Goal: Task Accomplishment & Management: Use online tool/utility

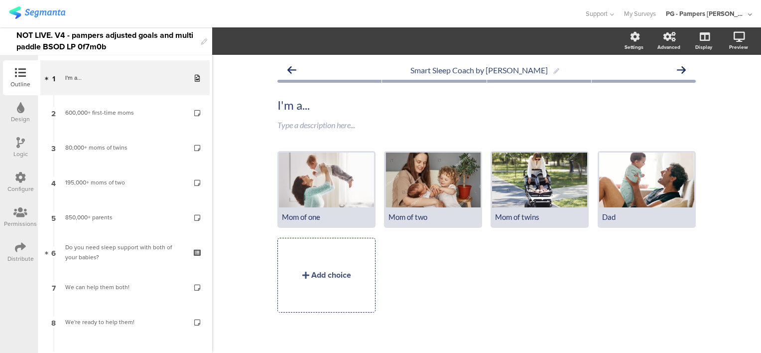
click at [39, 10] on img at bounding box center [37, 12] width 56 height 12
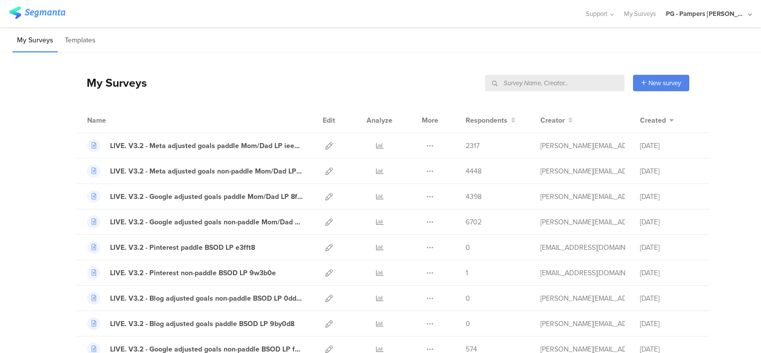
click at [574, 77] on input "text" at bounding box center [554, 83] width 139 height 16
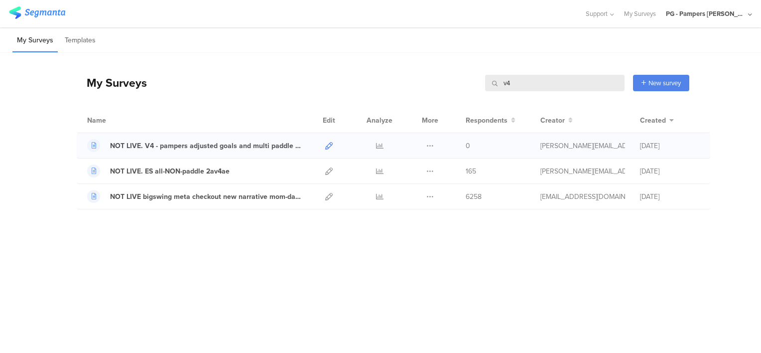
type input "v4"
click at [331, 144] on icon at bounding box center [328, 145] width 7 height 7
click at [579, 78] on input "v4" at bounding box center [554, 83] width 139 height 16
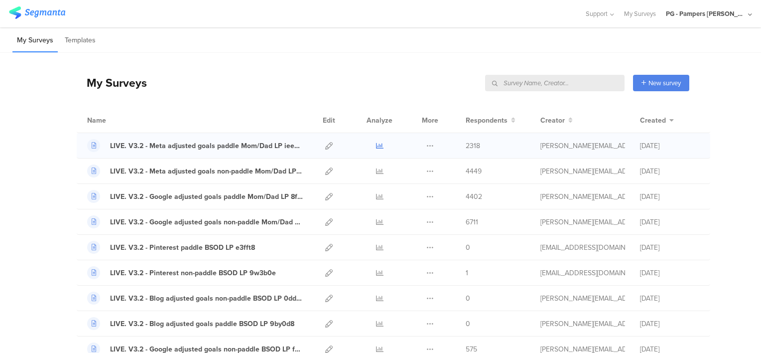
click at [376, 146] on icon at bounding box center [379, 145] width 7 height 7
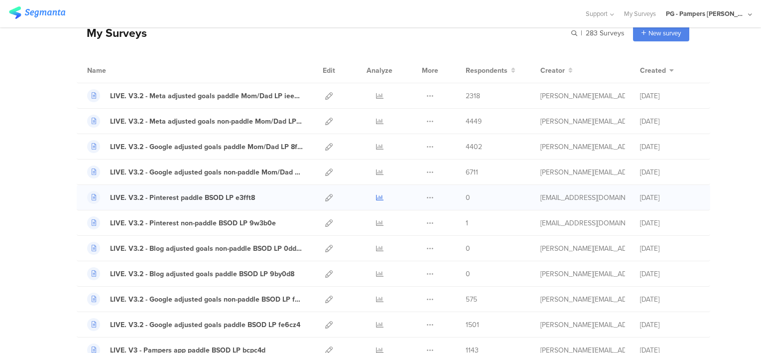
click at [376, 195] on icon at bounding box center [379, 197] width 7 height 7
click at [376, 223] on icon at bounding box center [379, 222] width 7 height 7
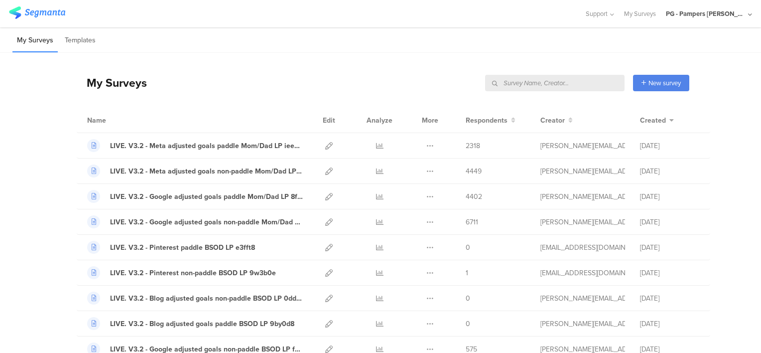
click at [582, 80] on input "text" at bounding box center [554, 83] width 139 height 16
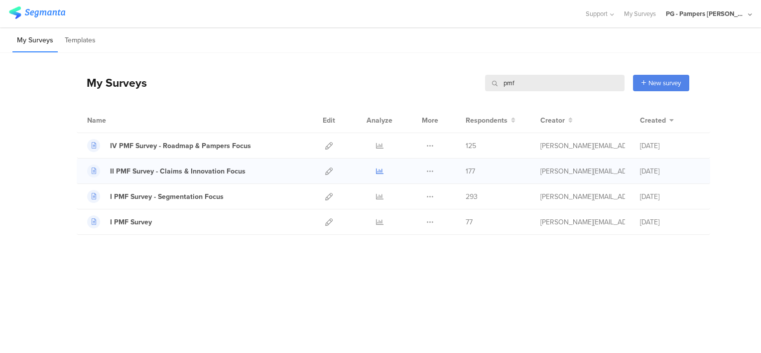
type input "pmf"
click at [380, 170] on icon at bounding box center [379, 170] width 7 height 7
click at [378, 143] on icon at bounding box center [379, 145] width 7 height 7
click at [379, 195] on icon at bounding box center [379, 196] width 7 height 7
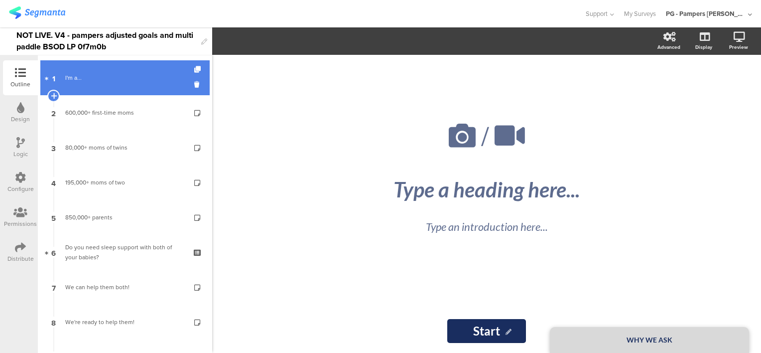
click at [116, 68] on link "1 I'm a..." at bounding box center [124, 77] width 169 height 35
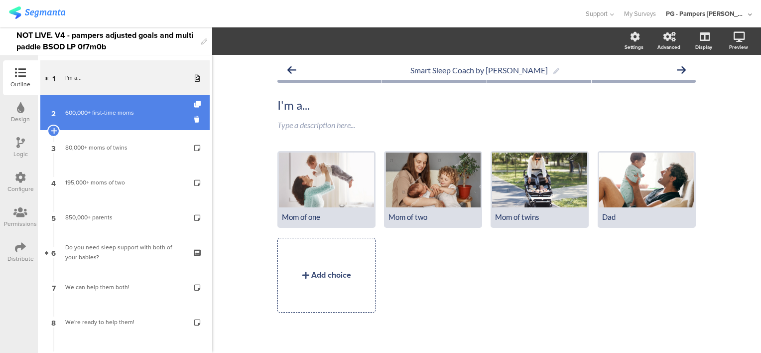
click at [119, 111] on div "600,000+ first-time moms" at bounding box center [124, 113] width 119 height 10
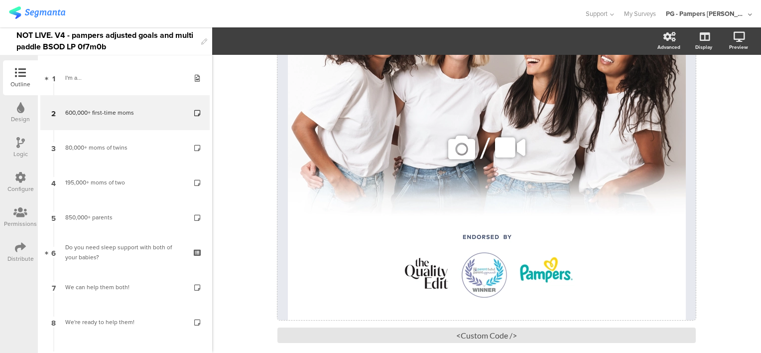
scroll to position [199, 0]
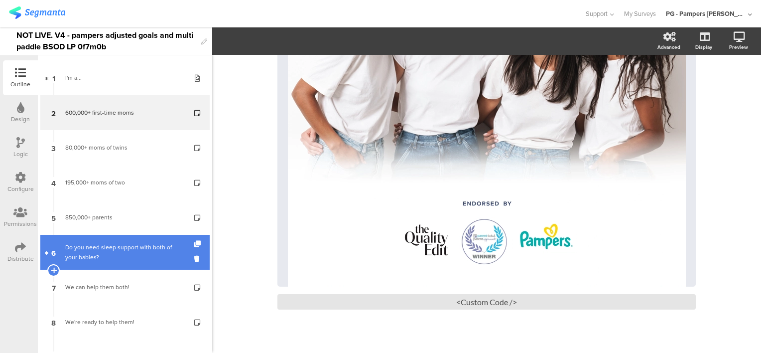
click at [120, 247] on div "Do you need sleep support with both of your babies?" at bounding box center [124, 252] width 119 height 20
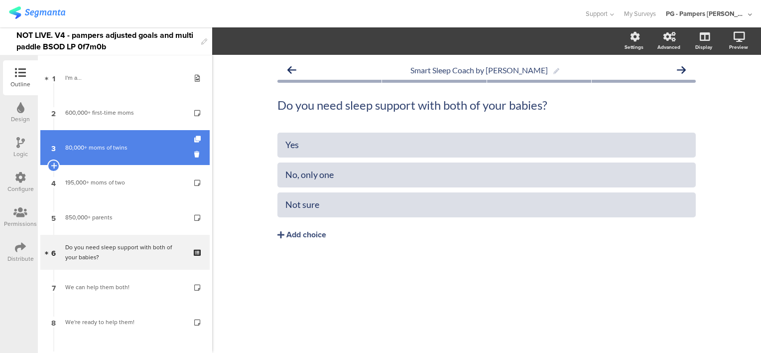
click at [124, 154] on link "3 80,000+ moms of twins" at bounding box center [124, 147] width 169 height 35
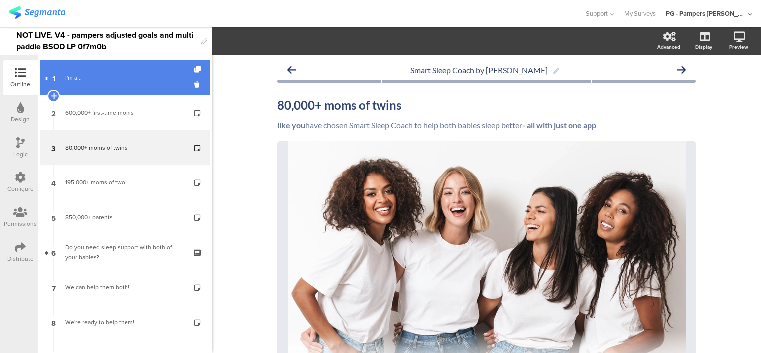
click at [112, 84] on link "1 I'm a..." at bounding box center [124, 77] width 169 height 35
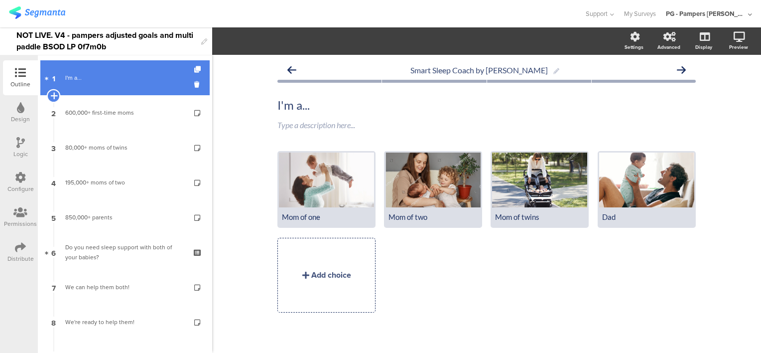
click at [55, 93] on icon at bounding box center [53, 95] width 6 height 9
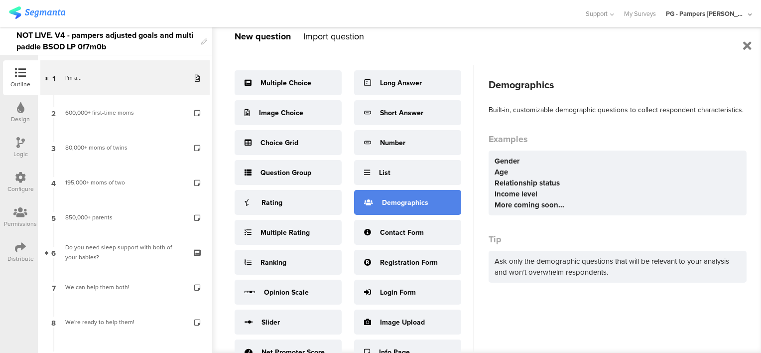
scroll to position [31, 0]
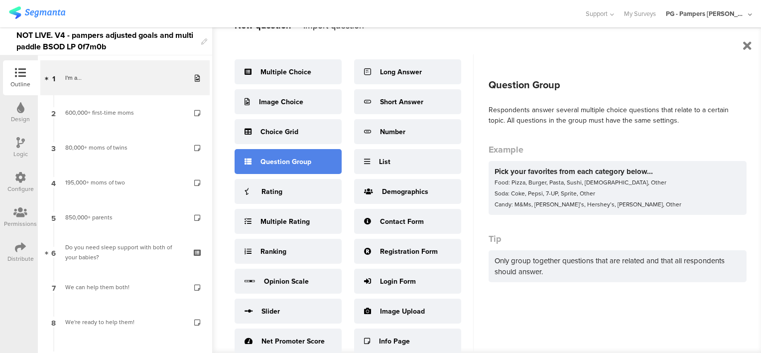
click at [287, 164] on div "Question Group" at bounding box center [285, 161] width 51 height 10
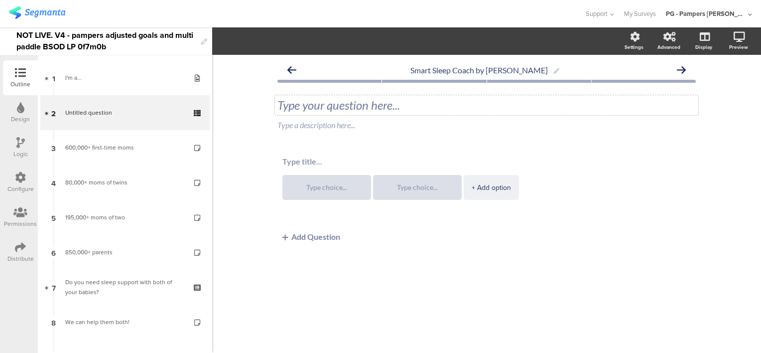
click at [338, 108] on div "Type your question here..." at bounding box center [486, 105] width 418 height 15
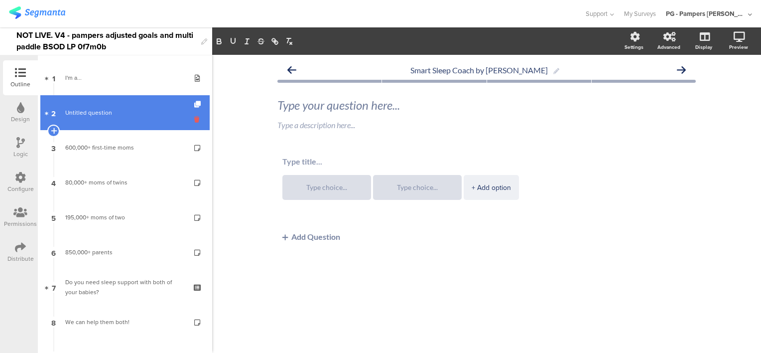
click at [194, 121] on icon at bounding box center [198, 119] width 8 height 9
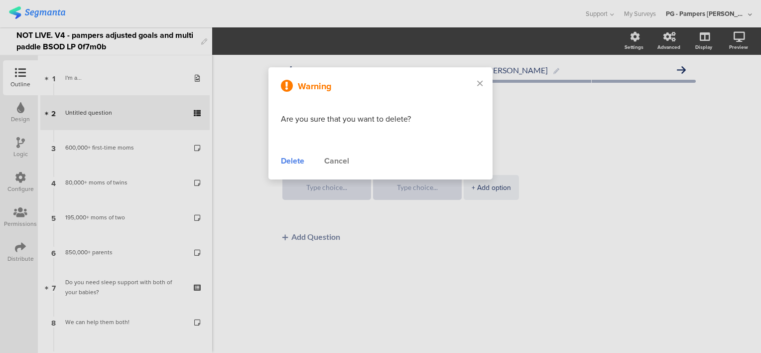
click at [282, 158] on div "Delete" at bounding box center [292, 161] width 23 height 12
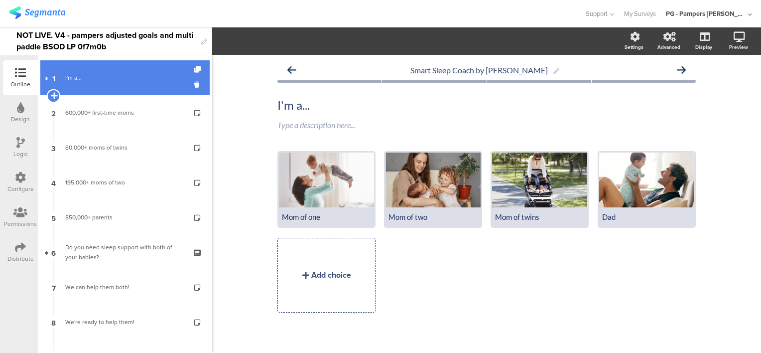
click at [54, 93] on icon at bounding box center [53, 95] width 6 height 9
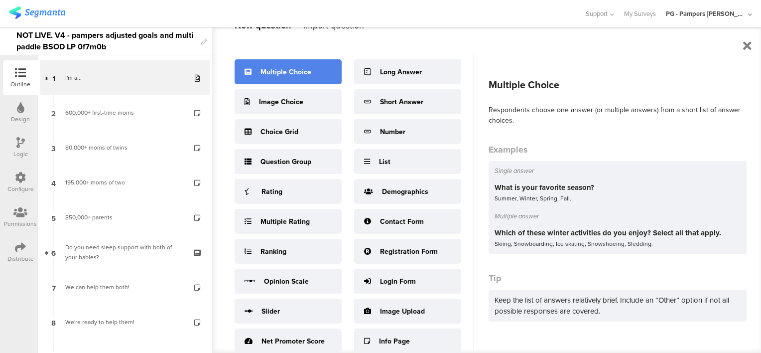
click at [275, 71] on div "Multiple Choice" at bounding box center [285, 72] width 51 height 10
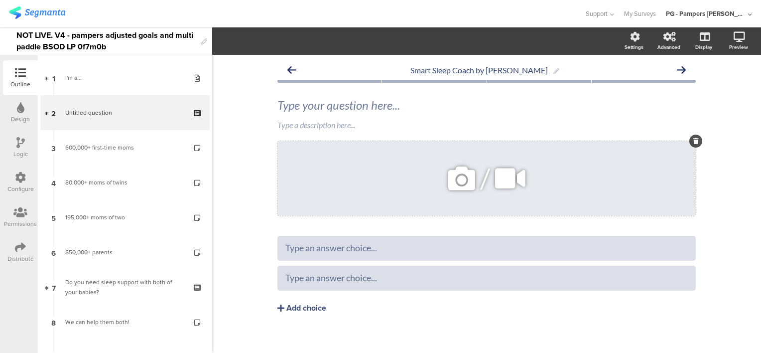
click at [693, 143] on icon at bounding box center [695, 141] width 5 height 6
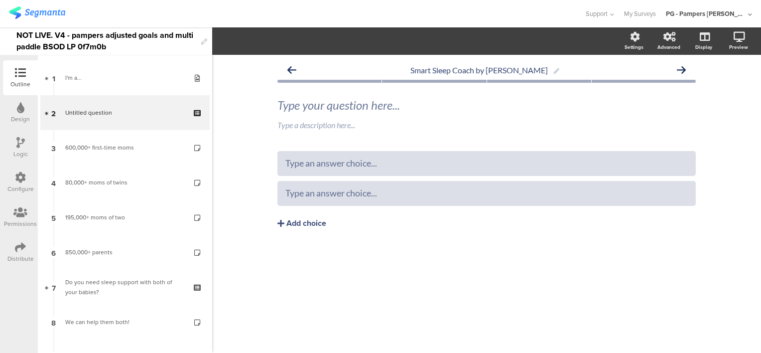
click at [0, 0] on icon at bounding box center [0, 0] width 0 height 0
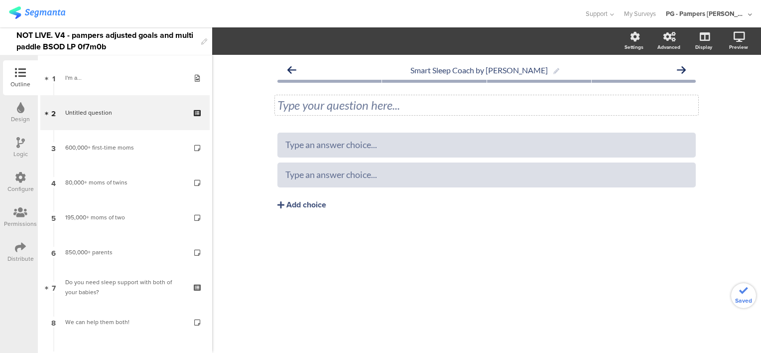
click at [382, 99] on div "Type your question here..." at bounding box center [486, 105] width 423 height 20
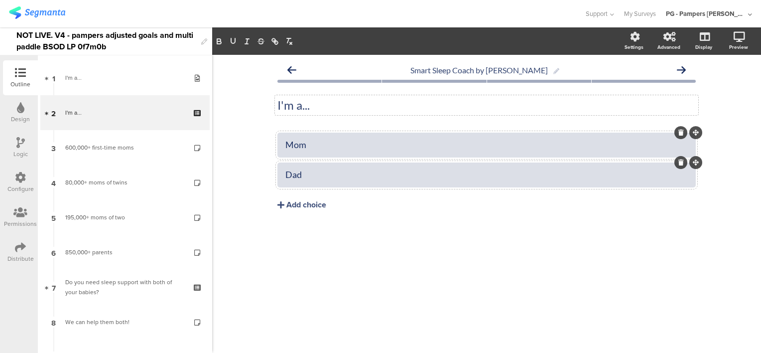
click at [249, 108] on div "Smart Sleep Coach by Pampers I'm a... I'm a... Mom" at bounding box center [486, 204] width 549 height 298
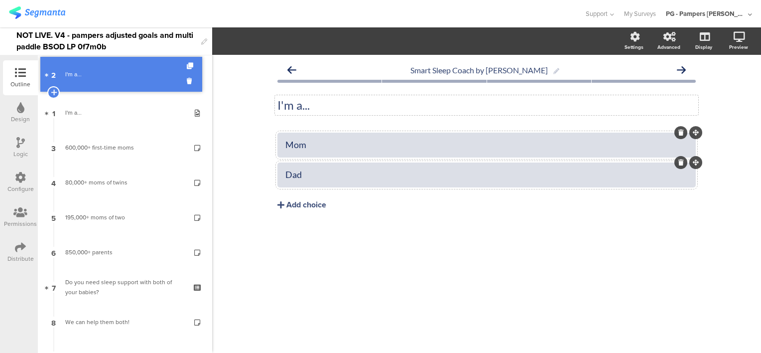
drag, startPoint x: 107, startPoint y: 118, endPoint x: 108, endPoint y: 79, distance: 38.4
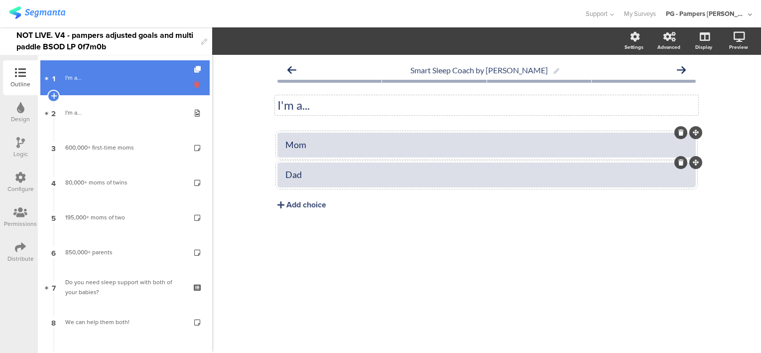
click at [194, 83] on icon at bounding box center [198, 84] width 8 height 9
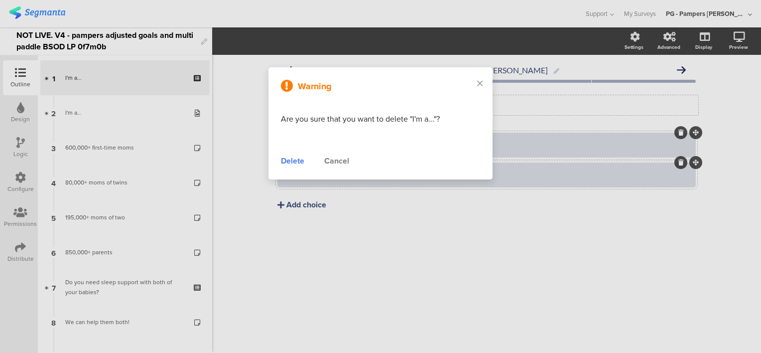
click at [293, 162] on div "Delete" at bounding box center [292, 161] width 23 height 12
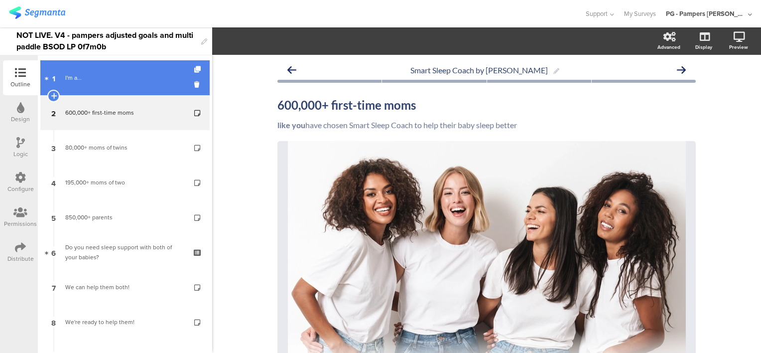
click at [117, 77] on div "I'm a..." at bounding box center [124, 78] width 119 height 10
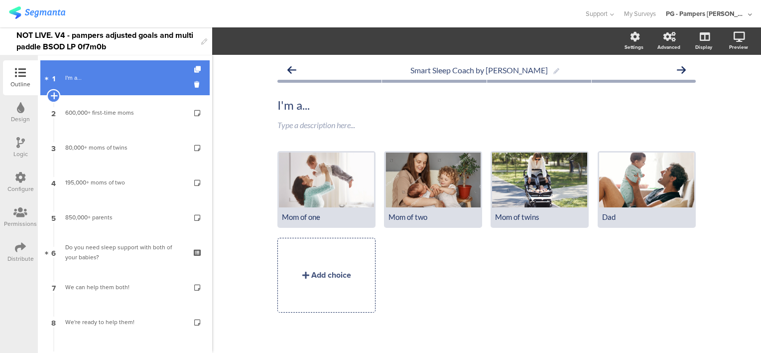
click at [57, 94] on icon at bounding box center [53, 95] width 6 height 9
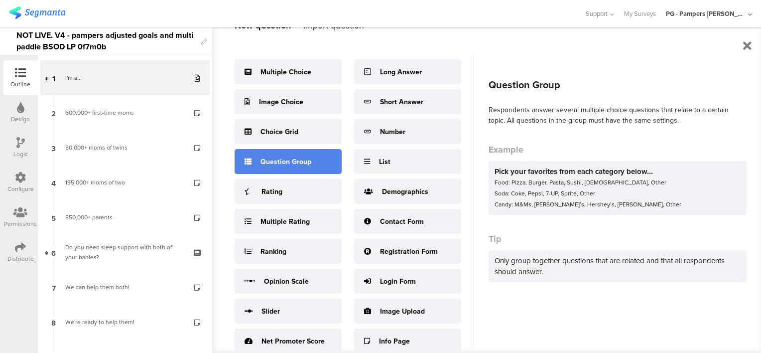
click at [314, 165] on div "Question Group" at bounding box center [288, 161] width 107 height 25
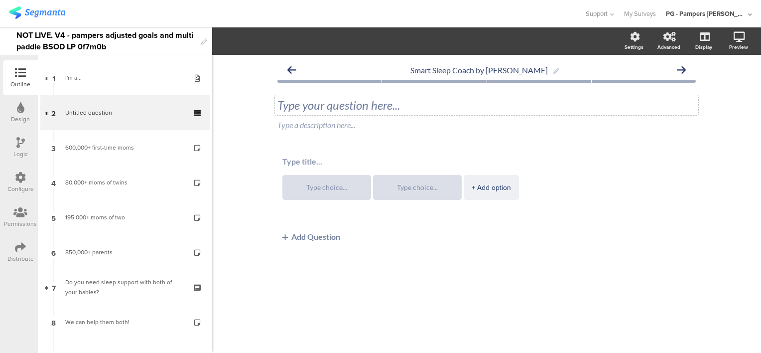
click at [331, 103] on div "Type your question here..." at bounding box center [486, 105] width 423 height 20
click at [395, 124] on div "Type a description here..." at bounding box center [486, 126] width 423 height 16
click at [697, 116] on icon at bounding box center [698, 118] width 5 height 6
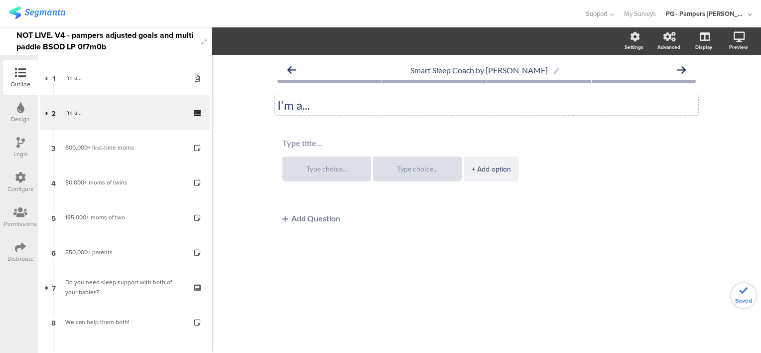
click at [307, 217] on button "Add Question" at bounding box center [311, 217] width 68 height 19
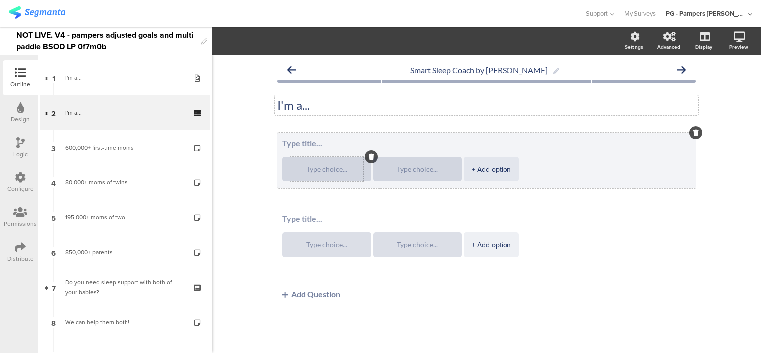
click at [330, 172] on textarea at bounding box center [326, 168] width 73 height 7
type textarea "Mom"
click at [418, 171] on textarea at bounding box center [417, 168] width 73 height 7
type textarea "Dad"
click at [305, 143] on textarea at bounding box center [486, 142] width 408 height 9
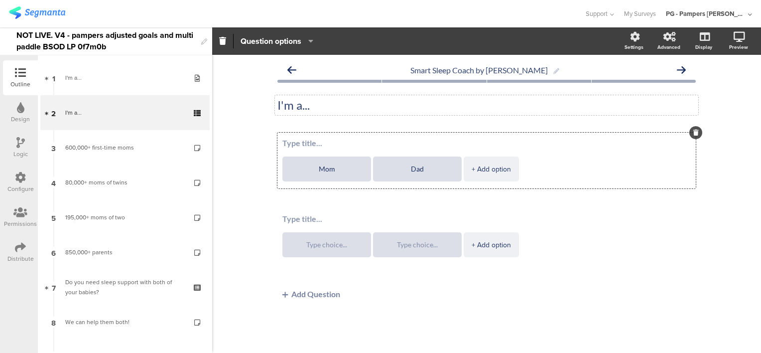
click at [288, 119] on div "I'm a... I'm a..." at bounding box center [486, 105] width 418 height 35
click at [289, 106] on p "I'm a..." at bounding box center [486, 105] width 418 height 15
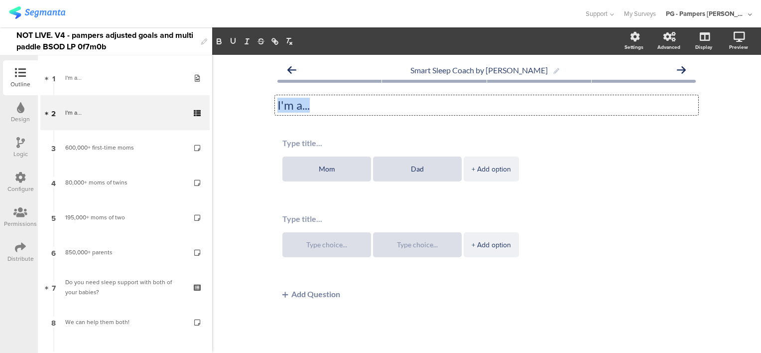
click at [289, 106] on p "I'm a..." at bounding box center [486, 105] width 418 height 15
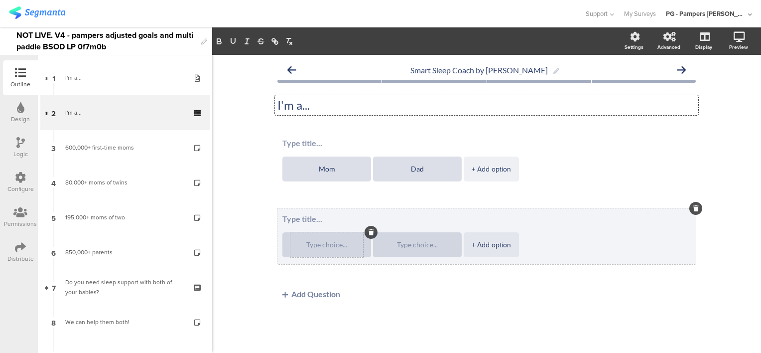
click at [335, 244] on textarea at bounding box center [326, 244] width 73 height 7
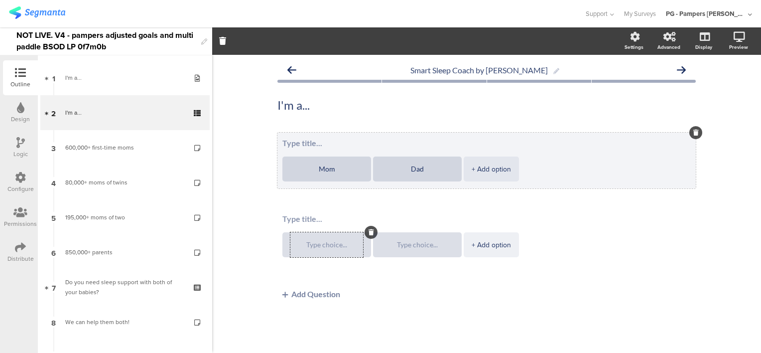
click at [309, 144] on textarea at bounding box center [486, 142] width 408 height 9
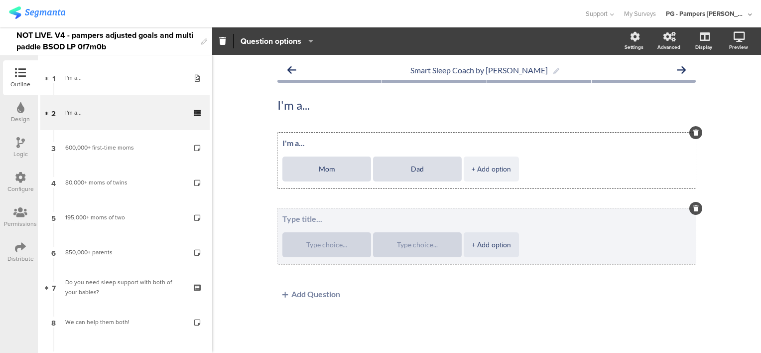
type textarea "I'm a..."
click at [315, 217] on textarea at bounding box center [486, 218] width 408 height 9
type textarea "of..."
click at [317, 245] on textarea at bounding box center [326, 244] width 73 height 7
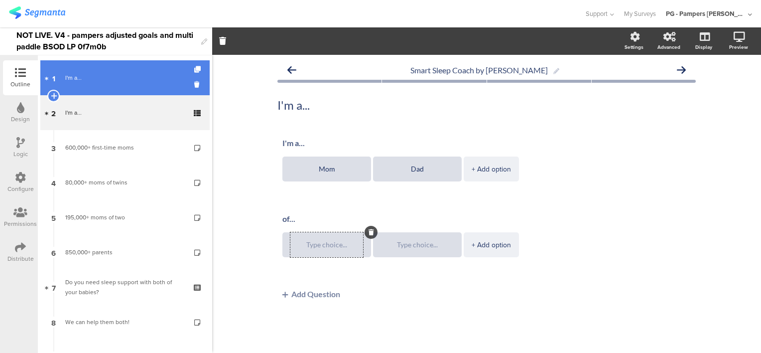
click at [123, 81] on div "I'm a..." at bounding box center [124, 78] width 119 height 10
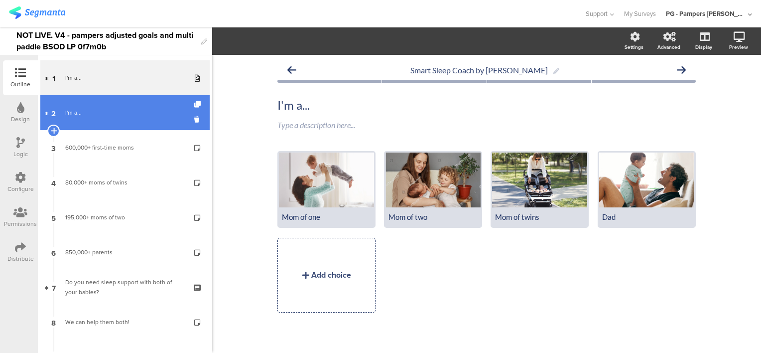
click at [116, 113] on div "I'm a..." at bounding box center [124, 113] width 119 height 10
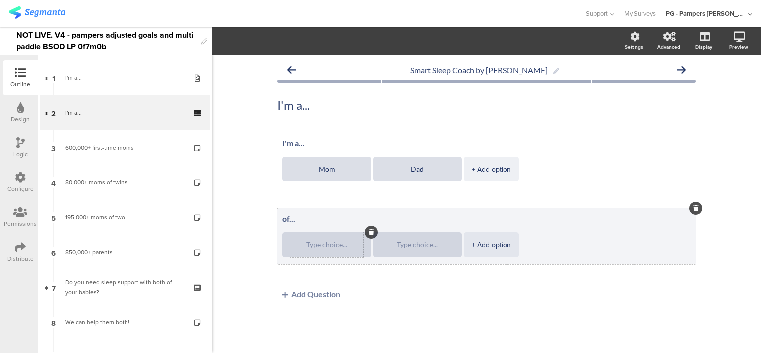
click at [323, 244] on textarea at bounding box center [326, 244] width 73 height 7
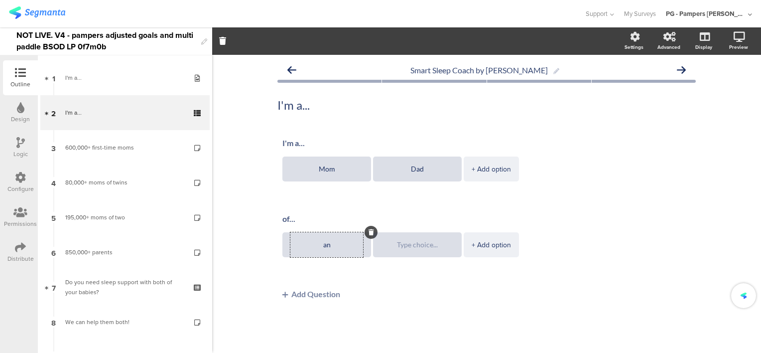
type textarea "a"
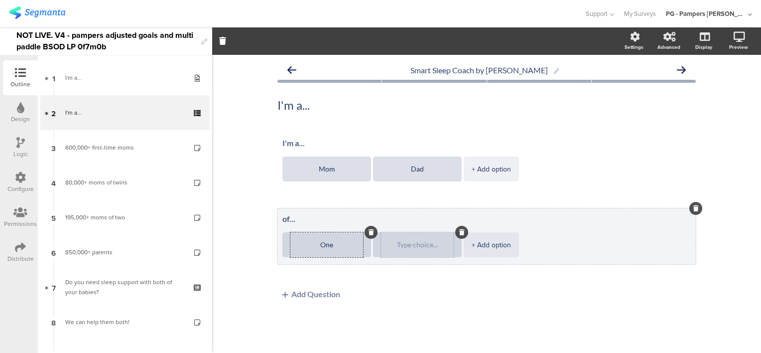
click at [419, 249] on div at bounding box center [417, 244] width 73 height 25
click at [417, 247] on textarea at bounding box center [417, 244] width 73 height 7
click at [416, 244] on textarea at bounding box center [417, 244] width 73 height 7
click at [341, 247] on textarea "One" at bounding box center [326, 244] width 73 height 7
click at [313, 245] on textarea "One baby" at bounding box center [326, 244] width 73 height 7
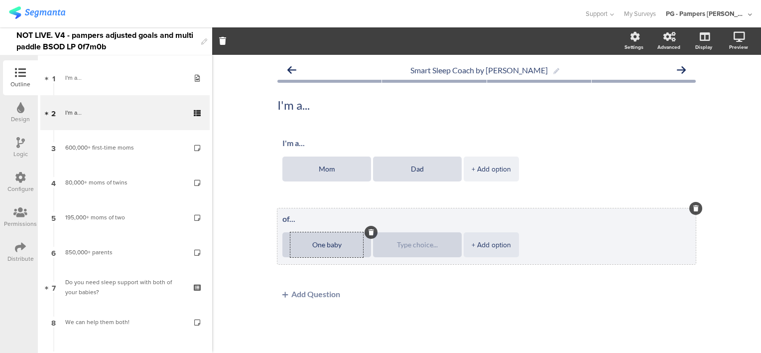
click at [313, 245] on textarea "One baby" at bounding box center [326, 244] width 73 height 7
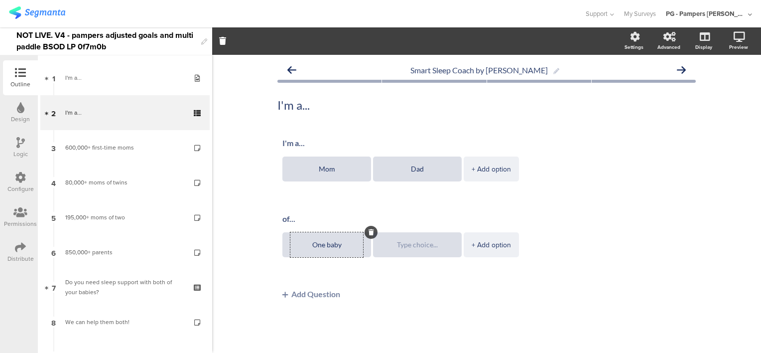
click at [447, 298] on div "I'm a... Mom Dad + Add option of... One baby + Add option Add Question" at bounding box center [486, 217] width 418 height 171
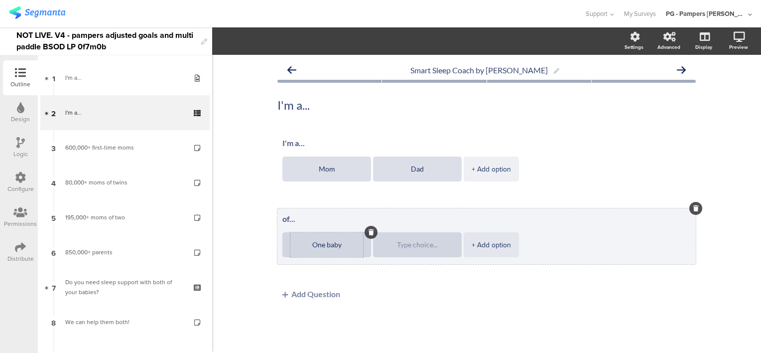
click at [327, 248] on textarea "One baby" at bounding box center [326, 244] width 73 height 7
click at [422, 234] on div at bounding box center [417, 244] width 73 height 25
type textarea "One"
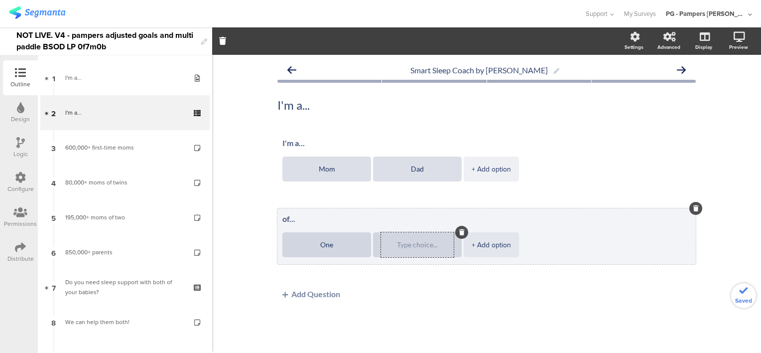
click at [422, 245] on textarea at bounding box center [417, 244] width 73 height 7
click at [502, 241] on div "+ Add option" at bounding box center [491, 244] width 39 height 25
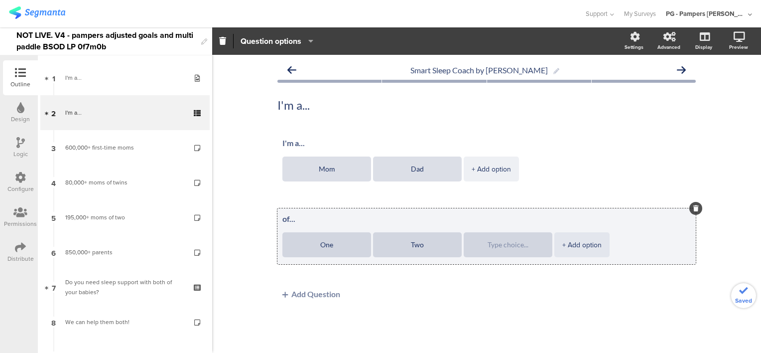
type textarea "Two"
click at [502, 241] on textarea at bounding box center [508, 244] width 73 height 7
click at [575, 242] on div "+ Add option" at bounding box center [581, 244] width 39 height 25
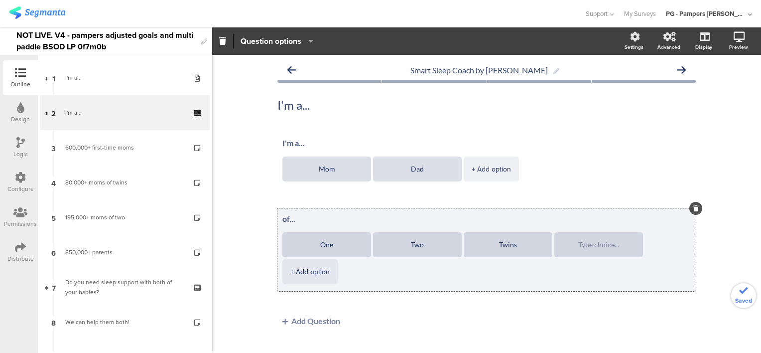
type textarea "Twins"
click at [575, 242] on textarea at bounding box center [598, 244] width 73 height 7
click at [595, 242] on textarea at bounding box center [598, 244] width 73 height 7
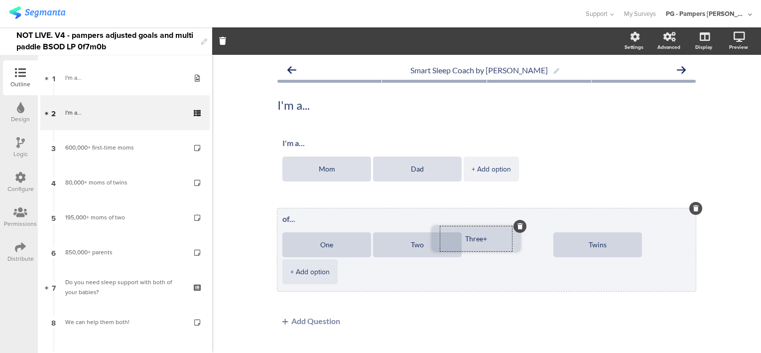
drag, startPoint x: 633, startPoint y: 247, endPoint x: 514, endPoint y: 241, distance: 118.7
type textarea "Three+"
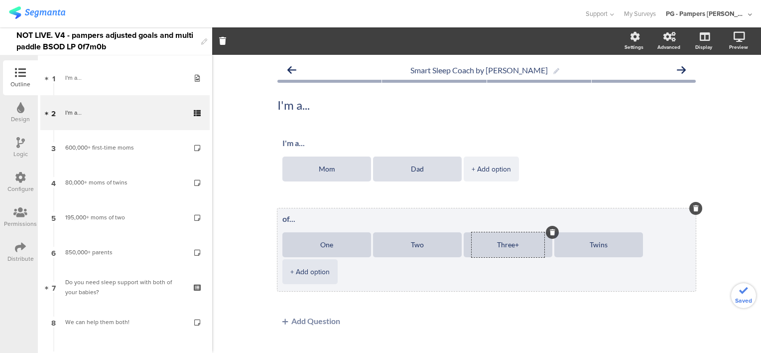
click at [591, 342] on div "I'm a... Mom Dad + Add option of... One Two Three+ Twins + Add option" at bounding box center [486, 248] width 418 height 233
click at [723, 90] on link at bounding box center [726, 90] width 22 height 19
click at [705, 138] on div "Smart Sleep Coach by Pampers I'm a... I'm a... I'm a... Mom" at bounding box center [486, 212] width 549 height 315
click at [528, 107] on div "I'm a... I'm a..." at bounding box center [486, 105] width 423 height 20
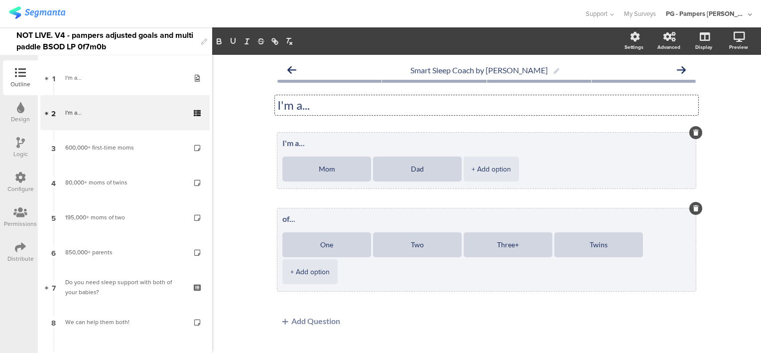
click at [337, 151] on div "I'm a... Mom Dad + Add option" at bounding box center [486, 160] width 418 height 56
click at [307, 143] on textarea "I'm a..." at bounding box center [486, 142] width 408 height 9
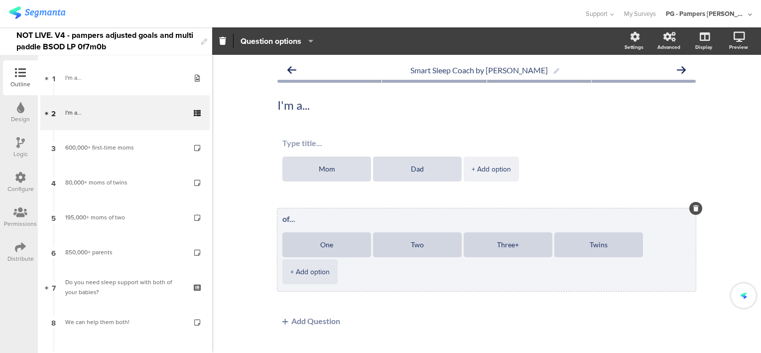
click at [728, 170] on div "Smart Sleep Coach by Pampers I'm a... I'm a... Mom Dad" at bounding box center [486, 212] width 549 height 315
click at [722, 88] on icon at bounding box center [726, 89] width 8 height 12
click at [315, 120] on div "I'm a... I'm a..." at bounding box center [486, 105] width 418 height 35
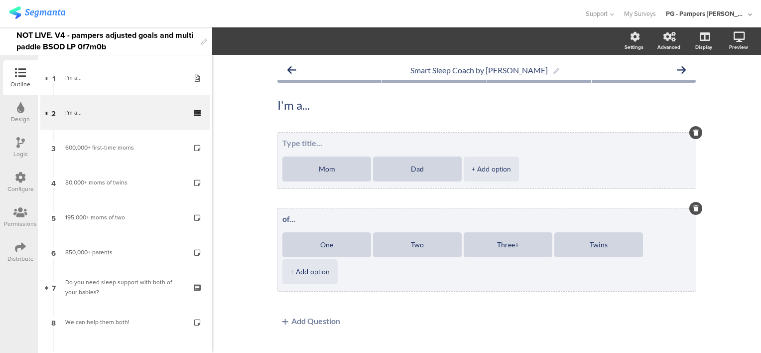
click at [360, 143] on textarea at bounding box center [486, 142] width 408 height 9
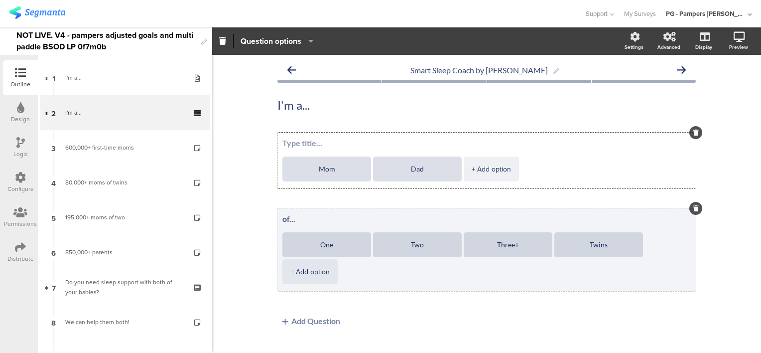
click at [301, 121] on div "I'm a... I'm a..." at bounding box center [486, 105] width 418 height 35
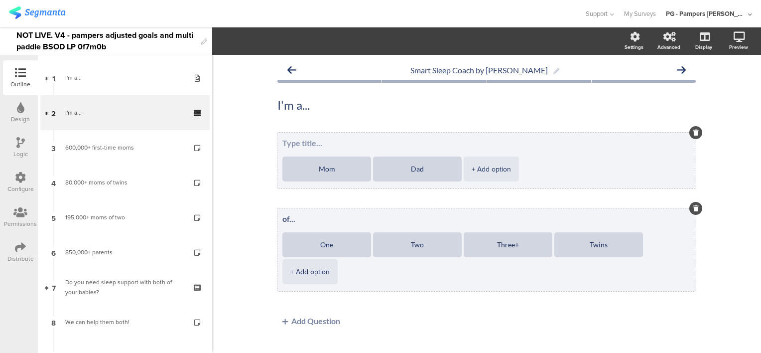
click at [357, 153] on div "Mom Dad + Add option" at bounding box center [486, 160] width 418 height 56
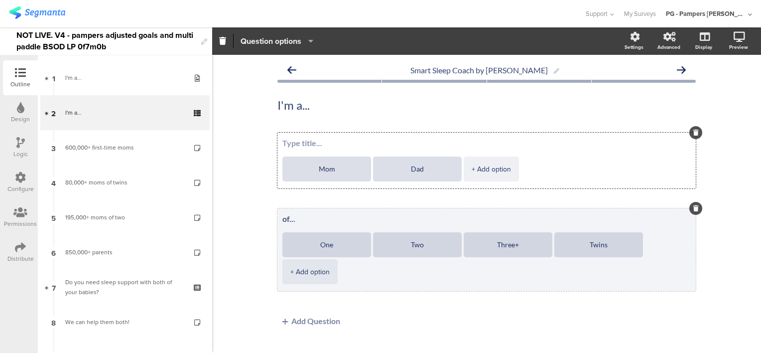
click at [295, 38] on span "Question options" at bounding box center [271, 40] width 61 height 11
click at [567, 214] on textarea "of..." at bounding box center [486, 218] width 408 height 9
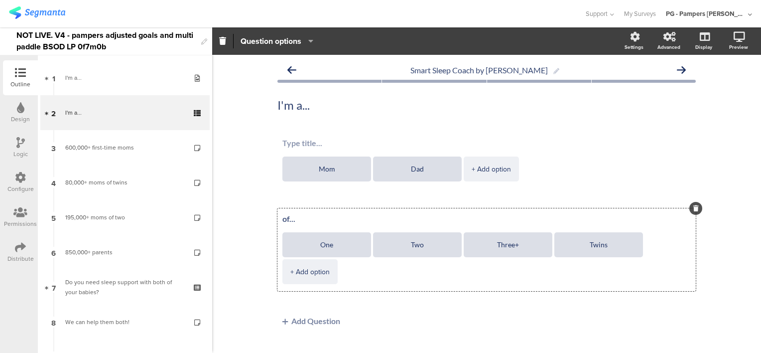
click at [312, 45] on span "Question options" at bounding box center [277, 40] width 73 height 11
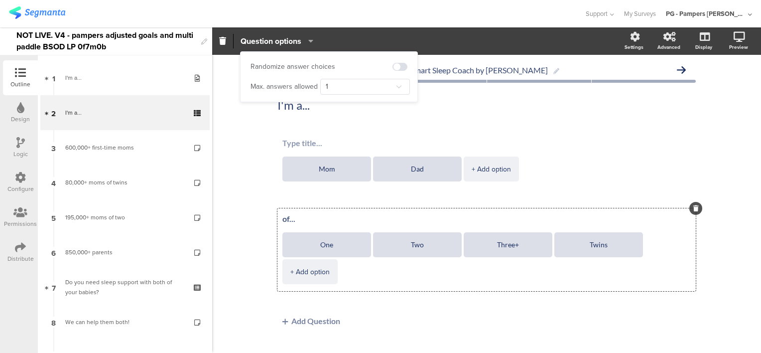
click at [735, 273] on div "Smart Sleep Coach by Pampers I'm a... I'm a... Mom Dad" at bounding box center [486, 212] width 549 height 315
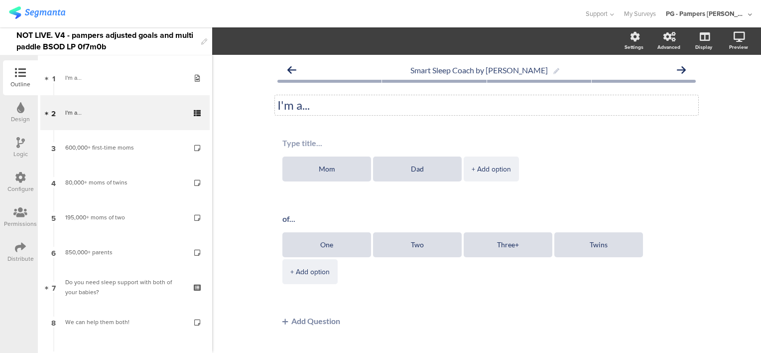
click at [334, 111] on div "I'm a... I'm a..." at bounding box center [486, 105] width 423 height 20
click at [345, 127] on div "Smart Sleep Coach by Pampers I'm a... I'm a... Mom Dad" at bounding box center [486, 212] width 418 height 305
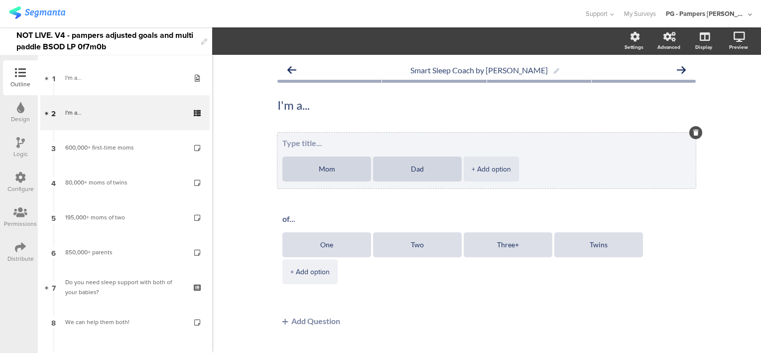
click at [349, 140] on textarea at bounding box center [486, 142] width 408 height 9
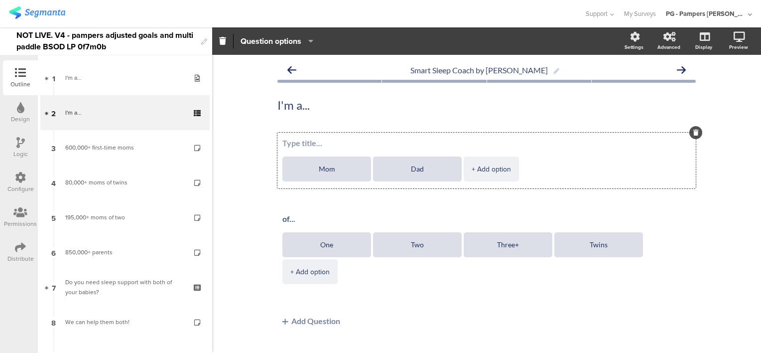
click at [330, 125] on div "Smart Sleep Coach by Pampers I'm a... I'm a... Mom Dad" at bounding box center [486, 212] width 418 height 305
click at [318, 105] on div "I'm a... I'm a..." at bounding box center [486, 105] width 423 height 20
click at [318, 105] on p "I'm a..." at bounding box center [486, 105] width 418 height 15
click at [326, 102] on p "Who are you?" at bounding box center [486, 105] width 418 height 15
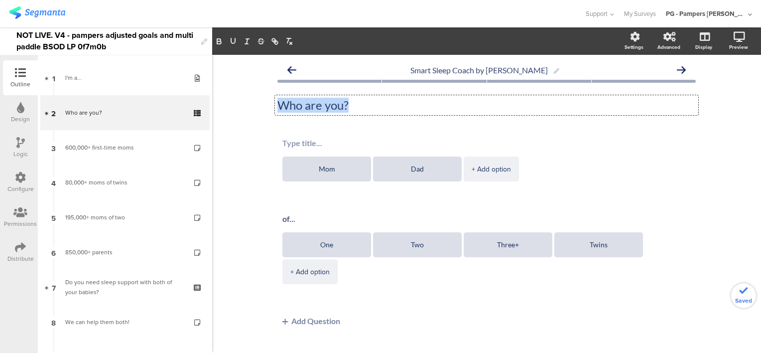
click at [326, 102] on p "Who are you?" at bounding box center [486, 105] width 418 height 15
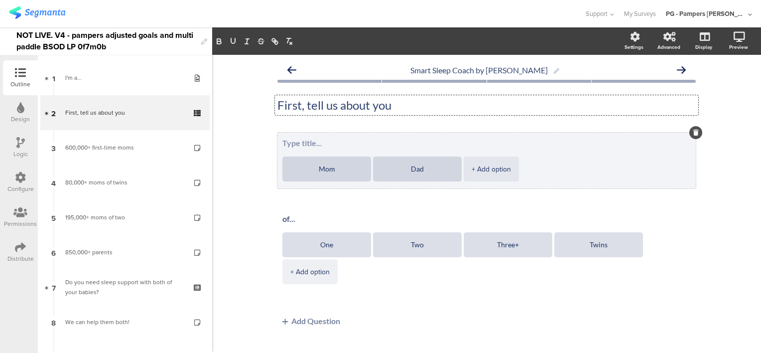
click at [421, 143] on textarea at bounding box center [486, 142] width 408 height 9
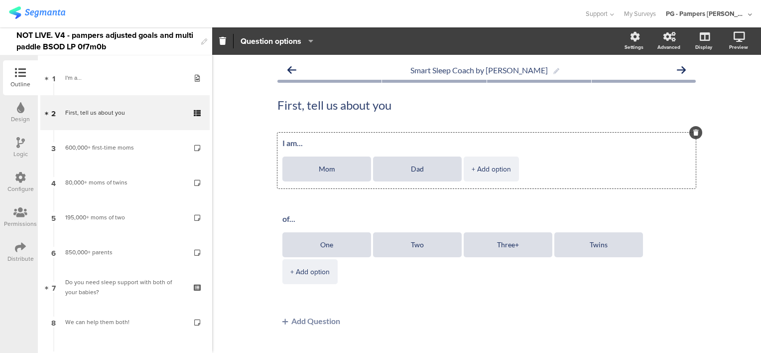
type textarea "I am..."
click at [257, 114] on div "Smart Sleep Coach by Pampers First, tell us about you First, tell us about you …" at bounding box center [486, 212] width 549 height 315
click at [365, 111] on div "First, tell us about you First, tell us about you First, tell us about you" at bounding box center [486, 105] width 423 height 20
click at [359, 107] on p "First, tell us about you" at bounding box center [486, 105] width 418 height 15
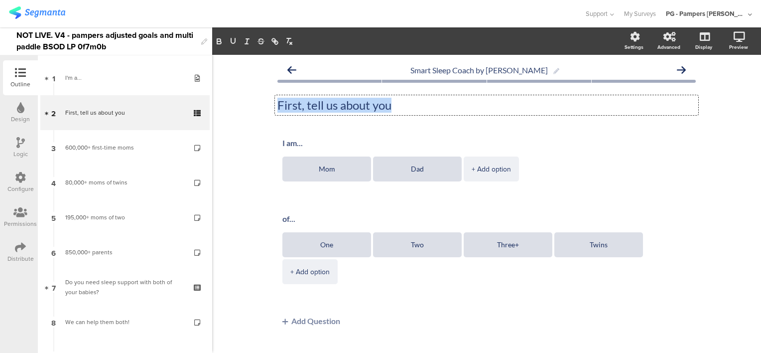
click at [359, 107] on p "First, tell us about you" at bounding box center [486, 105] width 418 height 15
click at [703, 163] on div "Smart Sleep Coach by Pampers Type your question here... I am... Mom" at bounding box center [486, 212] width 549 height 315
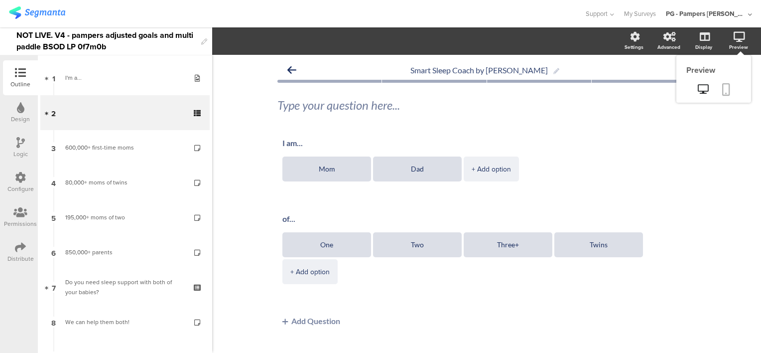
click at [722, 89] on icon at bounding box center [726, 89] width 8 height 12
click at [304, 125] on div "Smart Sleep Coach by Pampers Type your question here... I am... Mom Dad" at bounding box center [486, 212] width 418 height 305
click at [404, 122] on div "Type your question here..." at bounding box center [486, 105] width 418 height 35
click at [318, 130] on div "Smart Sleep Coach by Pampers Type your question here... I am... Mom Dad" at bounding box center [486, 212] width 418 height 305
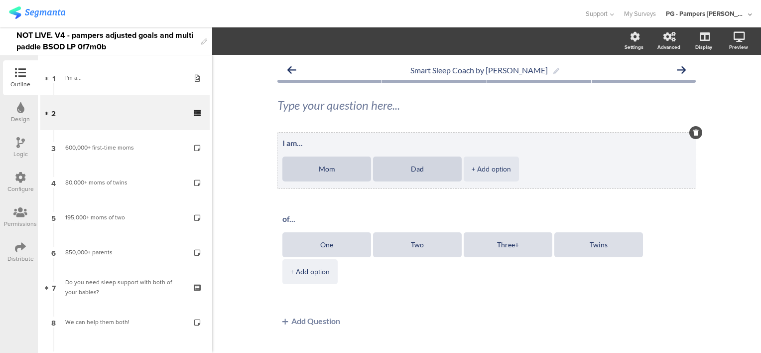
click at [319, 149] on div "I am... Mom Dad + Add option" at bounding box center [486, 160] width 418 height 56
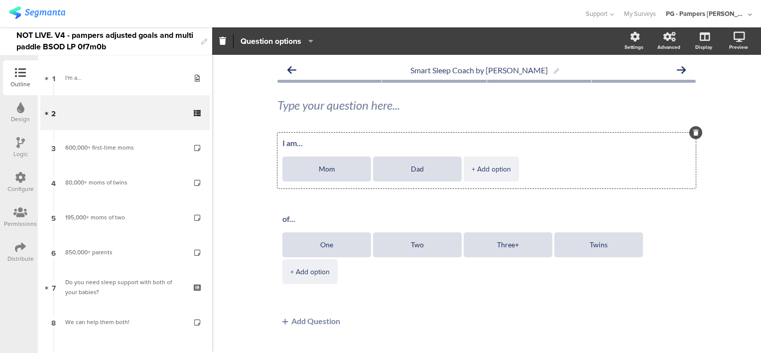
click at [309, 195] on span "I am... Mom Dad + Add option of... One Two Three+ Twins + Add option" at bounding box center [486, 221] width 418 height 178
click at [722, 92] on icon at bounding box center [726, 89] width 8 height 12
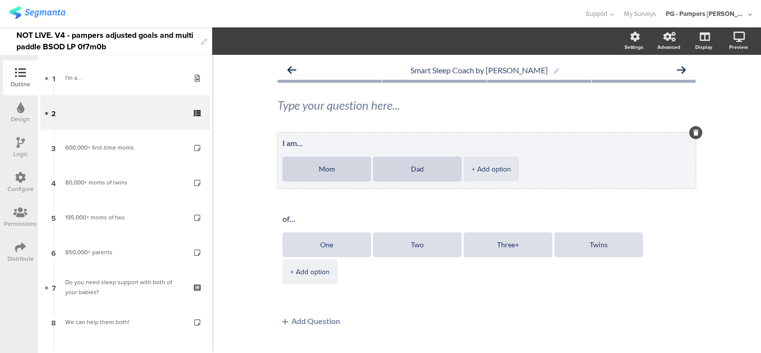
click at [315, 142] on textarea "I am..." at bounding box center [486, 142] width 408 height 9
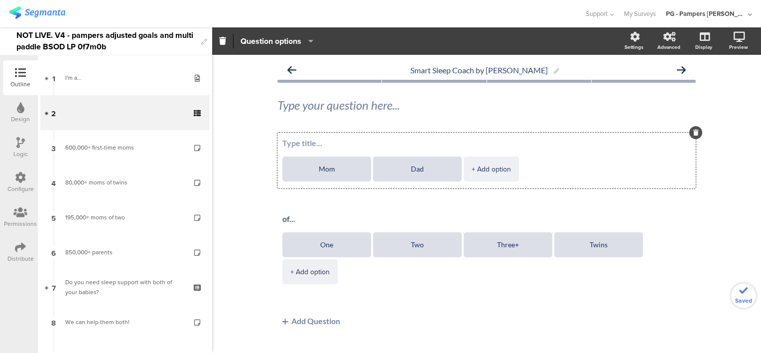
click at [251, 188] on div "Smart Sleep Coach by Pampers Type your question here... Mom" at bounding box center [486, 212] width 549 height 315
click at [360, 102] on div "Type your question here..." at bounding box center [486, 105] width 423 height 20
click at [258, 146] on div "Smart Sleep Coach by Pampers I am... I am... I am... Mom" at bounding box center [486, 212] width 549 height 315
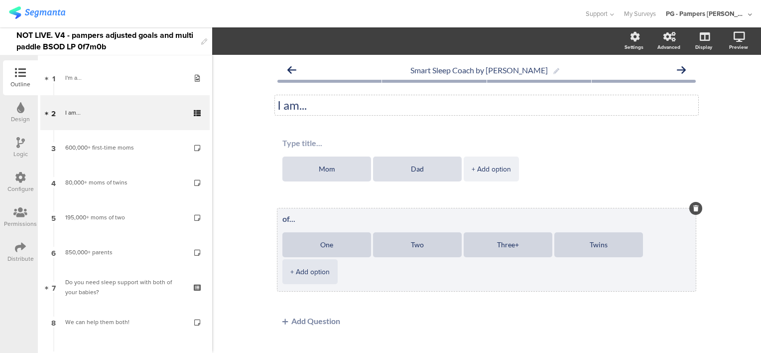
click at [335, 214] on textarea "of..." at bounding box center [486, 218] width 408 height 9
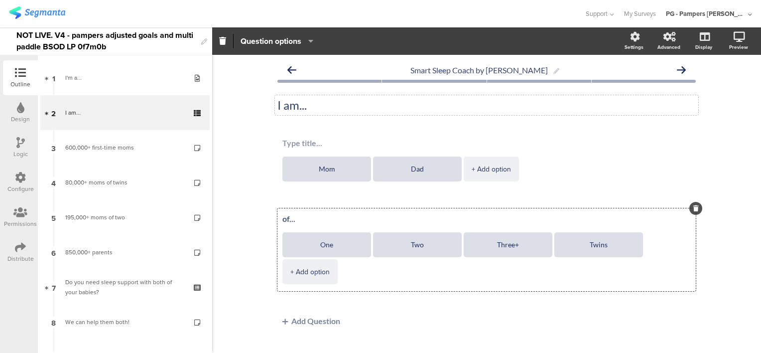
click at [322, 195] on span "Mom Dad + Add option of... One Two Three+ Twins + Add option" at bounding box center [486, 221] width 418 height 178
click at [722, 90] on icon at bounding box center [726, 89] width 8 height 12
click at [298, 104] on div "I am... I am..." at bounding box center [486, 105] width 423 height 20
click at [298, 104] on p "I am..." at bounding box center [486, 105] width 418 height 15
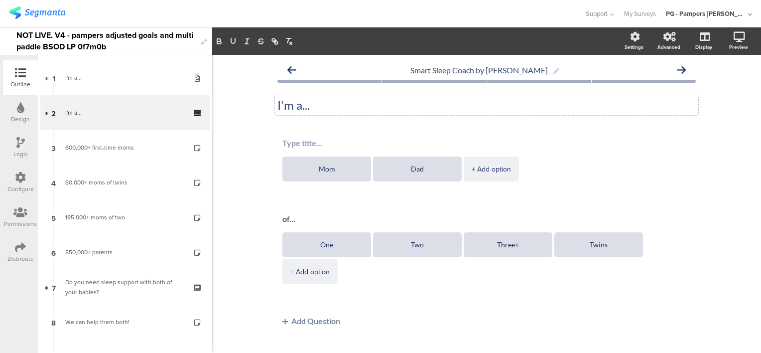
click at [322, 124] on div "Smart Sleep Coach by Pampers I'm a... I'm a... Mom Dad" at bounding box center [486, 212] width 418 height 305
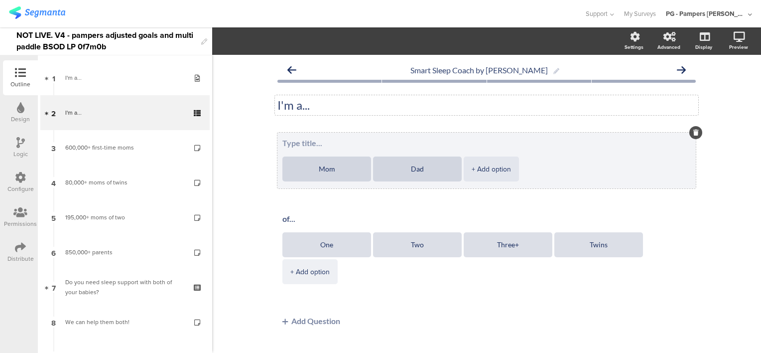
click at [308, 149] on div "Mom Dad + Add option" at bounding box center [486, 160] width 418 height 56
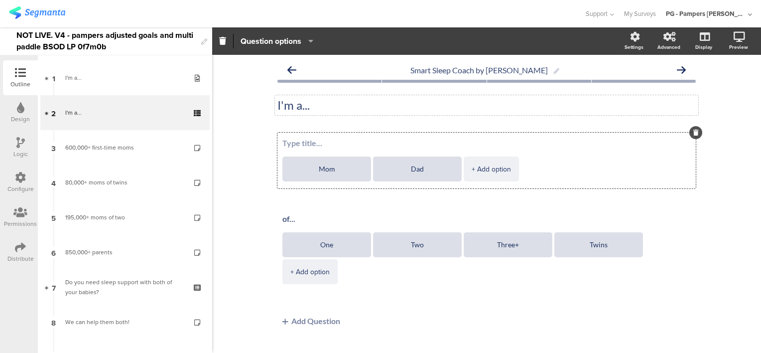
click at [303, 199] on span "Mom Dad + Add option of... One Two Three+ Twins + Add option" at bounding box center [486, 221] width 418 height 178
click at [739, 268] on div "Smart Sleep Coach by Pampers I'm a... I'm a... Mom Dad" at bounding box center [486, 212] width 549 height 315
click at [722, 86] on icon at bounding box center [726, 89] width 8 height 12
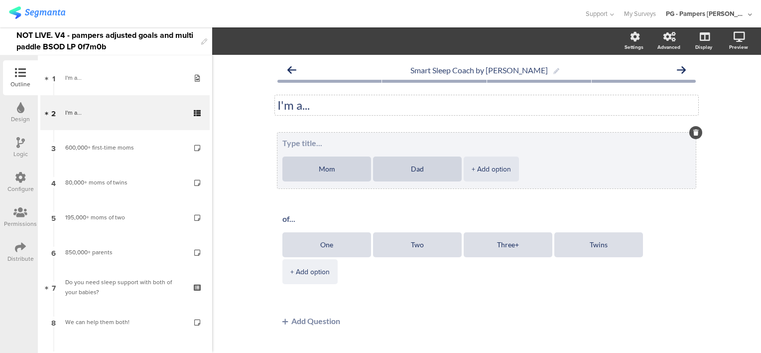
click at [330, 143] on textarea at bounding box center [486, 142] width 408 height 9
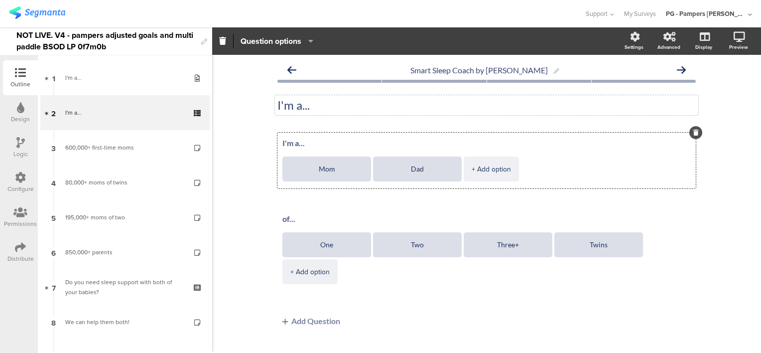
type textarea "I'm a..."
click at [354, 106] on div "I'm a... I'm a..." at bounding box center [486, 105] width 423 height 20
click at [354, 106] on p "I'm a..." at bounding box center [486, 105] width 418 height 15
click at [339, 106] on p "I'm a..." at bounding box center [486, 105] width 418 height 15
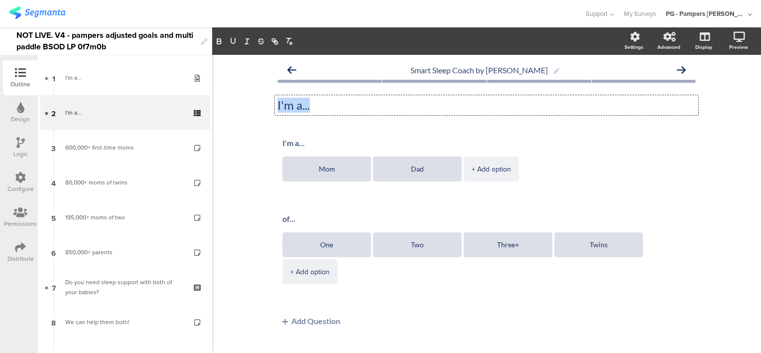
click at [339, 106] on p "I'm a..." at bounding box center [486, 105] width 418 height 15
click at [335, 121] on div "Who are you? Who are you?" at bounding box center [486, 105] width 418 height 35
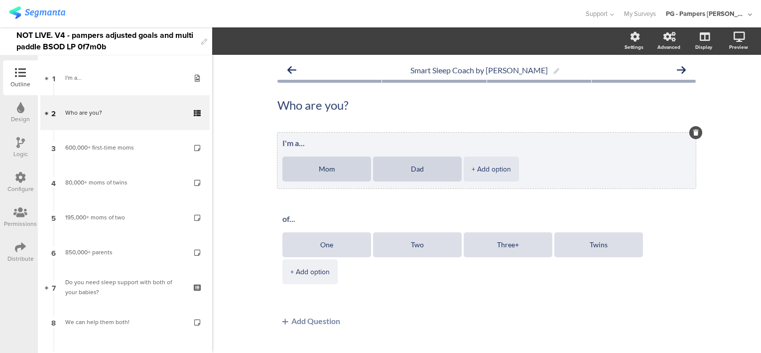
click at [292, 141] on textarea "I'm a..." at bounding box center [486, 142] width 408 height 9
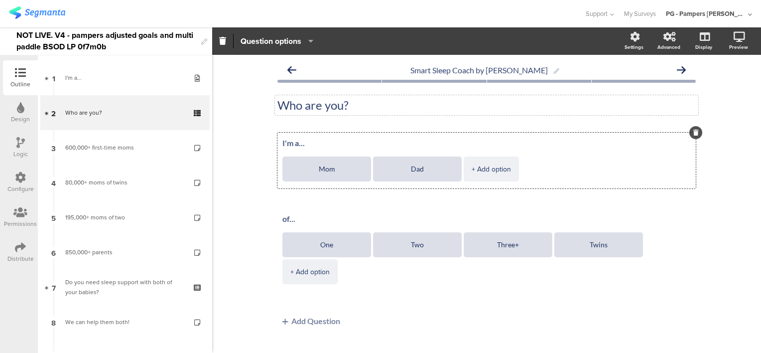
click at [374, 112] on div "Who are you? Who are you?" at bounding box center [486, 105] width 423 height 20
click at [374, 112] on p "Who are you?" at bounding box center [486, 105] width 418 height 15
click at [366, 105] on p "Who are you?" at bounding box center [486, 105] width 418 height 15
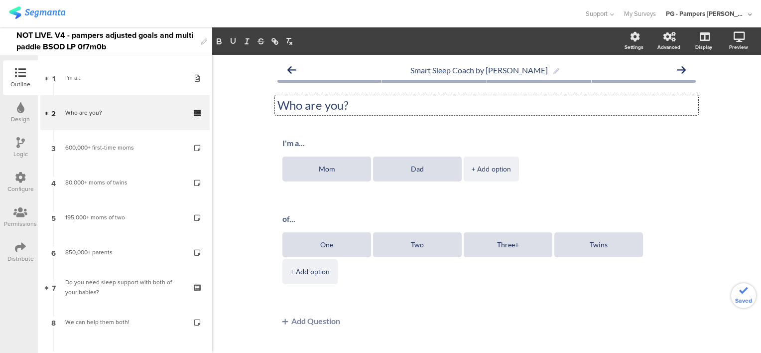
click at [743, 155] on div "Smart Sleep Coach by Pampers Who are you? Who are you? Who are you? I'm a... Mom" at bounding box center [486, 212] width 549 height 315
click at [722, 93] on icon at bounding box center [726, 89] width 8 height 12
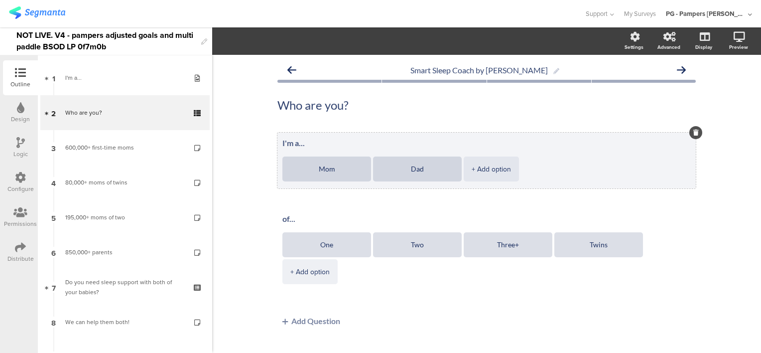
click at [288, 132] on div "I'm a... Mom Dad + Add option" at bounding box center [486, 160] width 418 height 56
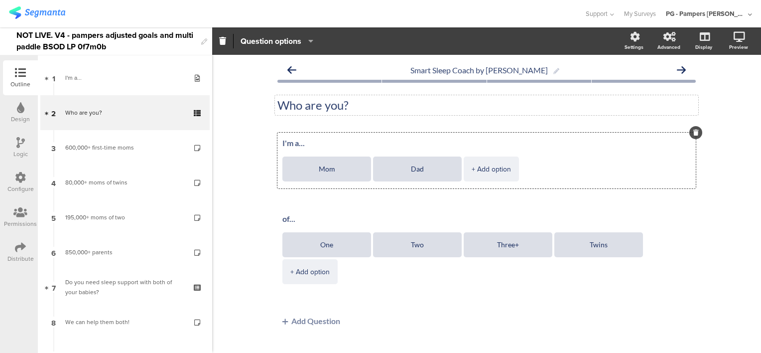
click at [337, 104] on div "Who are you? Who are you?" at bounding box center [486, 105] width 423 height 20
click at [261, 103] on div "Smart Sleep Coach by Pampers Who are you? Who are you? Who are you? I'm a... Mom" at bounding box center [486, 212] width 549 height 315
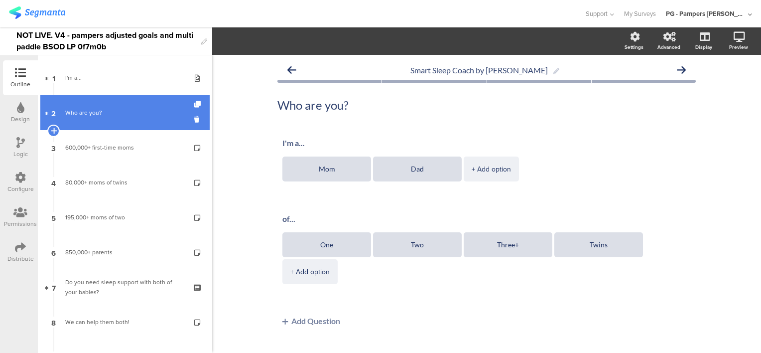
click at [107, 118] on link "2 Who are you?" at bounding box center [124, 112] width 169 height 35
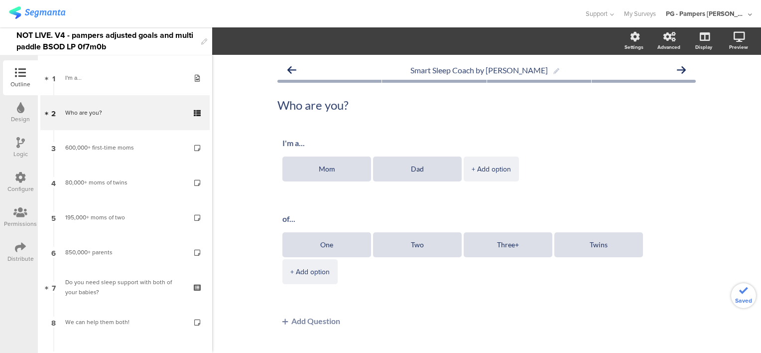
click at [23, 141] on icon at bounding box center [20, 142] width 8 height 11
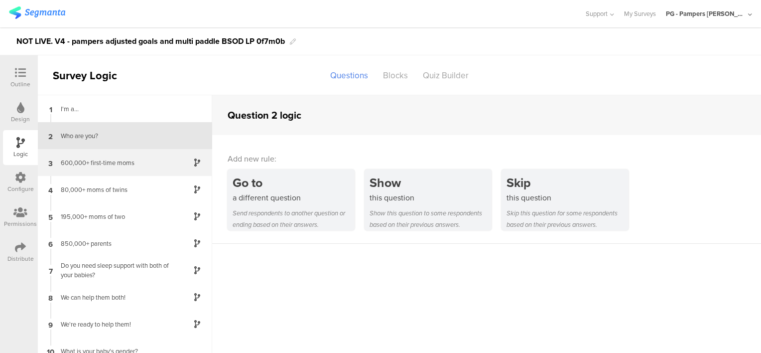
click at [111, 158] on div "600,000+ first-time moms" at bounding box center [117, 162] width 125 height 9
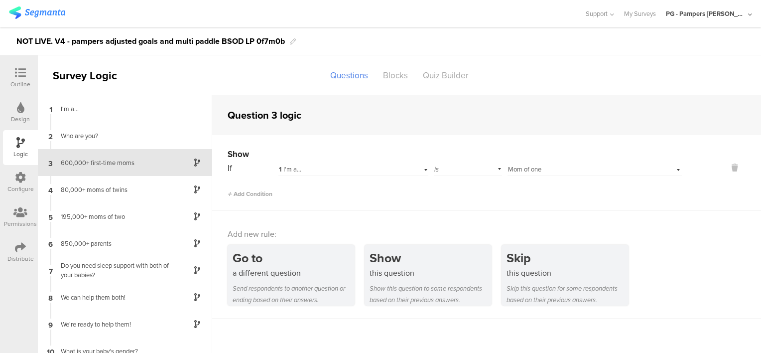
click at [388, 169] on div "1 I'm a..." at bounding box center [340, 169] width 123 height 9
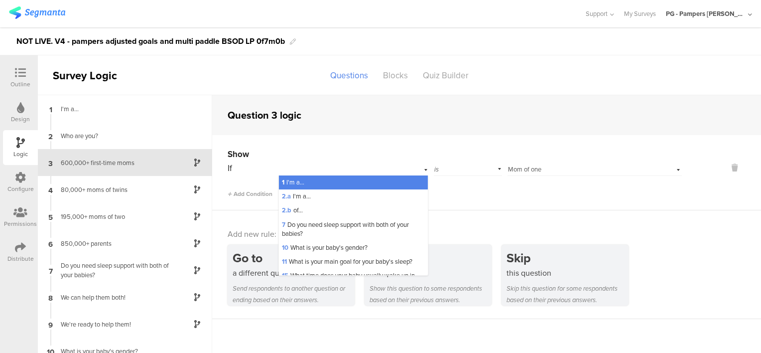
click at [15, 74] on icon at bounding box center [20, 72] width 11 height 11
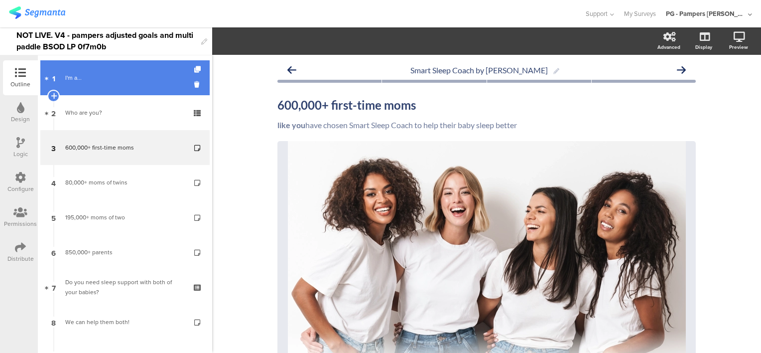
click at [109, 84] on link "1 I'm a..." at bounding box center [124, 77] width 169 height 35
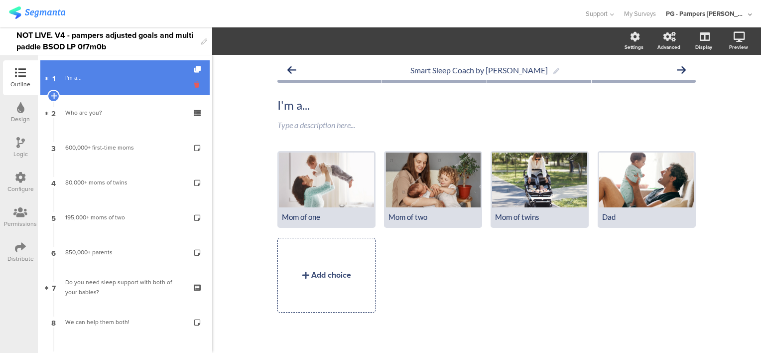
click at [194, 83] on icon at bounding box center [198, 84] width 8 height 9
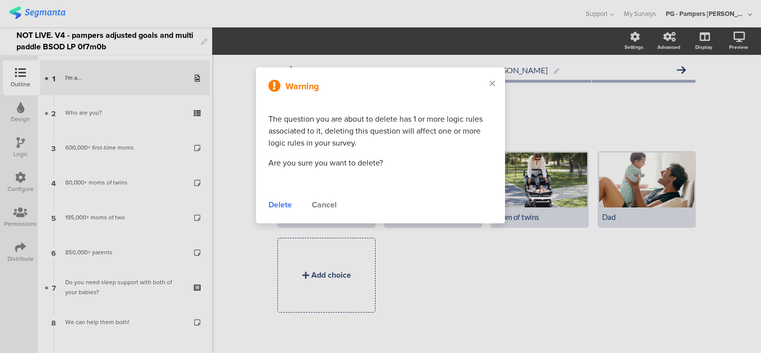
click at [283, 208] on div "Delete" at bounding box center [279, 205] width 23 height 12
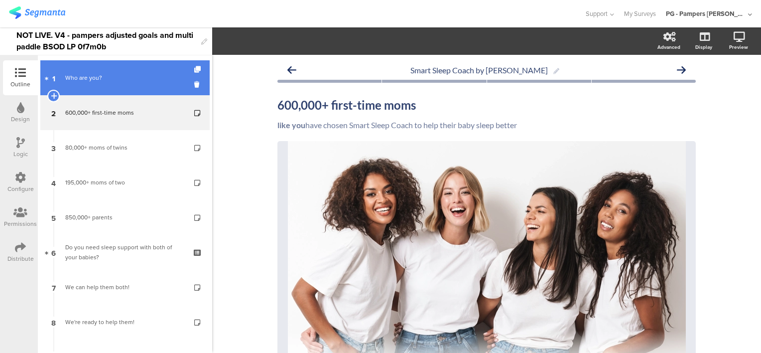
click at [104, 77] on div "Who are you?" at bounding box center [124, 78] width 119 height 10
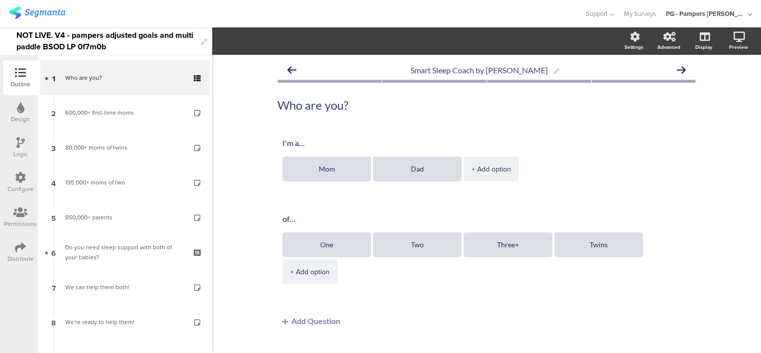
click at [24, 147] on icon at bounding box center [20, 142] width 8 height 11
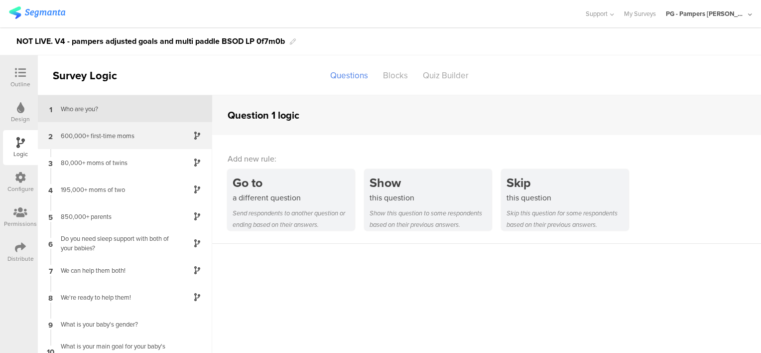
click at [113, 134] on div "600,000+ first-time moms" at bounding box center [117, 135] width 125 height 9
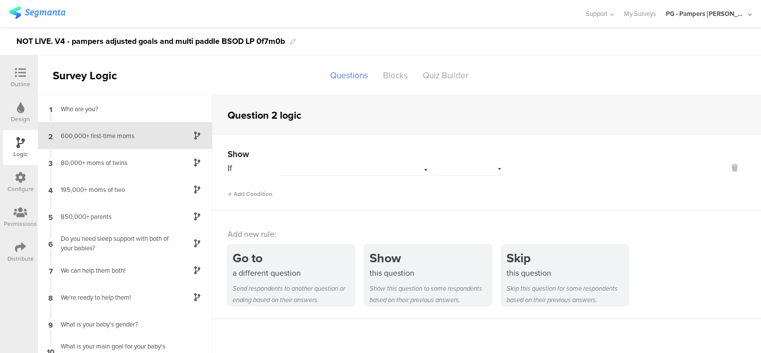
click at [356, 167] on div at bounding box center [340, 169] width 123 height 9
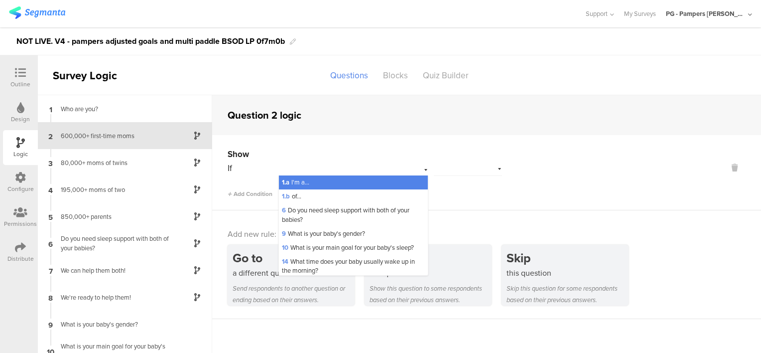
click at [327, 183] on div "1.a I'm a..." at bounding box center [353, 182] width 149 height 14
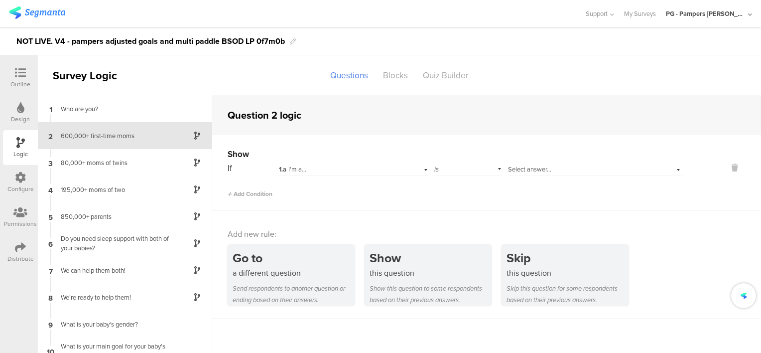
click at [459, 169] on div "is" at bounding box center [468, 167] width 68 height 15
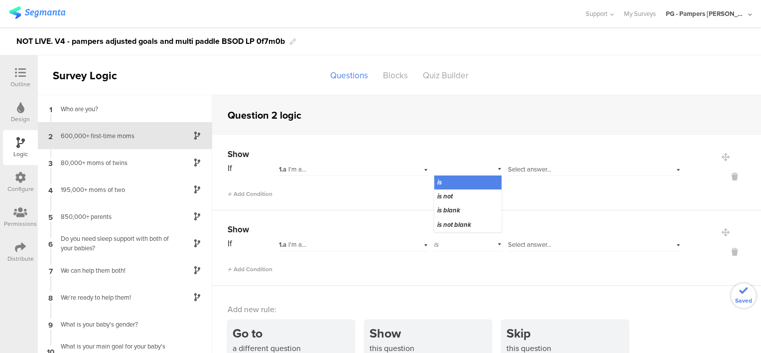
click at [362, 173] on div "1.a I'm a..." at bounding box center [340, 169] width 123 height 9
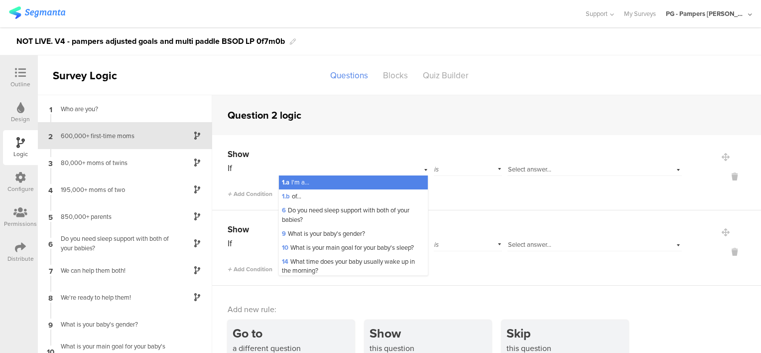
click at [513, 169] on span "Select answer..." at bounding box center [529, 168] width 43 height 9
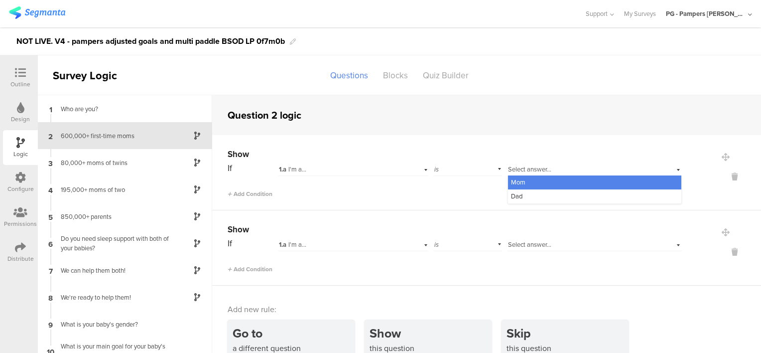
click at [529, 184] on div "Mom" at bounding box center [594, 182] width 173 height 14
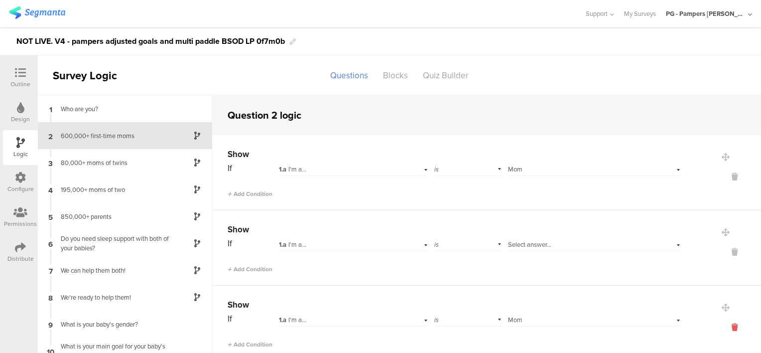
click at [723, 323] on icon at bounding box center [735, 326] width 24 height 11
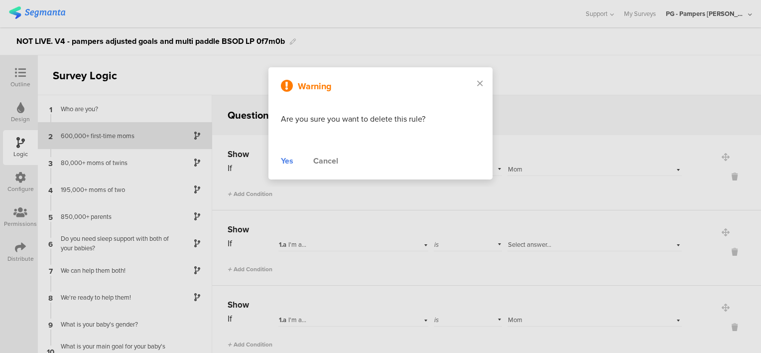
click at [291, 161] on div "Yes" at bounding box center [287, 161] width 12 height 12
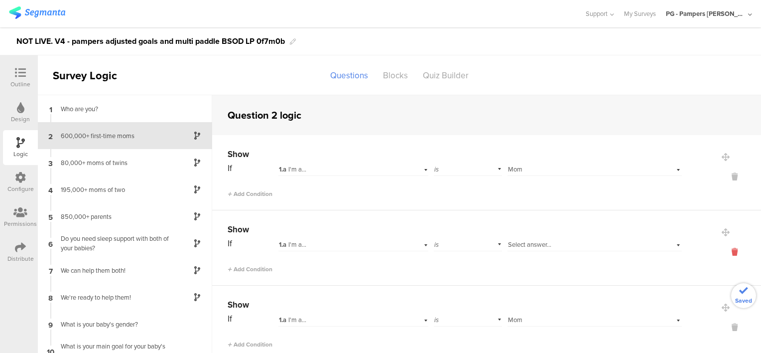
click at [723, 251] on icon at bounding box center [735, 251] width 24 height 11
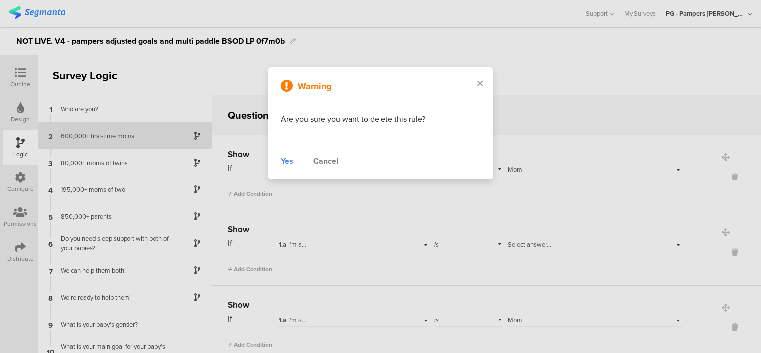
click at [288, 159] on div "Yes" at bounding box center [287, 161] width 12 height 12
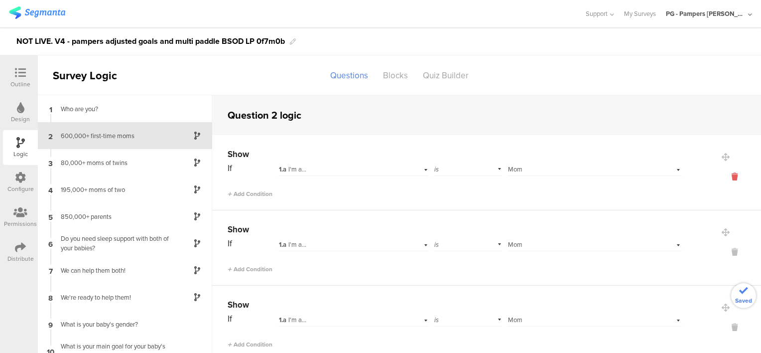
click at [723, 178] on icon at bounding box center [735, 176] width 24 height 11
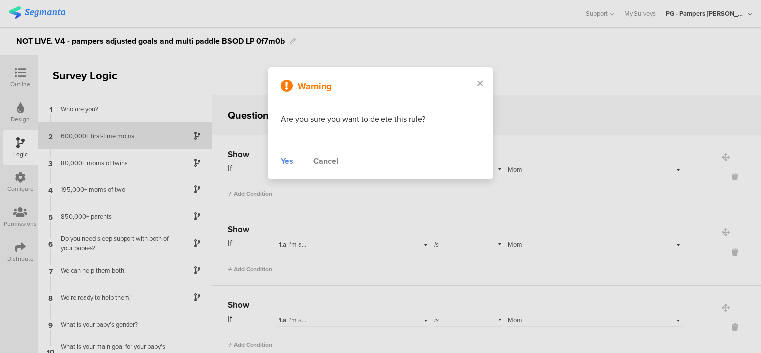
click at [289, 160] on div "Yes" at bounding box center [287, 161] width 12 height 12
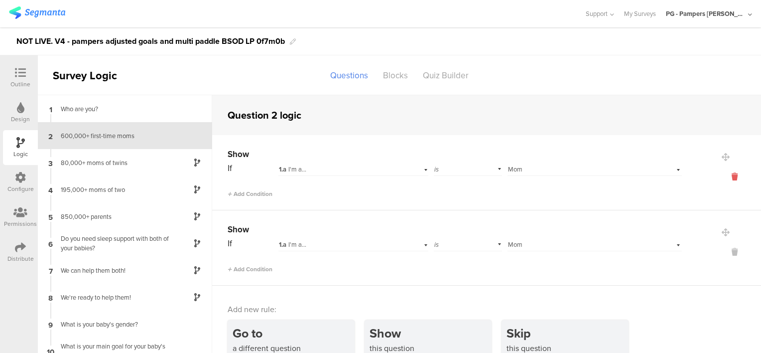
click at [723, 173] on icon at bounding box center [735, 176] width 24 height 11
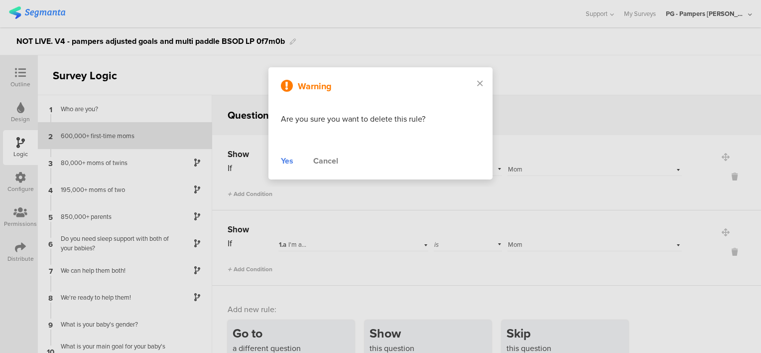
click at [285, 158] on div "Yes" at bounding box center [287, 161] width 12 height 12
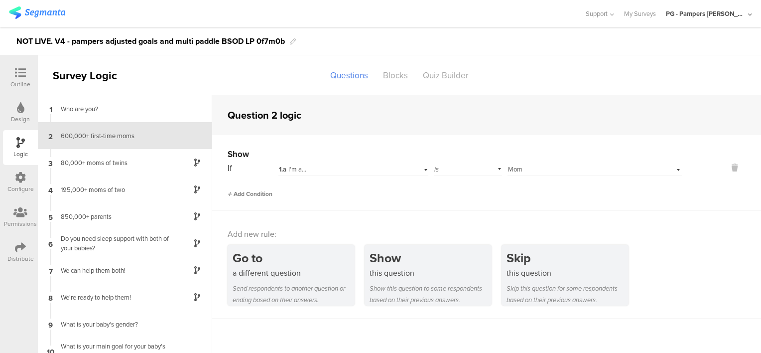
click at [252, 191] on span "Add Condition" at bounding box center [250, 193] width 45 height 9
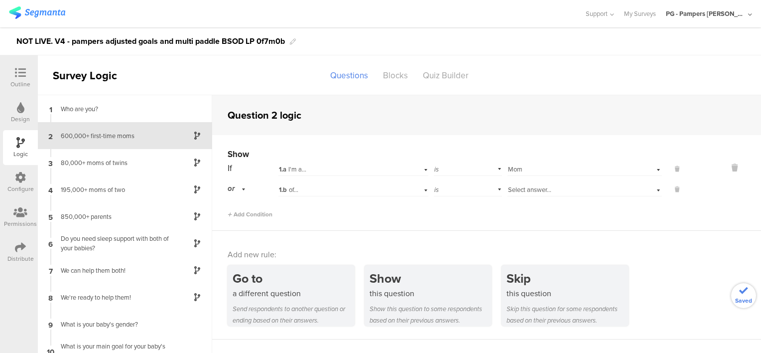
click at [239, 187] on div "or" at bounding box center [238, 188] width 21 height 15
click at [255, 212] on div "and" at bounding box center [252, 217] width 49 height 14
click at [323, 194] on div "1.b of..." at bounding box center [340, 189] width 123 height 9
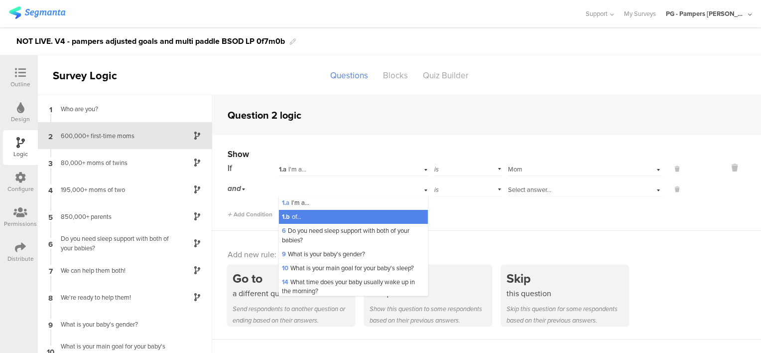
click at [324, 212] on div "1.b of..." at bounding box center [353, 217] width 149 height 14
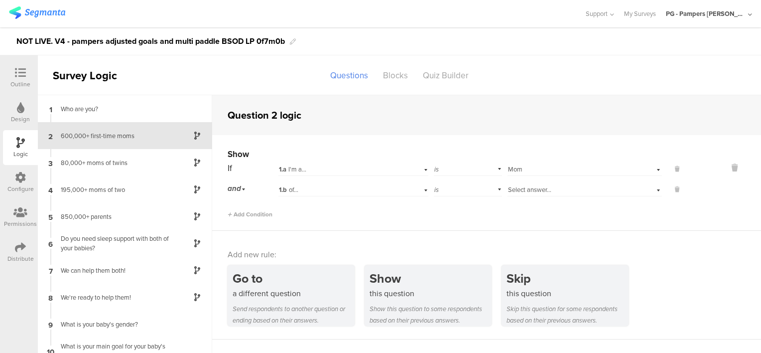
click at [525, 191] on span "Select answer..." at bounding box center [529, 189] width 43 height 9
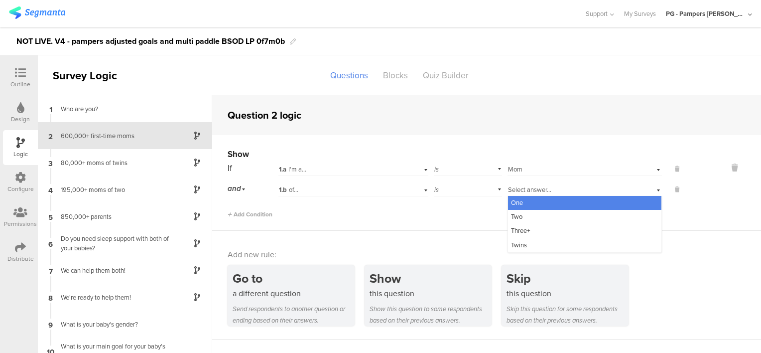
click at [541, 201] on div "One" at bounding box center [584, 203] width 153 height 14
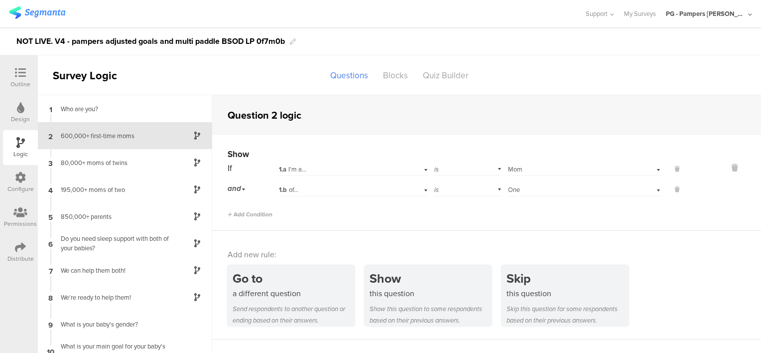
click at [590, 211] on div "Add Condition" at bounding box center [455, 209] width 454 height 17
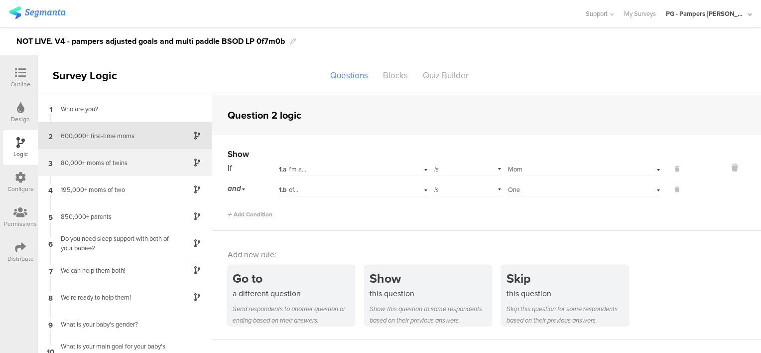
click at [113, 162] on div "80,000+ moms of twins" at bounding box center [117, 162] width 125 height 9
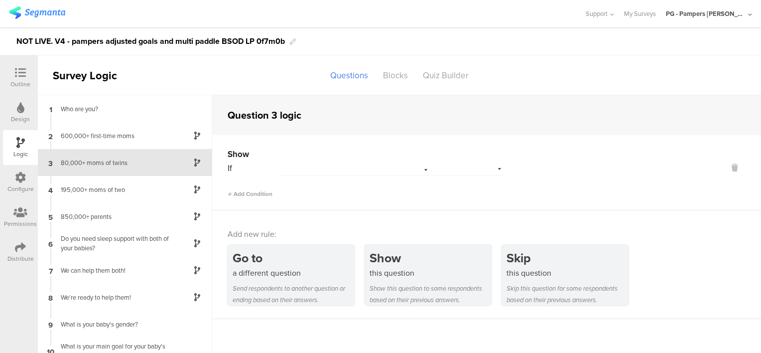
click at [331, 169] on div at bounding box center [340, 169] width 123 height 9
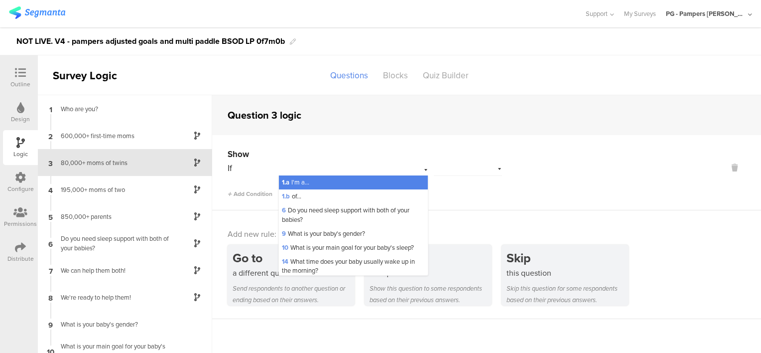
click at [313, 182] on div "1.a I'm a..." at bounding box center [353, 182] width 149 height 14
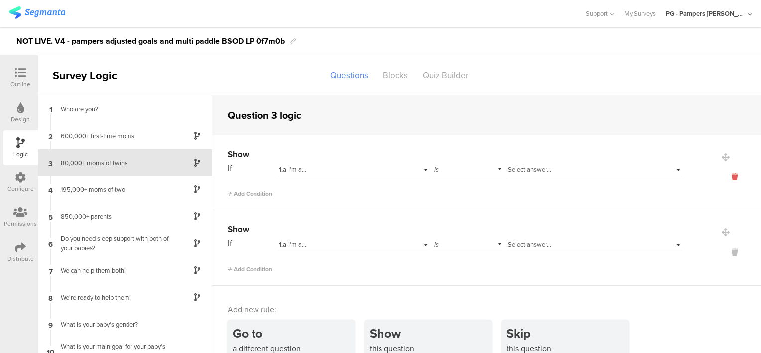
click at [723, 179] on icon at bounding box center [735, 176] width 24 height 11
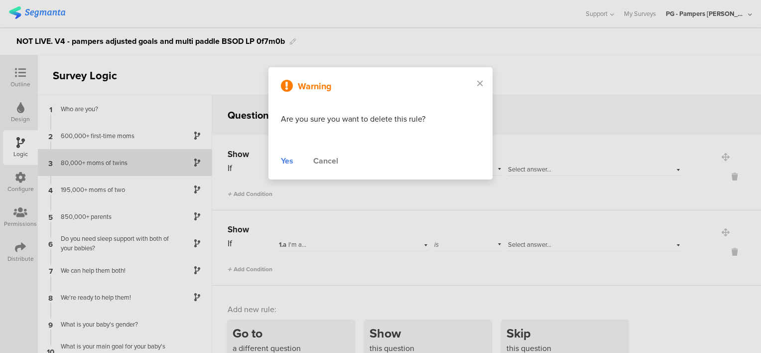
click at [285, 159] on div "Yes" at bounding box center [287, 161] width 12 height 12
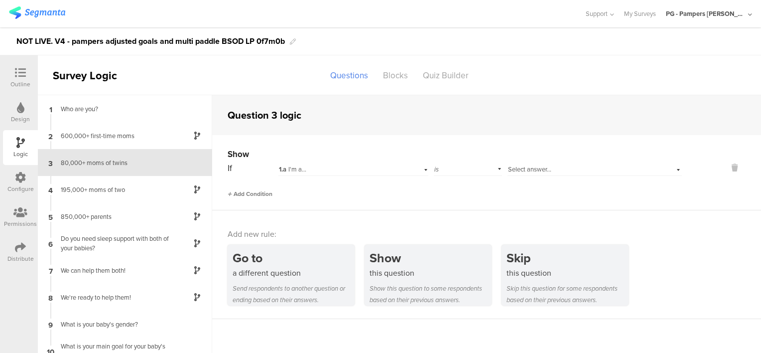
click at [255, 194] on span "Add Condition" at bounding box center [250, 193] width 45 height 9
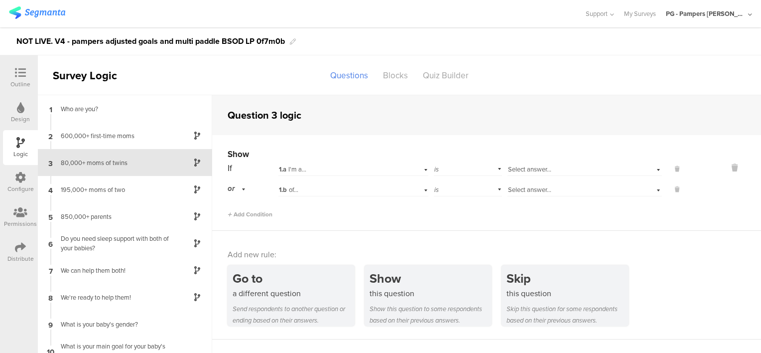
click at [223, 189] on div "Show If 1.a I'm a... is Select answer... or 1.b of... is Select answer... Add C…" at bounding box center [486, 183] width 549 height 96
click at [232, 189] on span "or" at bounding box center [231, 188] width 7 height 11
click at [250, 215] on div "and" at bounding box center [252, 217] width 49 height 14
click at [310, 196] on div "If 1.a I'm a... is Select answer... and 1.b of... is Select answer... Add Condi…" at bounding box center [455, 189] width 454 height 58
click at [312, 191] on div "1.b of..." at bounding box center [340, 189] width 123 height 9
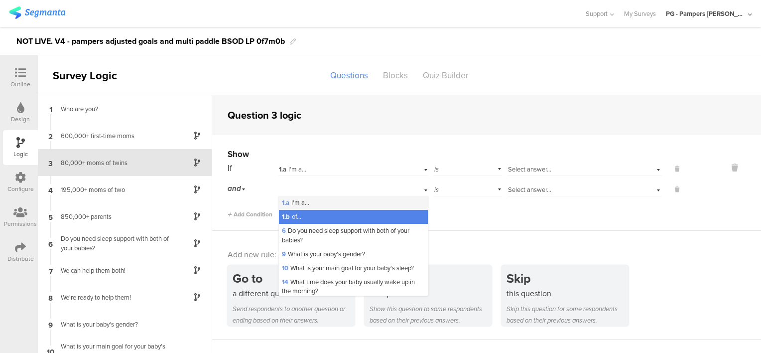
click at [311, 205] on div "1.a I'm a..." at bounding box center [353, 203] width 149 height 14
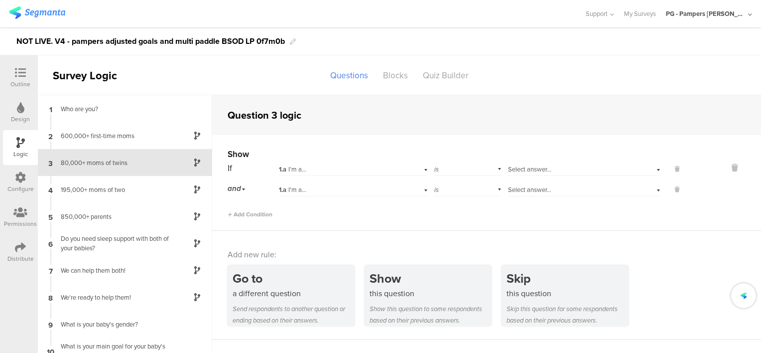
click at [456, 192] on div "is" at bounding box center [468, 188] width 68 height 15
click at [531, 211] on div "Add Condition" at bounding box center [455, 209] width 454 height 17
click at [520, 166] on span "Select answer..." at bounding box center [529, 168] width 43 height 9
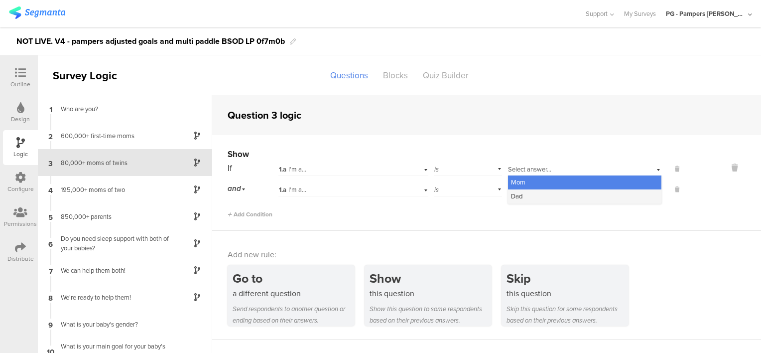
click at [534, 195] on div "Dad" at bounding box center [584, 196] width 153 height 14
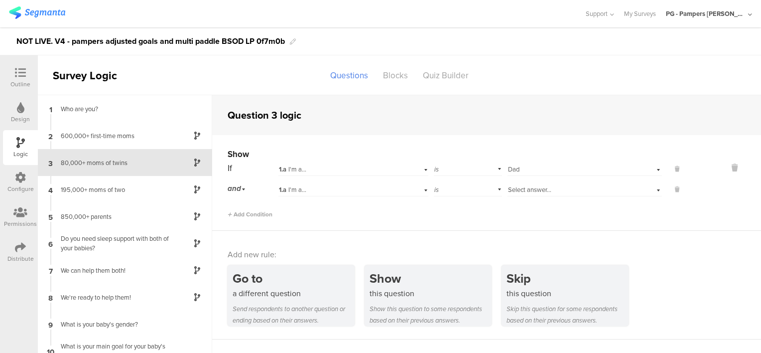
click at [537, 187] on span "Select answer..." at bounding box center [529, 189] width 43 height 9
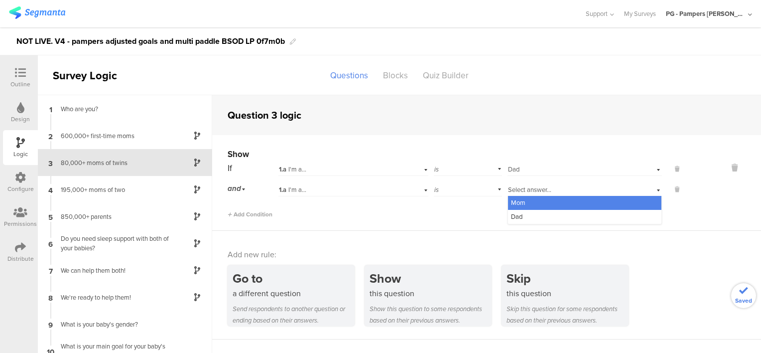
click at [530, 169] on div "Select answer... Dad" at bounding box center [571, 169] width 127 height 9
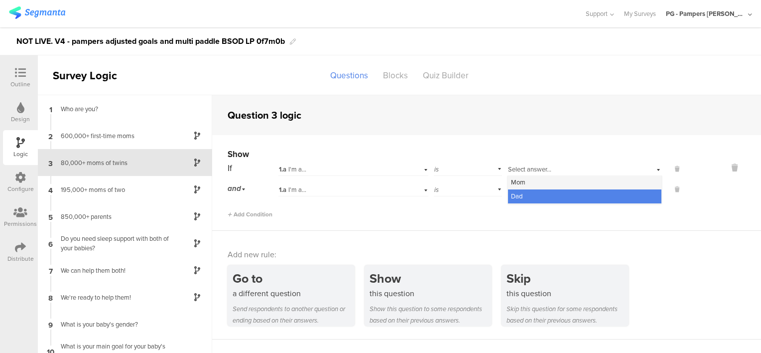
click at [531, 182] on div "Mom" at bounding box center [584, 182] width 153 height 14
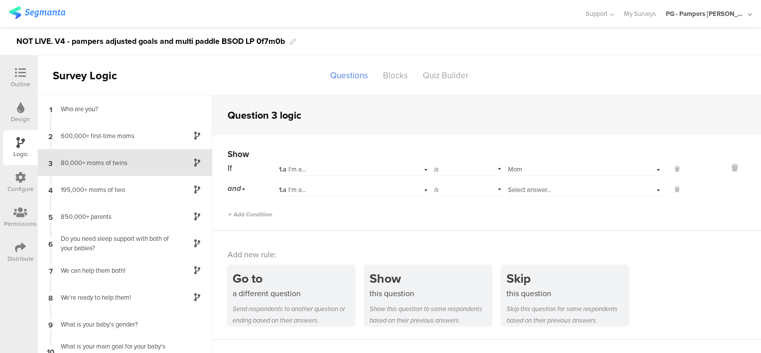
click at [536, 186] on span "Select answer..." at bounding box center [529, 189] width 43 height 9
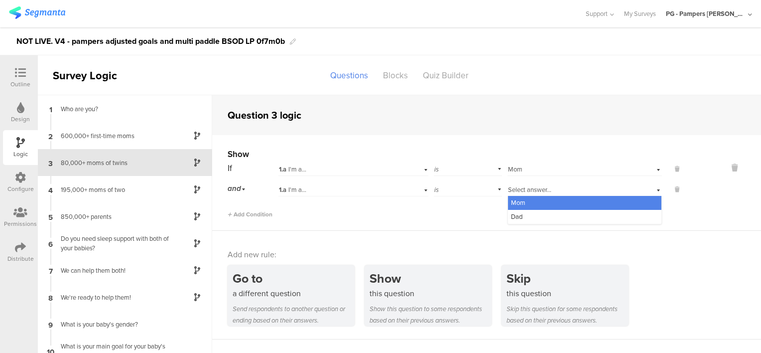
click at [355, 192] on div "1.a I'm a..." at bounding box center [340, 189] width 123 height 9
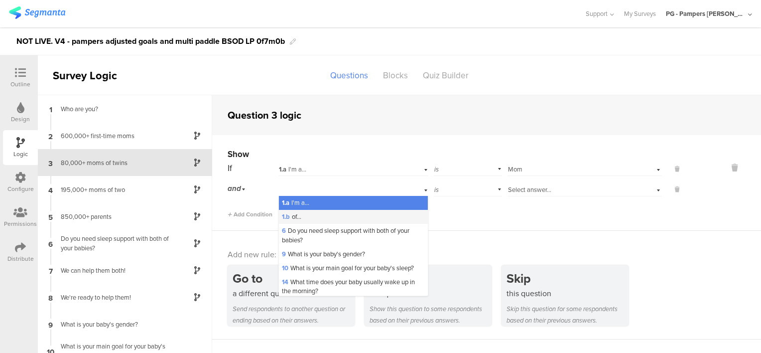
click at [336, 213] on div "1.b of..." at bounding box center [353, 217] width 149 height 14
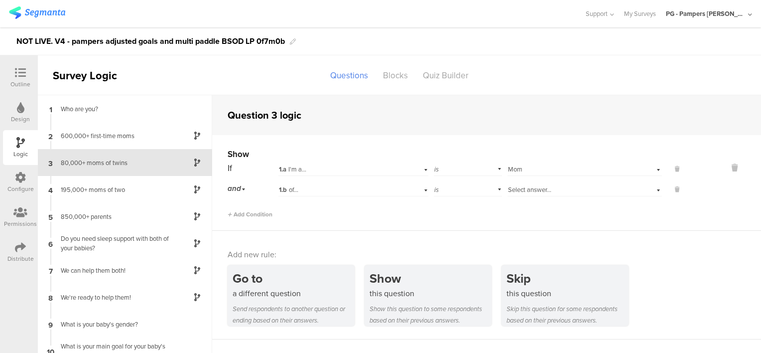
click at [562, 191] on div "Select answer..." at bounding box center [571, 189] width 127 height 9
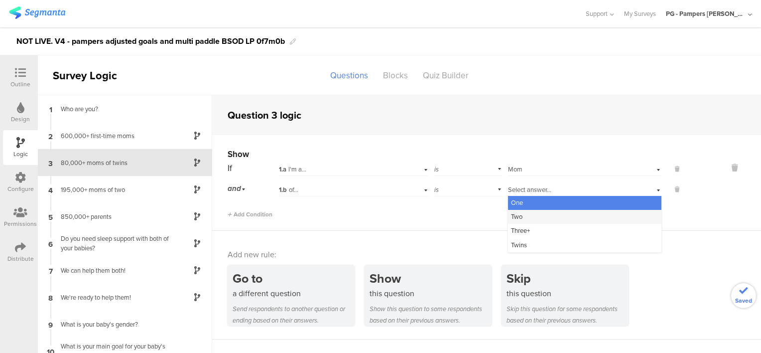
click at [554, 215] on div "Two" at bounding box center [584, 217] width 153 height 14
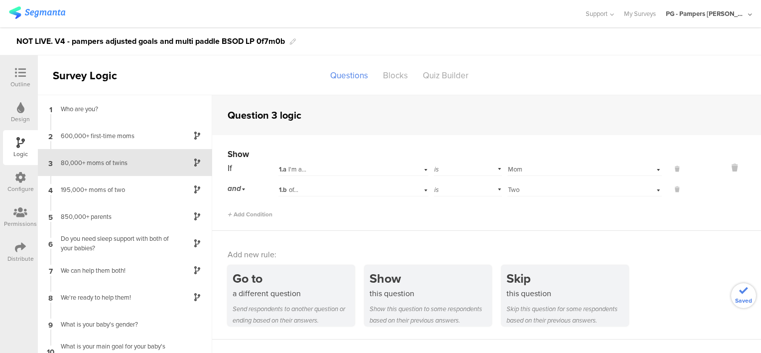
click at [542, 190] on div "Select answer... Two" at bounding box center [571, 189] width 127 height 9
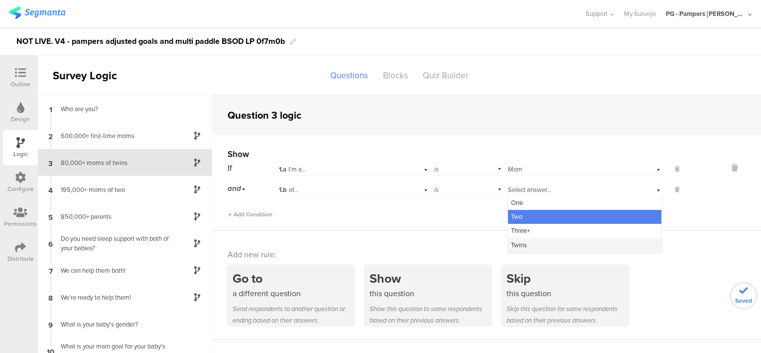
click at [536, 241] on div "Twins" at bounding box center [584, 245] width 153 height 14
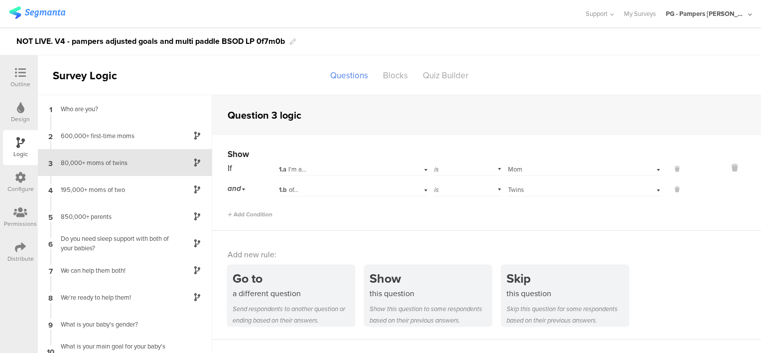
click at [530, 216] on div "Add Condition" at bounding box center [455, 209] width 454 height 17
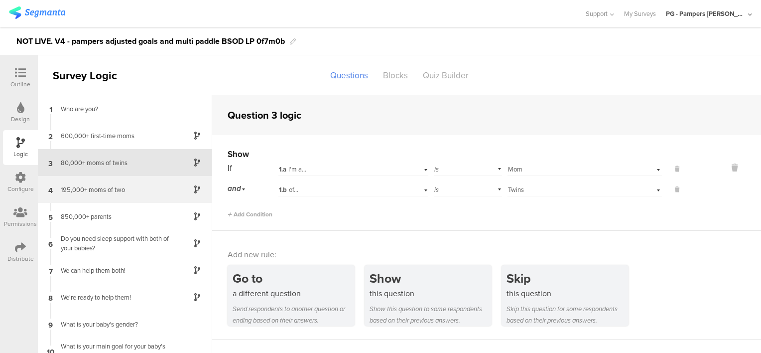
click at [129, 186] on div "195,000+ moms of two" at bounding box center [117, 189] width 125 height 9
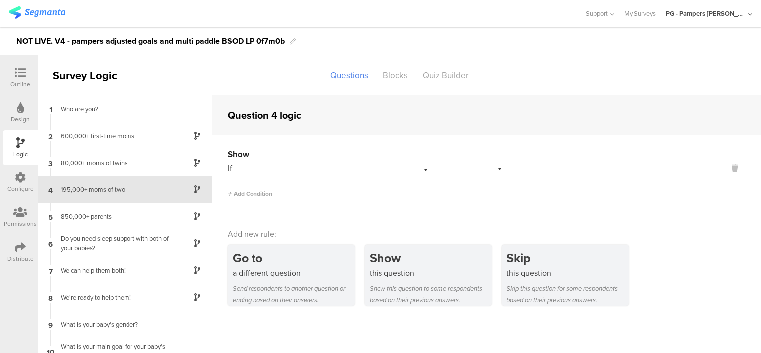
click at [378, 168] on div at bounding box center [340, 169] width 123 height 9
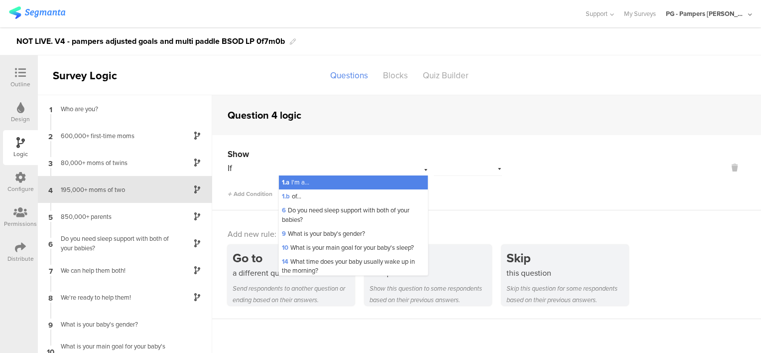
click at [338, 186] on div "1.a I'm a..." at bounding box center [353, 182] width 149 height 14
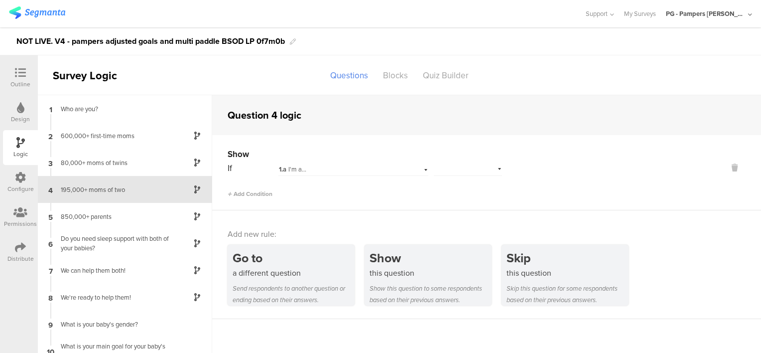
click at [477, 172] on div at bounding box center [468, 167] width 68 height 15
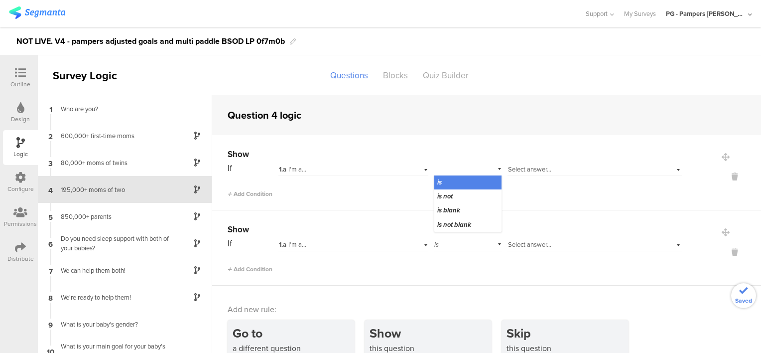
click at [519, 169] on span "Select answer..." at bounding box center [529, 168] width 43 height 9
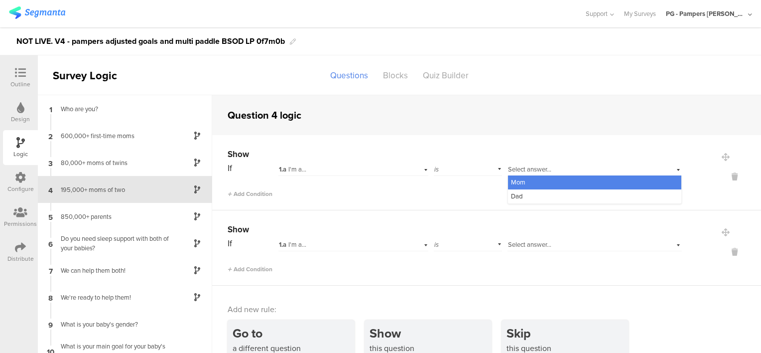
click at [531, 177] on div "Mom" at bounding box center [594, 182] width 173 height 14
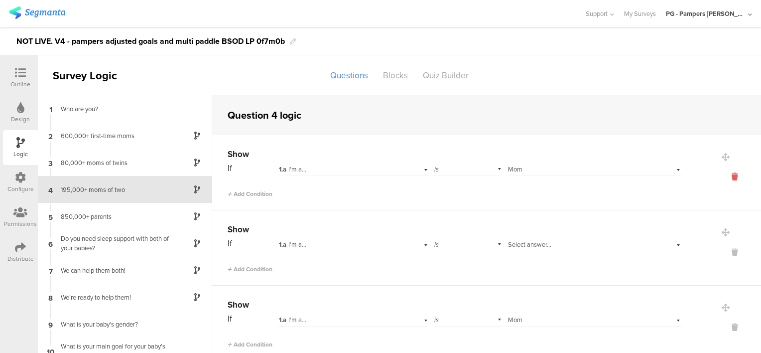
click at [723, 177] on icon at bounding box center [735, 176] width 24 height 11
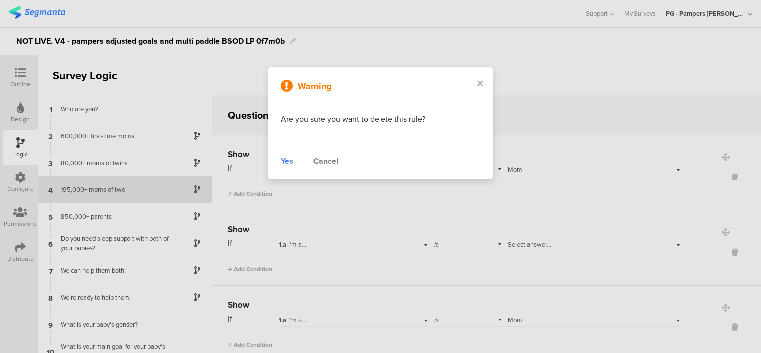
click at [285, 156] on div "Yes" at bounding box center [287, 161] width 12 height 12
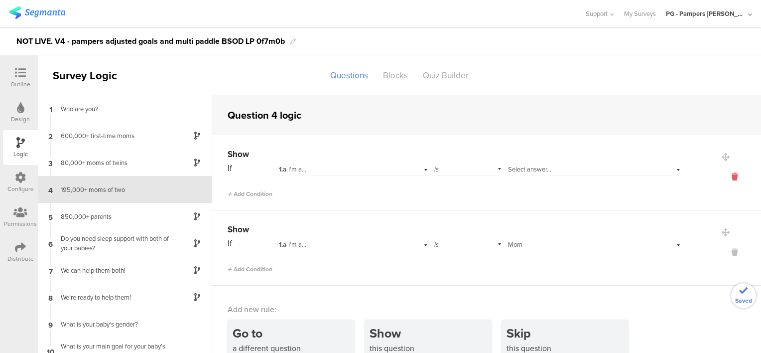
click at [723, 177] on icon at bounding box center [735, 176] width 24 height 11
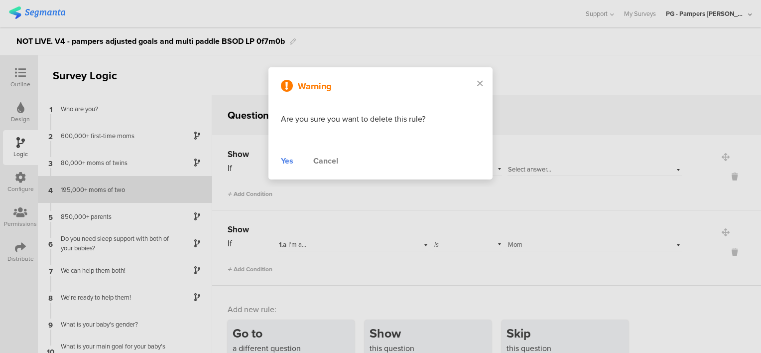
click at [282, 161] on div "Yes" at bounding box center [287, 161] width 12 height 12
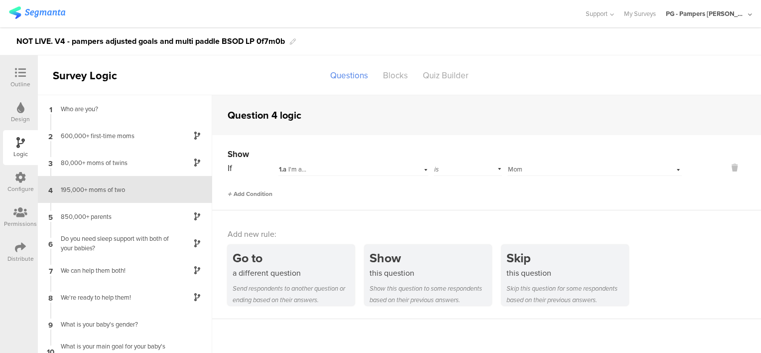
click at [262, 194] on span "Add Condition" at bounding box center [250, 193] width 45 height 9
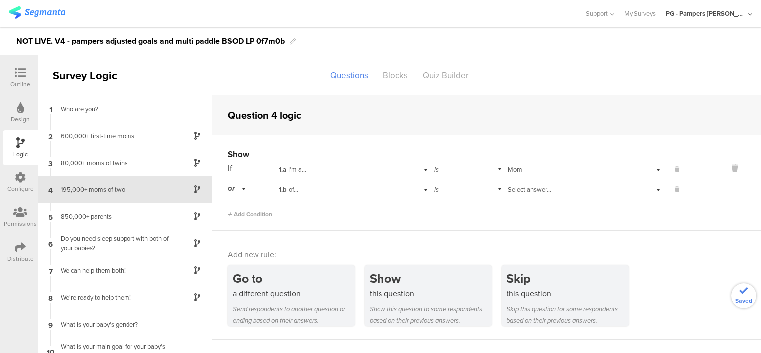
click at [314, 187] on div "1.b of..." at bounding box center [340, 189] width 123 height 9
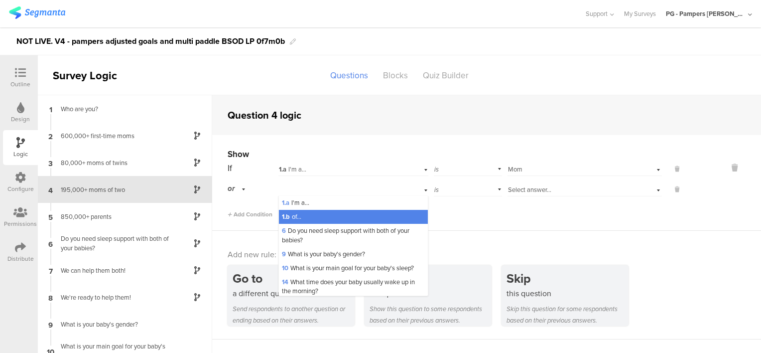
click at [532, 191] on span "Select answer..." at bounding box center [529, 189] width 43 height 9
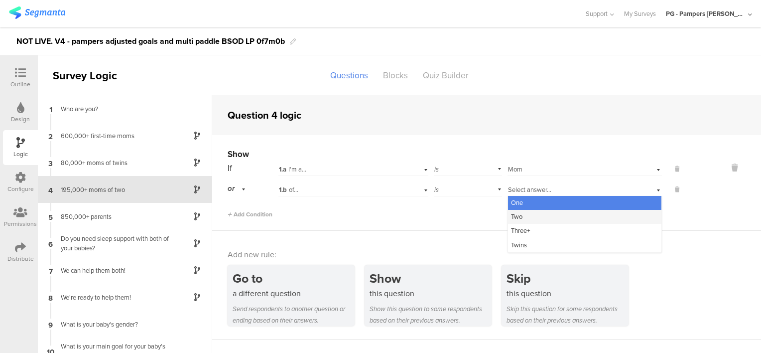
click at [540, 215] on div "Two" at bounding box center [584, 217] width 153 height 14
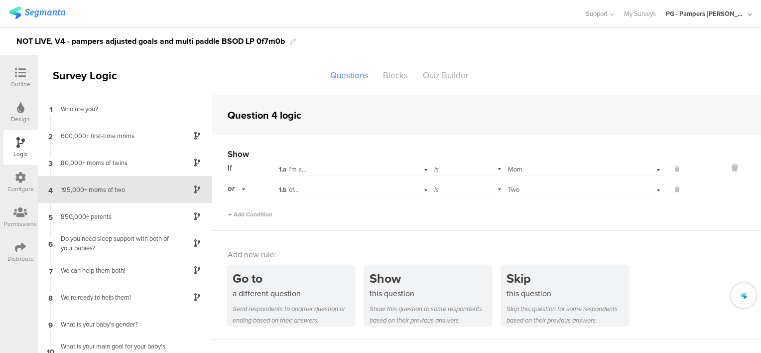
click at [230, 187] on span "or" at bounding box center [231, 188] width 7 height 11
click at [250, 217] on div "and" at bounding box center [252, 217] width 49 height 14
click at [344, 207] on div "Add Condition" at bounding box center [455, 209] width 454 height 17
click at [100, 191] on div "195,000+ moms of two" at bounding box center [117, 189] width 125 height 9
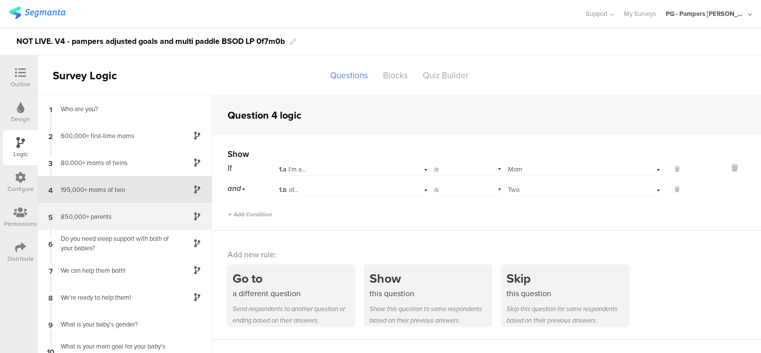
click at [118, 217] on div "850,000+ parents" at bounding box center [117, 216] width 125 height 9
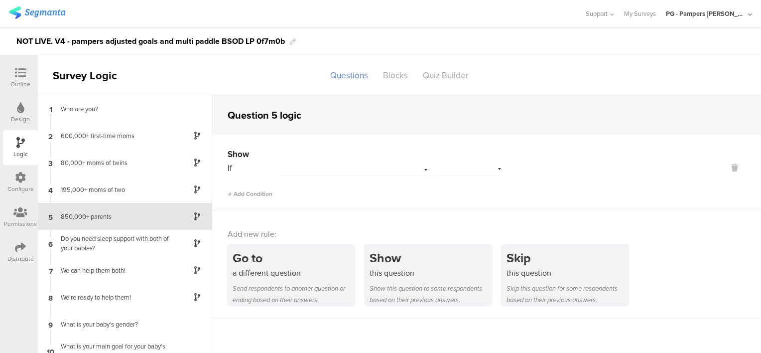
scroll to position [12, 0]
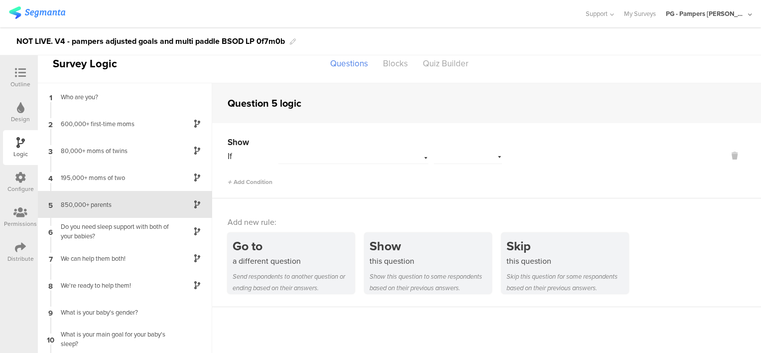
click at [331, 158] on div at bounding box center [340, 157] width 123 height 9
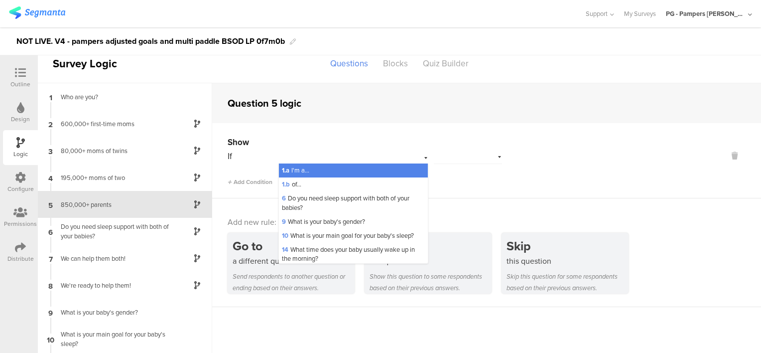
click at [336, 169] on div "1.a I'm a..." at bounding box center [353, 170] width 149 height 14
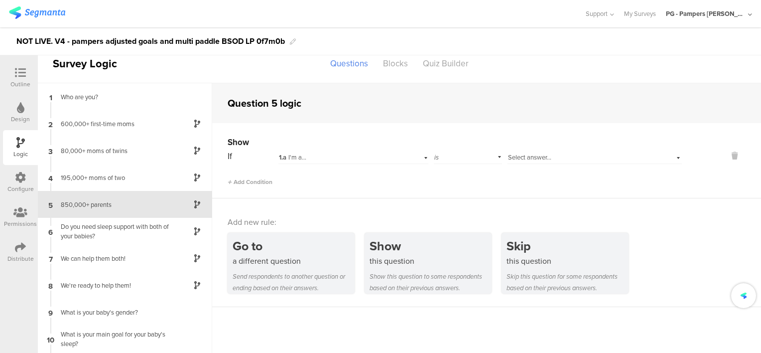
click at [476, 159] on div "is" at bounding box center [468, 155] width 68 height 15
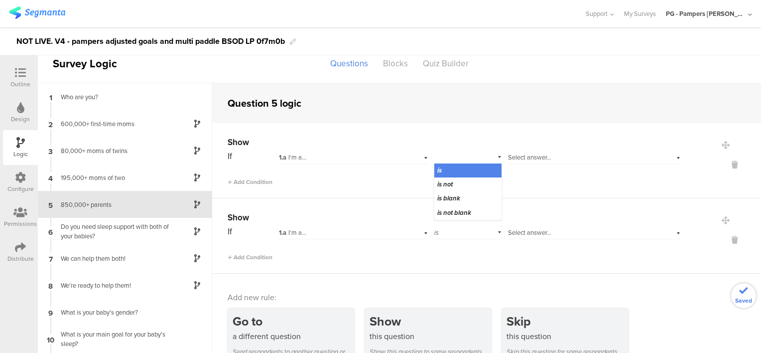
click at [534, 159] on span "Select answer..." at bounding box center [529, 156] width 43 height 9
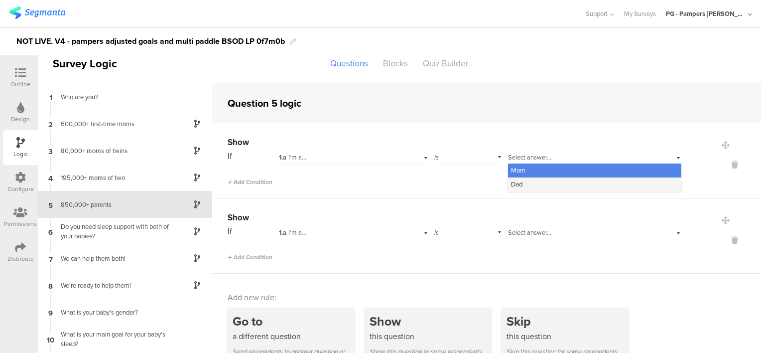
click at [542, 182] on div "Dad" at bounding box center [594, 184] width 173 height 14
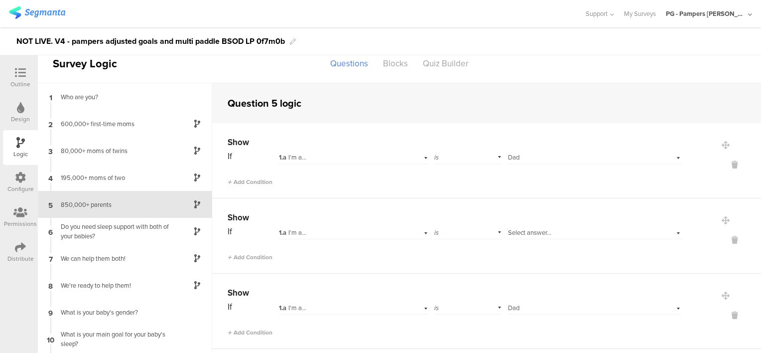
click at [564, 182] on div "Add Condition" at bounding box center [455, 177] width 454 height 17
click at [723, 165] on icon at bounding box center [735, 164] width 24 height 11
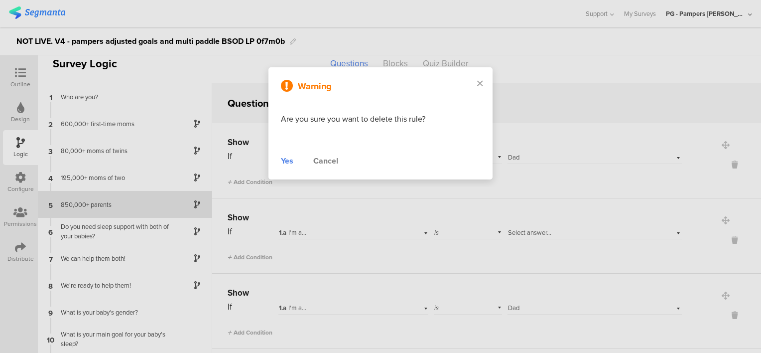
click at [293, 159] on div "Yes" at bounding box center [287, 161] width 12 height 12
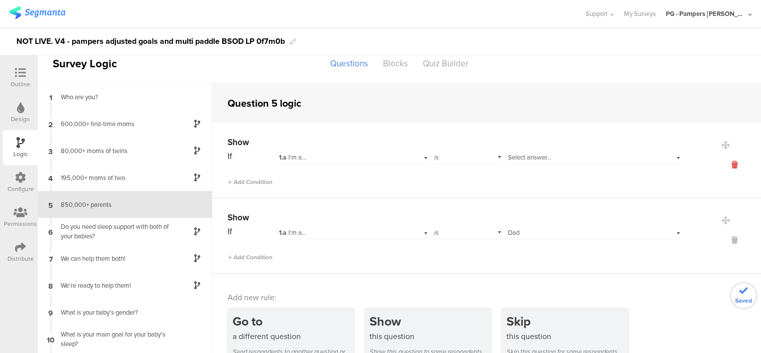
click at [723, 161] on icon at bounding box center [735, 164] width 24 height 11
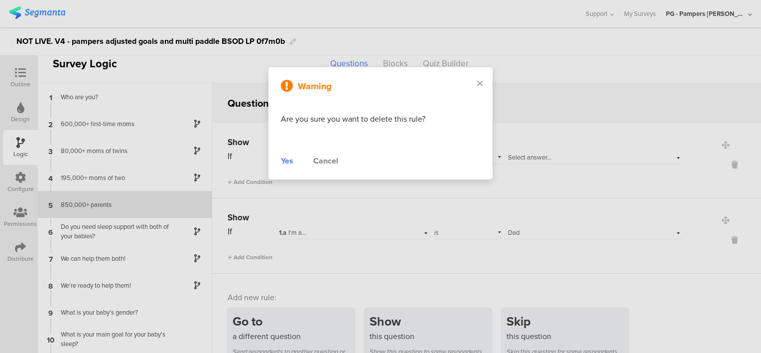
click at [284, 160] on div "Yes" at bounding box center [287, 161] width 12 height 12
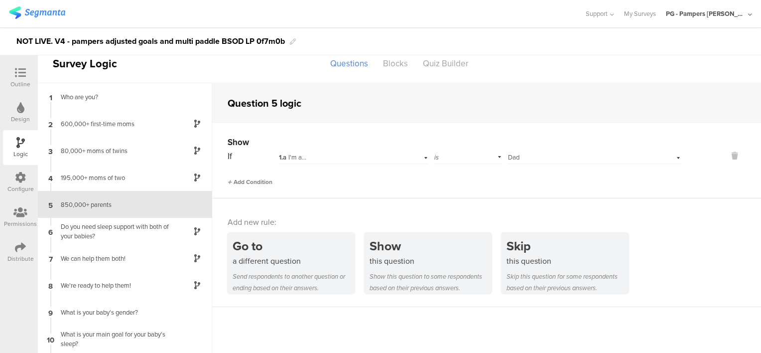
click at [255, 177] on span "Add Condition" at bounding box center [250, 181] width 45 height 9
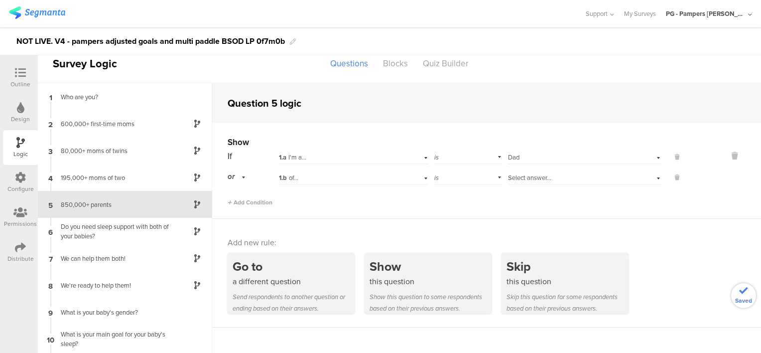
click at [240, 174] on div "or" at bounding box center [238, 176] width 21 height 15
click at [244, 203] on div "and" at bounding box center [252, 205] width 49 height 14
click at [449, 177] on div "is" at bounding box center [468, 176] width 68 height 15
click at [285, 181] on span "1.b" at bounding box center [283, 177] width 8 height 9
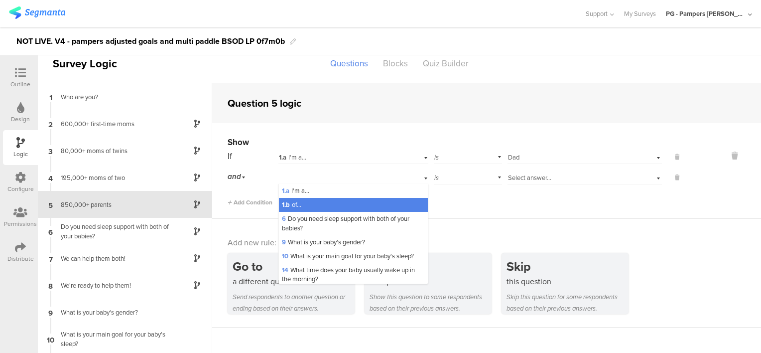
click at [544, 180] on span "Select answer..." at bounding box center [529, 177] width 43 height 9
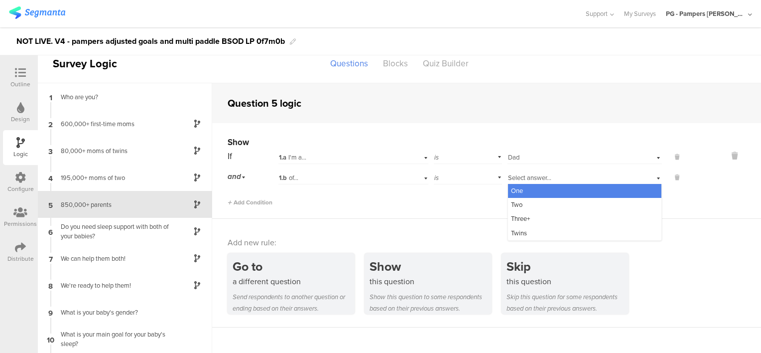
click at [442, 209] on div "Show If 1.a I'm a... is Select answer... Dad and 1.b of... is Select answer... …" at bounding box center [486, 171] width 549 height 96
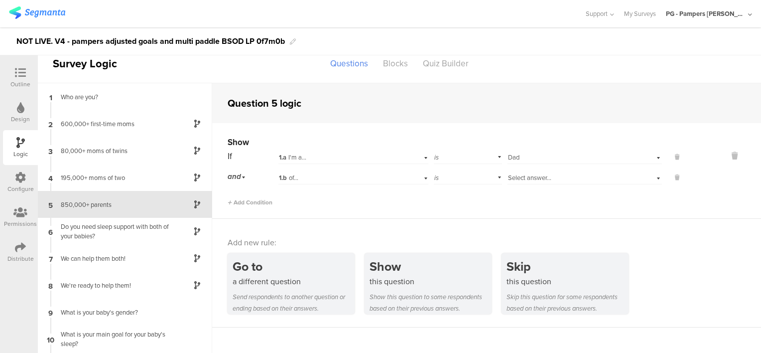
click at [548, 176] on div "Select answer..." at bounding box center [571, 177] width 127 height 9
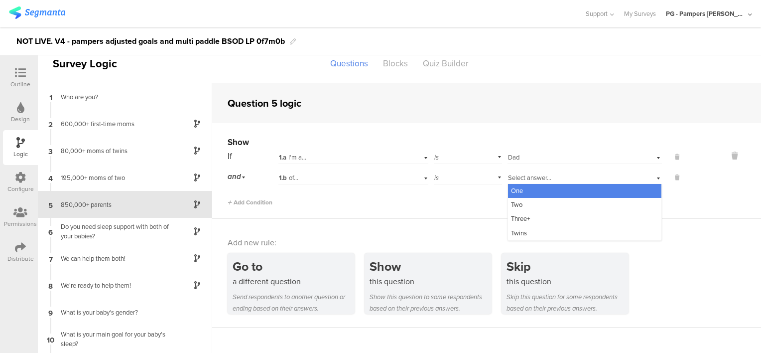
click at [440, 199] on div "Add Condition" at bounding box center [455, 197] width 454 height 17
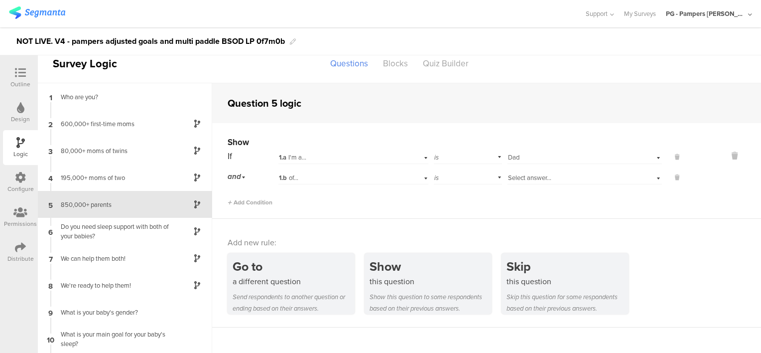
click at [540, 170] on div "Select answer..." at bounding box center [585, 176] width 154 height 15
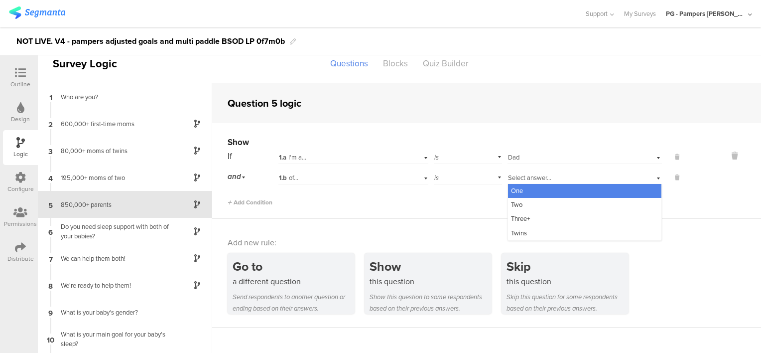
click at [533, 189] on div "One" at bounding box center [584, 191] width 153 height 14
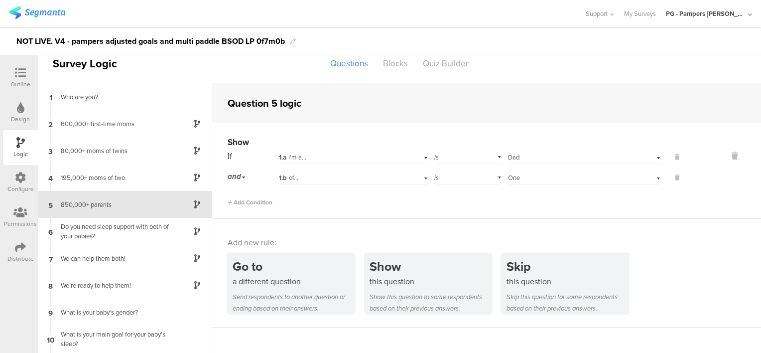
click at [592, 190] on div "Add Condition" at bounding box center [455, 197] width 454 height 17
click at [675, 176] on icon at bounding box center [677, 177] width 4 height 9
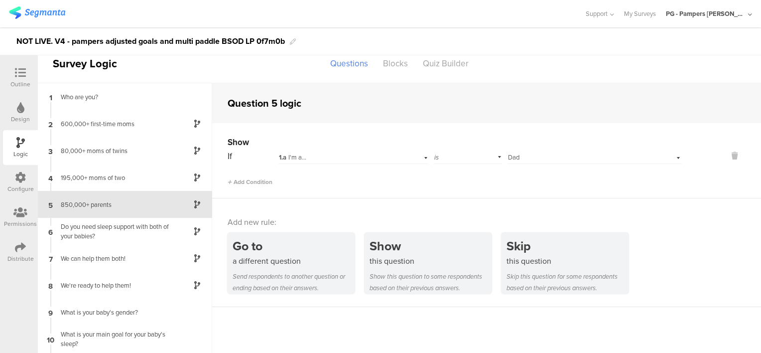
click at [24, 71] on icon at bounding box center [20, 72] width 11 height 11
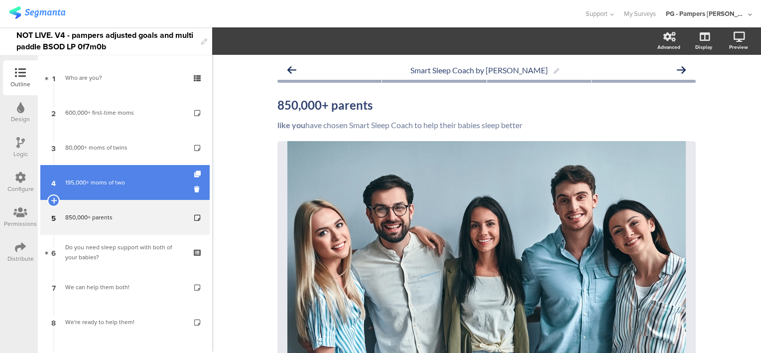
scroll to position [13, 0]
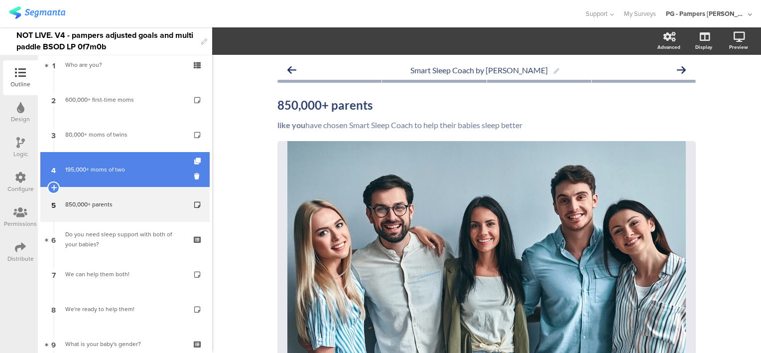
click at [146, 166] on div "195,000+ moms of two" at bounding box center [124, 169] width 119 height 10
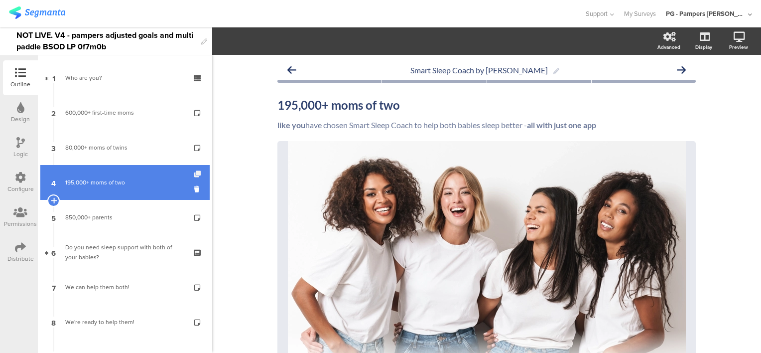
click at [194, 171] on icon at bounding box center [198, 174] width 8 height 6
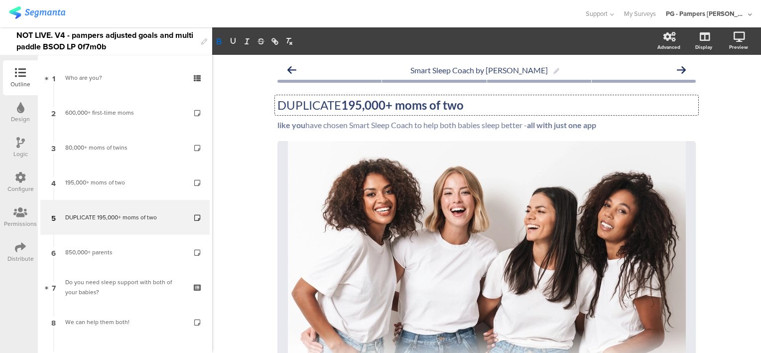
click at [356, 106] on div "DUPLICATE 195,000+ moms of two DUPLICATE 195,000+ moms of two DUPLICATE 195,000…" at bounding box center [486, 105] width 423 height 20
drag, startPoint x: 357, startPoint y: 107, endPoint x: 274, endPoint y: 105, distance: 83.2
click at [277, 105] on p "DUPLICATE 195,000+ moms of two" at bounding box center [486, 105] width 418 height 15
drag, startPoint x: 291, startPoint y: 105, endPoint x: 265, endPoint y: 98, distance: 26.2
click at [267, 98] on div "Smart Sleep Coach by Pampers 34 ,000+ moms of two 34 ,000+ moms of two 34 ,000+…" at bounding box center [486, 311] width 438 height 513
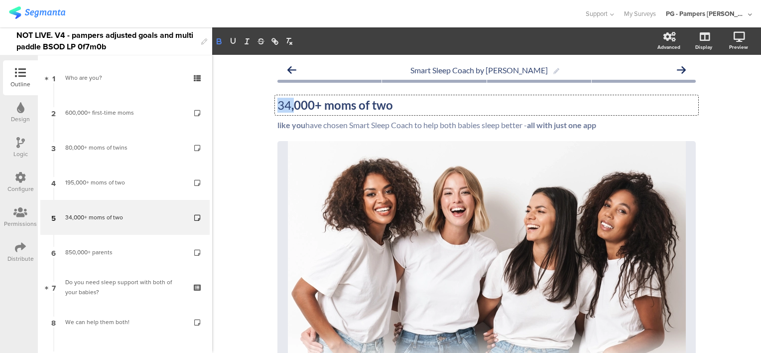
click at [221, 40] on icon "button" at bounding box center [218, 40] width 3 height 2
click at [377, 110] on strong "34,000+ moms of two" at bounding box center [335, 105] width 116 height 14
click at [377, 109] on strong "34,000+ moms of two" at bounding box center [335, 105] width 116 height 14
click at [440, 124] on div "like you have chosen Smart Sleep Coach to help both babies sleep better - all w…" at bounding box center [486, 126] width 423 height 16
click at [440, 124] on p "like you have chosen Smart Sleep Coach to help both babies sleep better - all w…" at bounding box center [486, 124] width 418 height 9
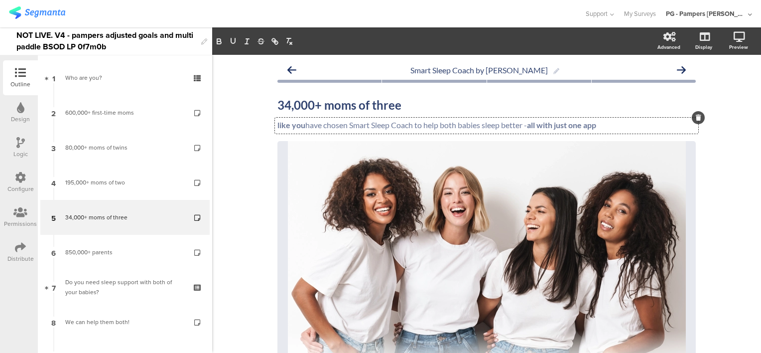
drag, startPoint x: 440, startPoint y: 124, endPoint x: 478, endPoint y: 127, distance: 38.0
click at [478, 127] on p "like you have chosen Smart Sleep Coach to help both babies sleep better - all w…" at bounding box center [486, 124] width 418 height 9
click at [446, 124] on p "like you have chosen Smart Sleep Coach to help both babies sleep better - all w…" at bounding box center [486, 124] width 418 height 9
click at [442, 127] on p "like you have chosen Smart Sleep Coach to help their babies sleep better - all …" at bounding box center [486, 124] width 418 height 9
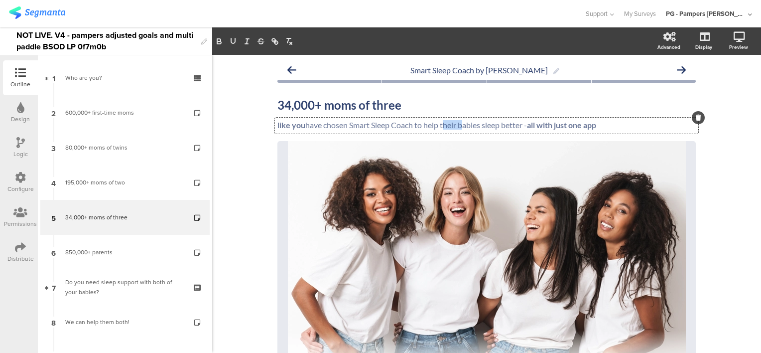
click at [442, 127] on p "like you have chosen Smart Sleep Coach to help their babies sleep better - all …" at bounding box center [486, 124] width 418 height 9
click at [237, 153] on div "Smart Sleep Coach by Pampers 34,000+ moms of three 34,000+ moms of three like y…" at bounding box center [486, 311] width 549 height 513
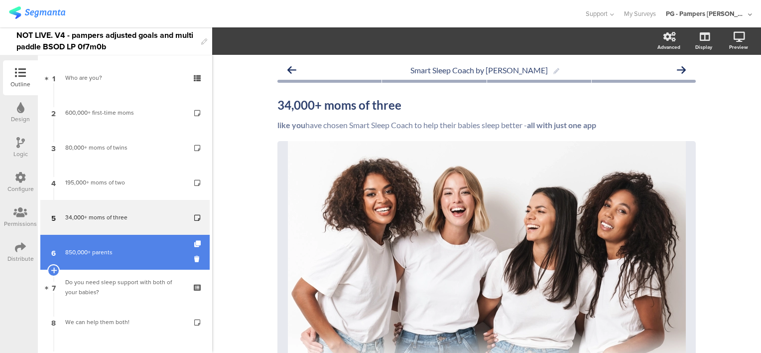
click at [126, 257] on link "6 850,000+ parents" at bounding box center [124, 252] width 169 height 35
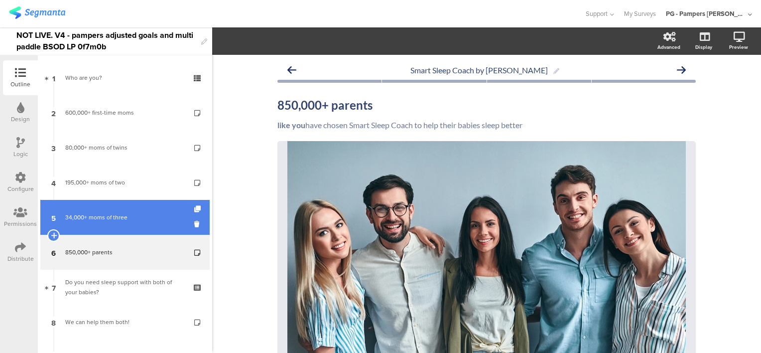
click at [124, 217] on div "34,000+ moms of three" at bounding box center [124, 217] width 119 height 10
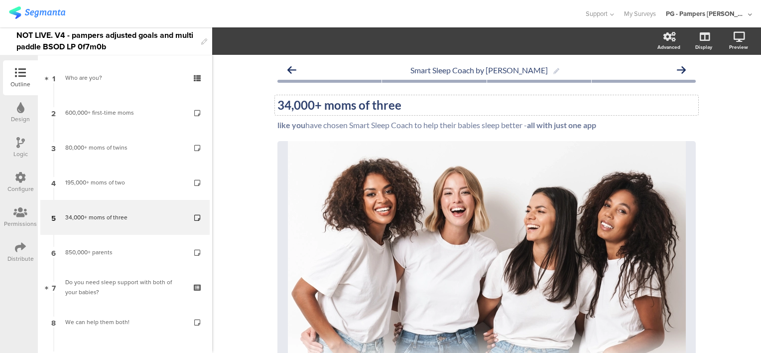
click at [376, 107] on strong "34,000+ moms of three" at bounding box center [339, 105] width 124 height 14
click at [406, 101] on p "34,000+ moms of three" at bounding box center [486, 105] width 418 height 15
drag, startPoint x: 411, startPoint y: 106, endPoint x: 369, endPoint y: 108, distance: 42.4
click at [369, 108] on p "34,000+ moms of three" at bounding box center [486, 105] width 418 height 15
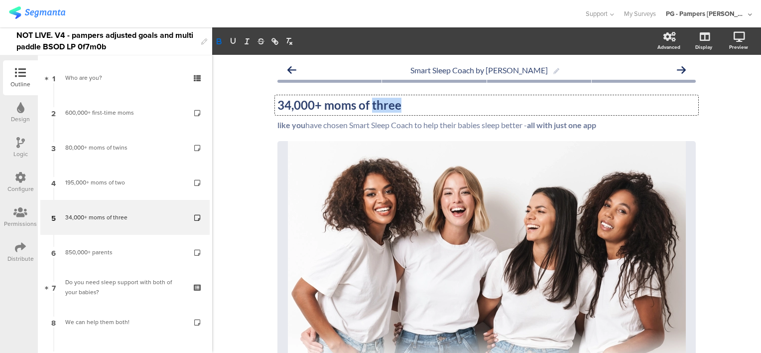
click at [396, 108] on strong "34,000+ moms of three" at bounding box center [339, 105] width 124 height 14
click at [723, 116] on div "Smart Sleep Coach by Pampers 34,000+ moms of three (or more) 34,000+ moms of th…" at bounding box center [486, 311] width 549 height 513
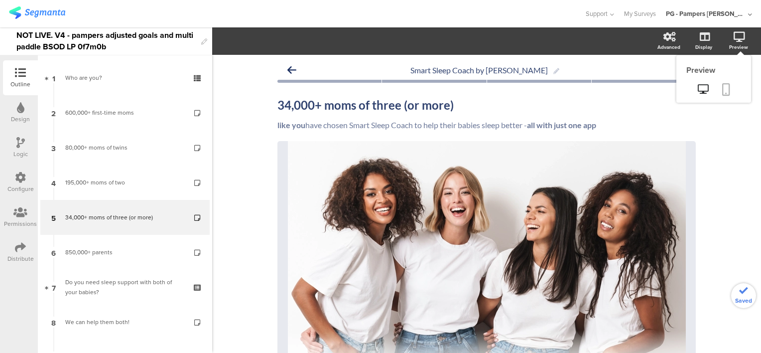
click at [722, 86] on icon at bounding box center [726, 89] width 8 height 12
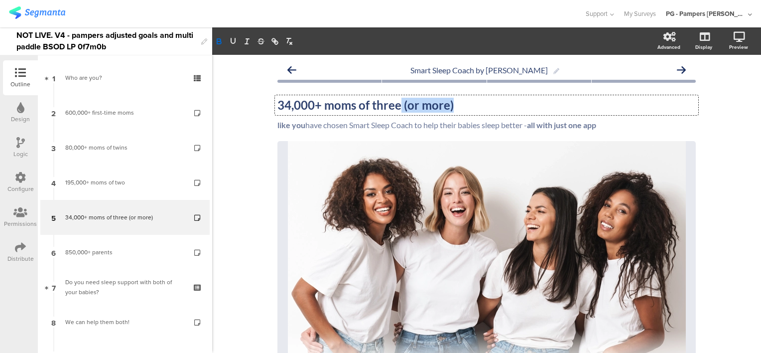
drag, startPoint x: 453, startPoint y: 108, endPoint x: 396, endPoint y: 107, distance: 56.8
click at [396, 107] on div "34,000+ moms of three (or more) 34,000+ moms of three (or more) 34,000+ moms of…" at bounding box center [486, 105] width 423 height 20
click at [258, 118] on div "Smart Sleep Coach by Pampers 34,000+ moms of three+ 34,000+ moms of three+ like…" at bounding box center [486, 311] width 549 height 513
click at [23, 149] on div at bounding box center [20, 143] width 8 height 12
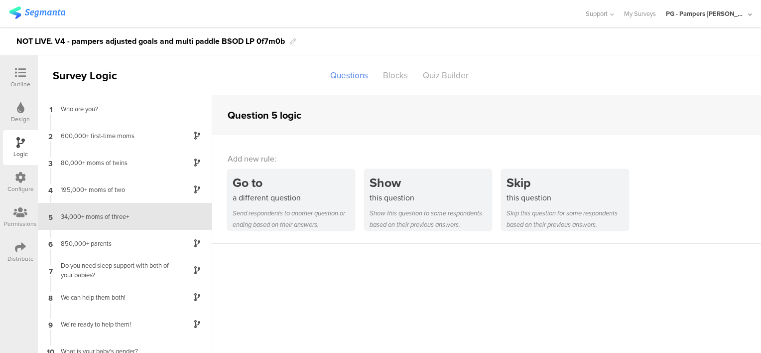
scroll to position [12, 0]
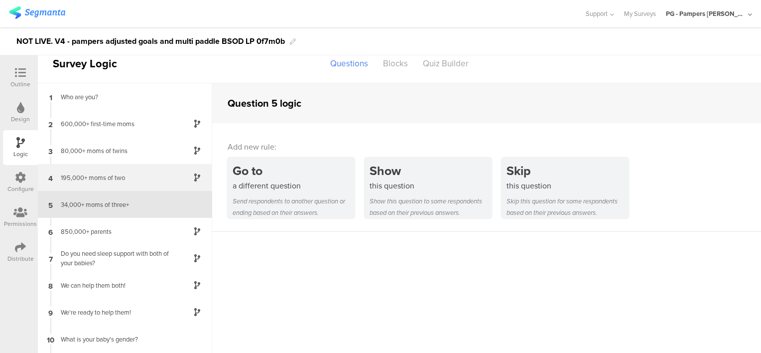
click at [148, 181] on div "195,000+ moms of two" at bounding box center [117, 177] width 125 height 9
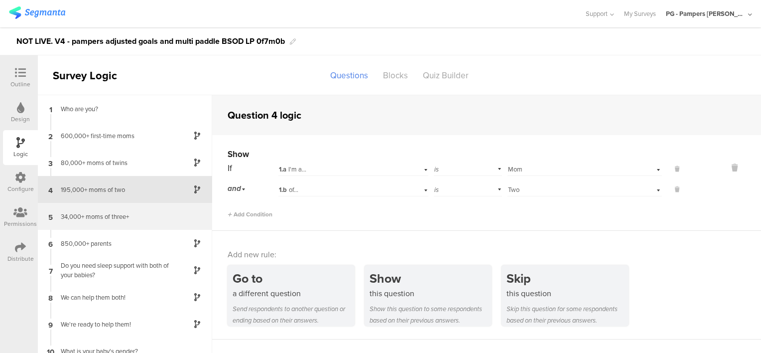
click at [126, 218] on div "34,000+ moms of three+" at bounding box center [117, 216] width 125 height 9
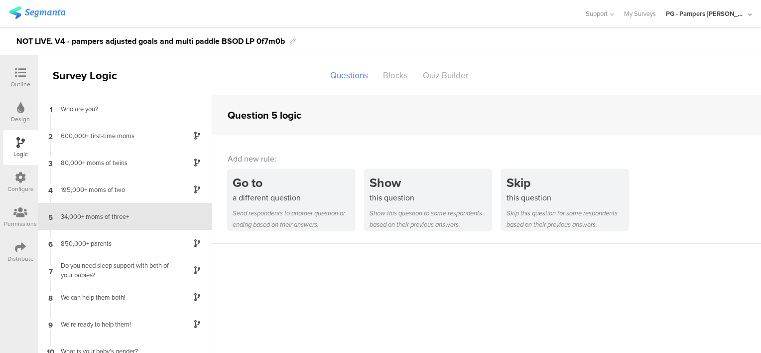
scroll to position [12, 0]
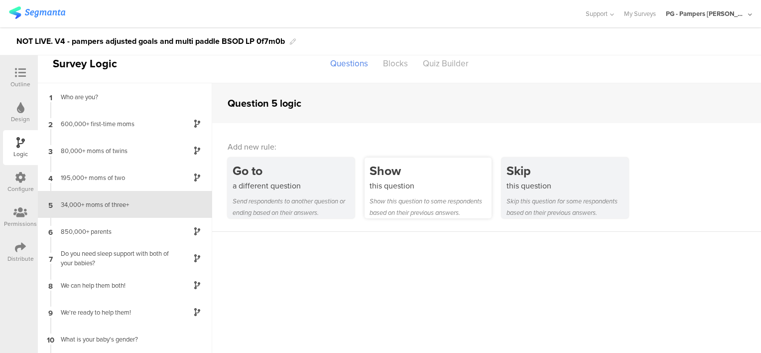
click at [425, 174] on div "Show" at bounding box center [431, 170] width 122 height 18
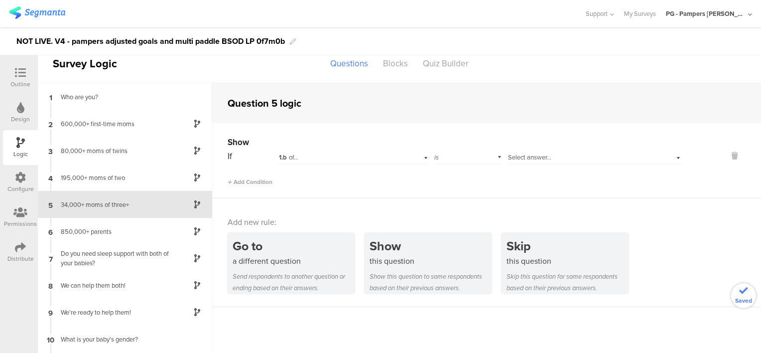
click at [359, 155] on div "1.b of..." at bounding box center [340, 157] width 123 height 9
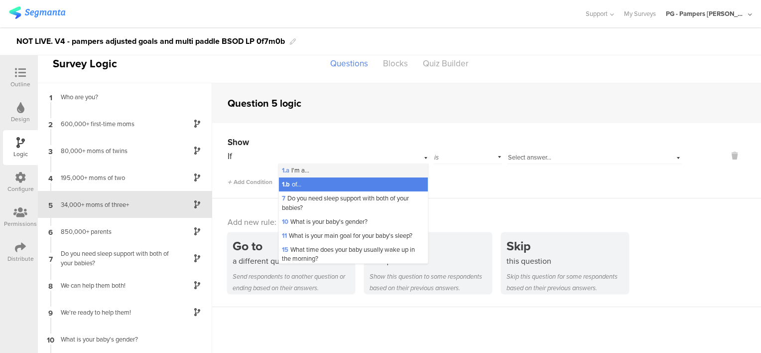
click at [341, 168] on div "1.a I'm a..." at bounding box center [353, 170] width 149 height 14
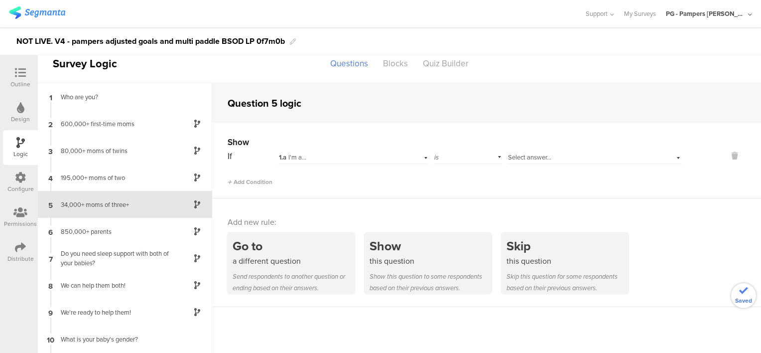
click at [454, 157] on div "is" at bounding box center [468, 155] width 68 height 15
click at [514, 155] on span "Select answer..." at bounding box center [529, 156] width 43 height 9
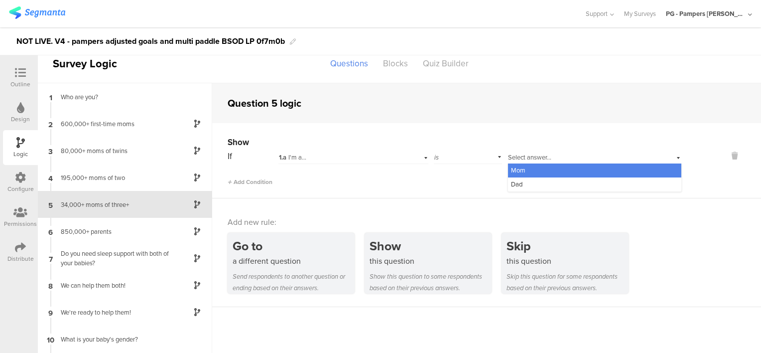
click at [538, 170] on div "Mom" at bounding box center [594, 170] width 173 height 14
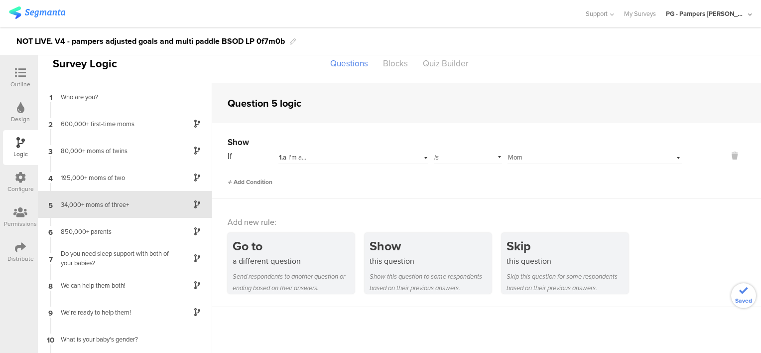
click at [269, 177] on span "Add Condition" at bounding box center [250, 181] width 45 height 9
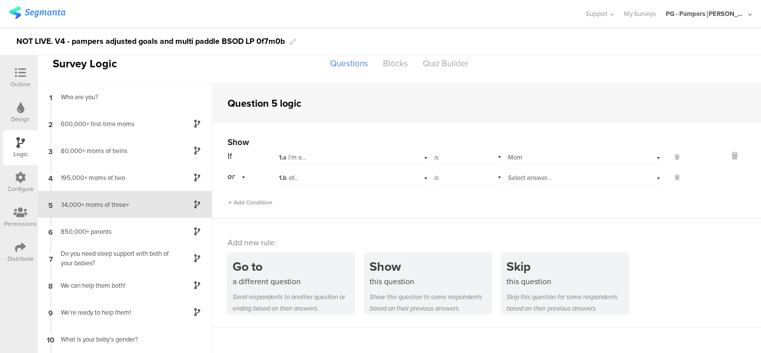
click at [236, 174] on div "or" at bounding box center [238, 176] width 21 height 15
click at [241, 206] on span "and" at bounding box center [236, 204] width 10 height 9
click at [309, 176] on div "1.b of..." at bounding box center [340, 177] width 123 height 9
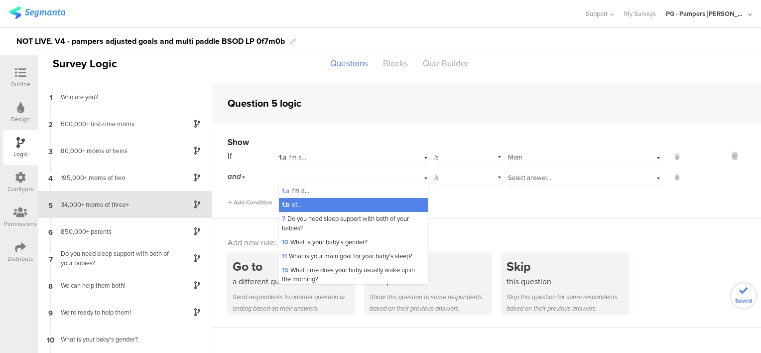
click at [512, 207] on div "Show If 1.a I'm a... is Select answer... Mom and 1.b of... 1.a I'm a... 1.b of.…" at bounding box center [486, 171] width 549 height 96
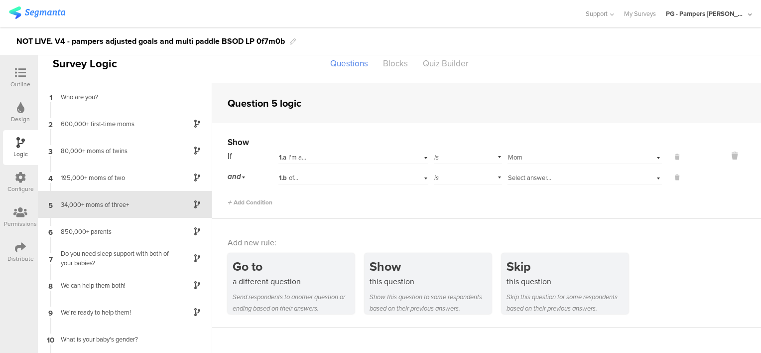
click at [526, 178] on span "Select answer..." at bounding box center [529, 177] width 43 height 9
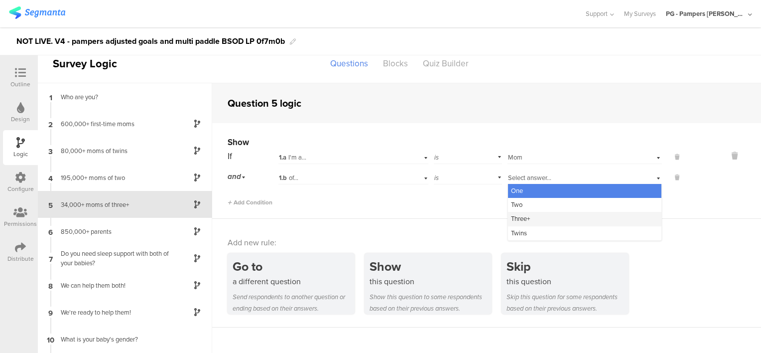
click at [537, 218] on div "Three+" at bounding box center [584, 219] width 153 height 14
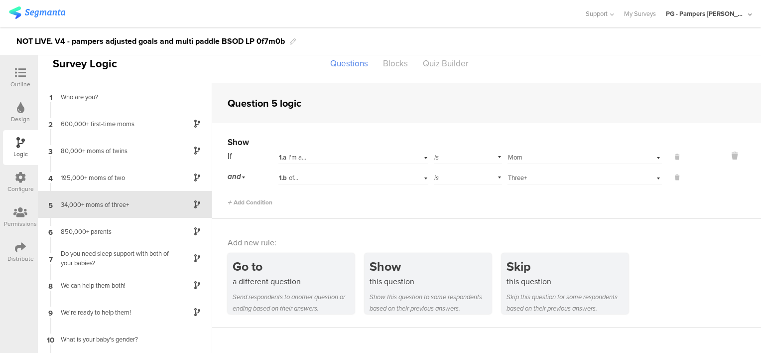
click at [524, 206] on div "Show If 1.a I'm a... is Select answer... Mom and 1.b of... is Select answer... …" at bounding box center [486, 171] width 549 height 96
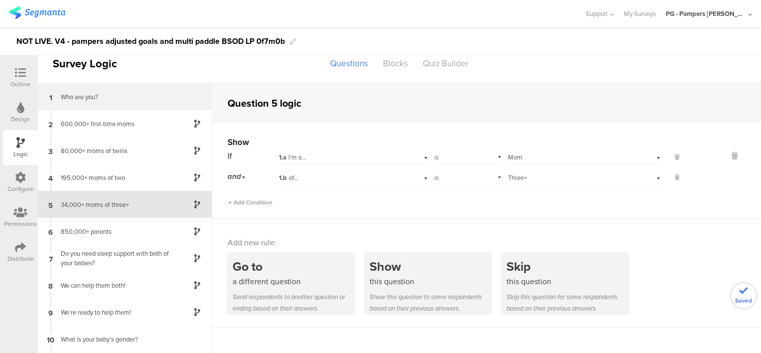
click at [126, 97] on div "Who are you?" at bounding box center [117, 96] width 125 height 9
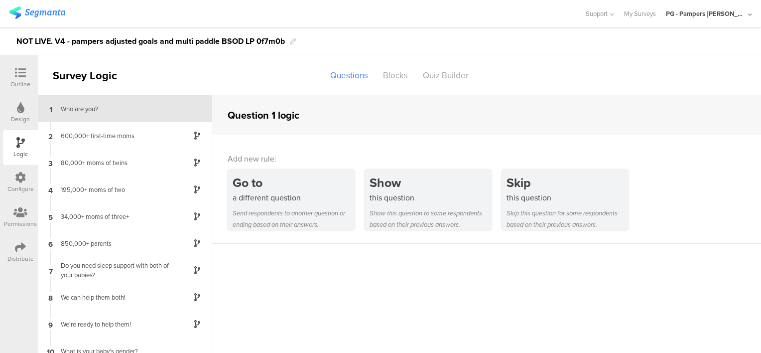
click at [19, 76] on icon at bounding box center [20, 72] width 11 height 11
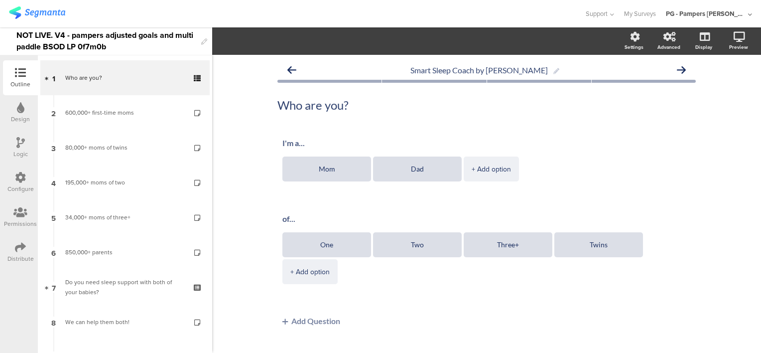
click at [17, 149] on div "Logic" at bounding box center [20, 153] width 14 height 9
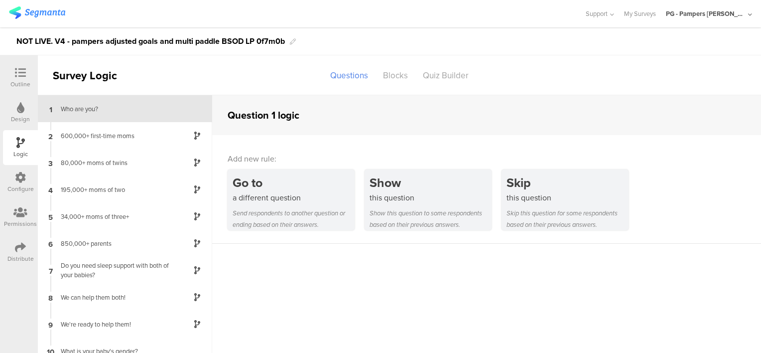
click at [20, 75] on icon at bounding box center [20, 72] width 11 height 11
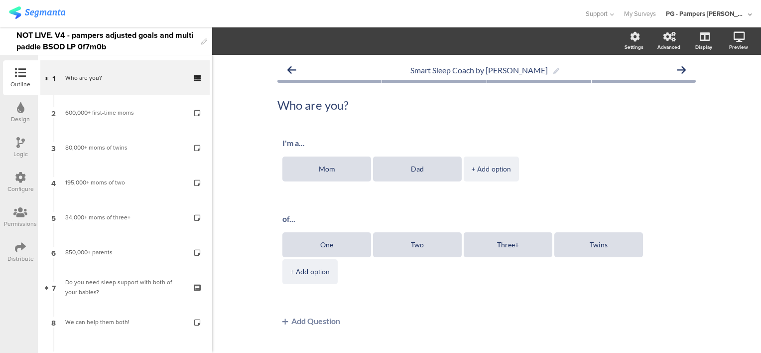
click at [196, 34] on div "NOT LIVE. V4 - pampers adjusted goals and multi paddle BSOD LP 0f7m0b" at bounding box center [106, 40] width 180 height 27
click at [229, 41] on section "Settings Advanced Display Preview" at bounding box center [486, 40] width 549 height 27
click at [26, 33] on div "NOT LIVE. V4 - pampers adjusted goals and multi paddle BSOD LP 0f7m0b" at bounding box center [106, 40] width 180 height 27
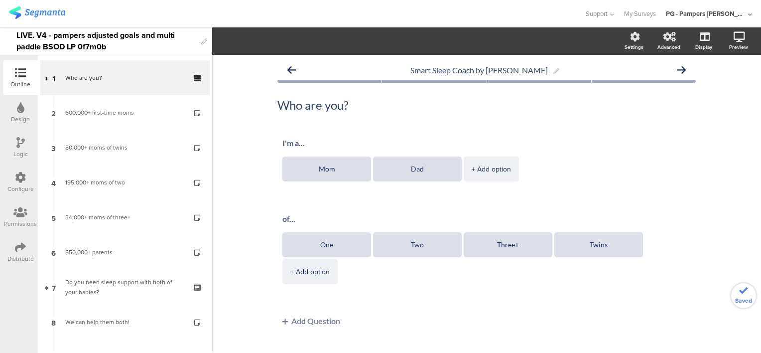
click at [156, 13] on div at bounding box center [292, 13] width 566 height 16
click at [36, 13] on img at bounding box center [37, 12] width 56 height 12
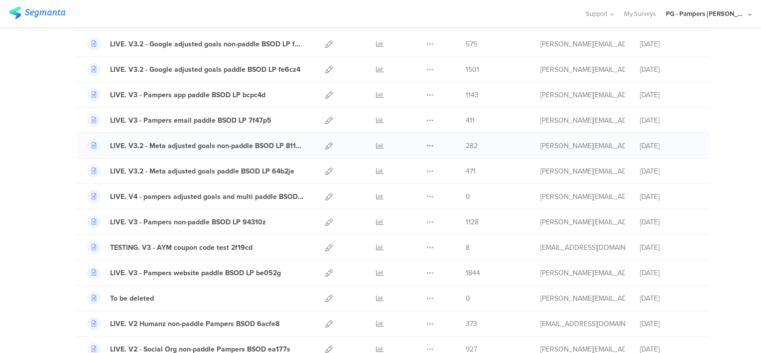
scroll to position [299, 0]
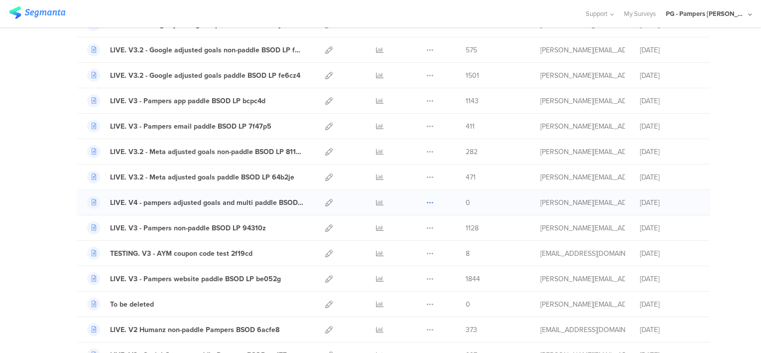
click at [428, 199] on icon at bounding box center [429, 202] width 7 height 7
click at [415, 225] on button "Duplicate" at bounding box center [410, 228] width 55 height 18
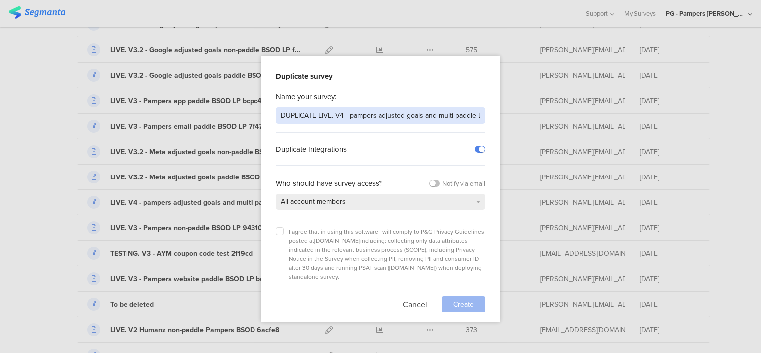
drag, startPoint x: 319, startPoint y: 119, endPoint x: 279, endPoint y: 119, distance: 39.8
click at [279, 119] on input "DUPLICATE LIVE. V4 - pampers adjusted goals and multi paddle BSOD LP 0f7m0b" at bounding box center [380, 115] width 209 height 16
click at [475, 114] on input "LIVE. V4 - pampers adjusted goals and multi paddle BSOD LP 0f7m0b" at bounding box center [380, 115] width 209 height 16
click at [420, 114] on input "LIVE. V4 - pampers adjusted goals and multi paddle BSOD LP" at bounding box center [380, 115] width 209 height 16
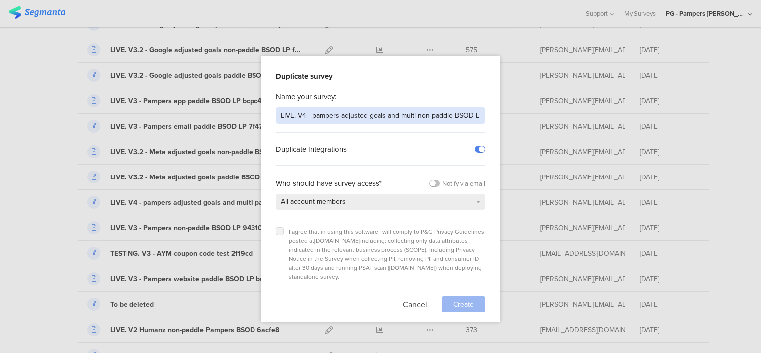
type input "LIVE. V4 - pampers adjusted goals and multi non-paddle BSOD LP"
click at [278, 227] on label at bounding box center [280, 231] width 8 height 8
click at [0, 0] on input "checkbox" at bounding box center [0, 0] width 0 height 0
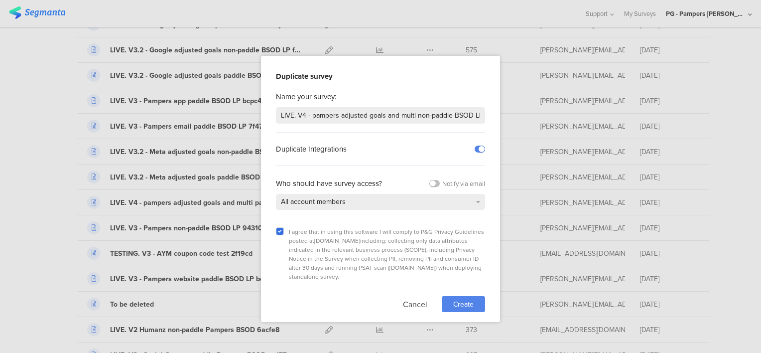
click at [458, 299] on span "Create" at bounding box center [463, 304] width 20 height 10
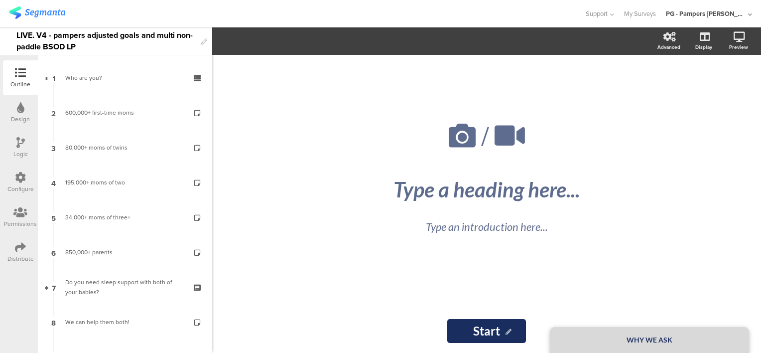
click at [26, 184] on div "Configure" at bounding box center [20, 188] width 26 height 9
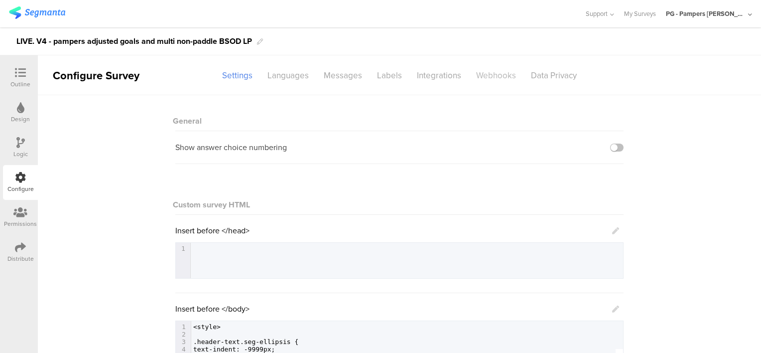
click at [490, 79] on div "Webhooks" at bounding box center [496, 75] width 55 height 17
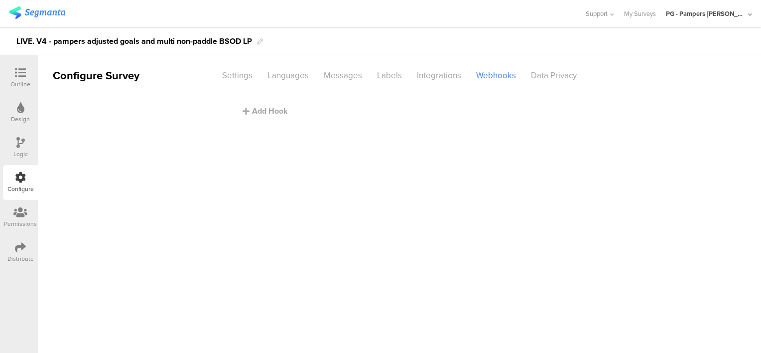
click at [392, 266] on main "Add Hook" at bounding box center [399, 223] width 723 height 257
click at [263, 42] on icon at bounding box center [260, 42] width 6 height 6
click at [252, 42] on div "LIVE. V4 - pampers adjusted goals and multi non-paddle BSOD LP" at bounding box center [134, 41] width 236 height 16
click at [322, 42] on div "LIVE. V4 - pampers adjusted goals and multi non-paddle BSOD LP c5s842" at bounding box center [380, 41] width 761 height 28
click at [261, 112] on div "Add Hook" at bounding box center [402, 110] width 319 height 11
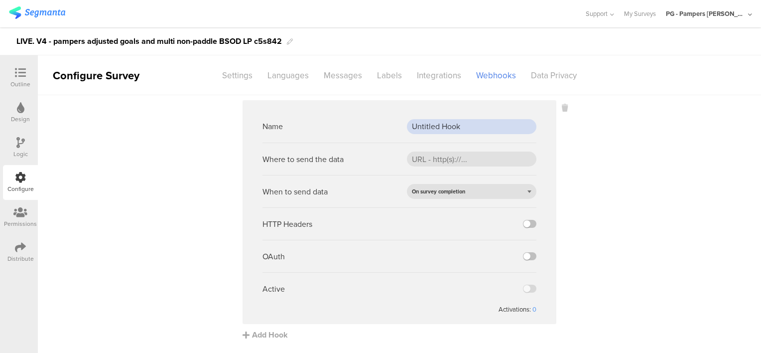
click at [446, 123] on input "Untitled Hook" at bounding box center [471, 126] width 129 height 15
click at [448, 126] on input "Untitled Hook" at bounding box center [471, 126] width 129 height 15
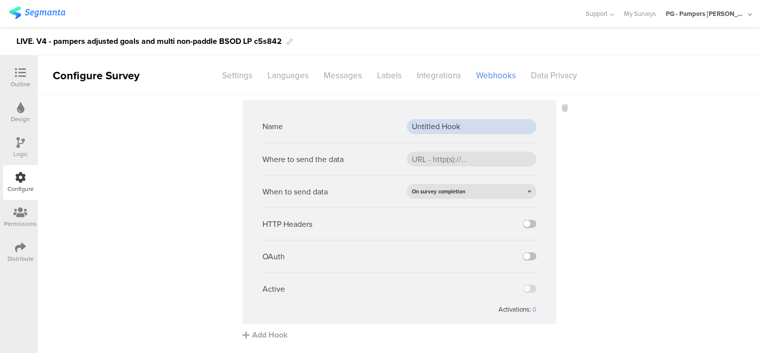
paste input "PROD webh"
type input "PROD webhook"
click at [600, 171] on sg-webhook-settings "Name PROD webhook Where to send the data When to send data On survey completion…" at bounding box center [399, 220] width 723 height 240
click at [434, 154] on input "url" at bounding box center [471, 158] width 129 height 15
paste input "https://api.pg.com/innovationmanagement/testing/v1/lumimobileapp/webhooks/regis…"
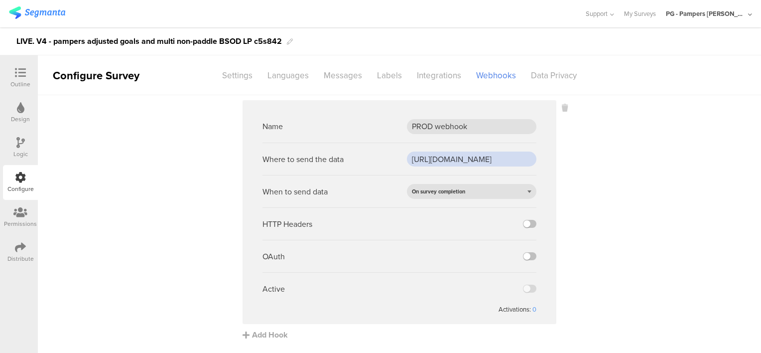
scroll to position [0, 247]
type input "https://api.pg.com/innovationmanagement/testing/v1/lumimobileapp/webhooks/regis…"
click at [641, 213] on sg-webhook-settings "Name PROD webhook Where to send the data https://api.pg.com/innovationmanagemen…" at bounding box center [399, 220] width 723 height 240
click at [526, 224] on label at bounding box center [529, 224] width 13 height 8
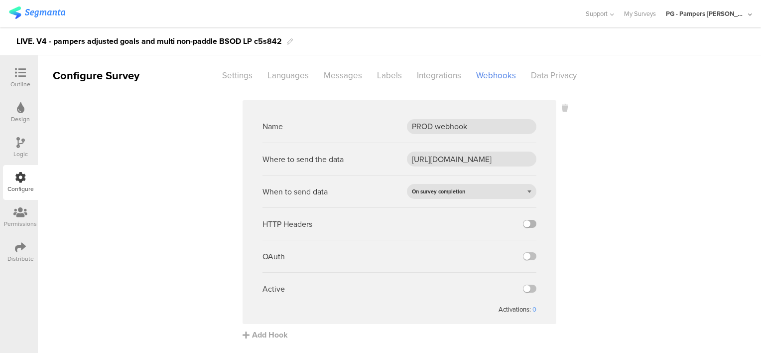
click at [0, 0] on input "checkbox" at bounding box center [0, 0] width 0 height 0
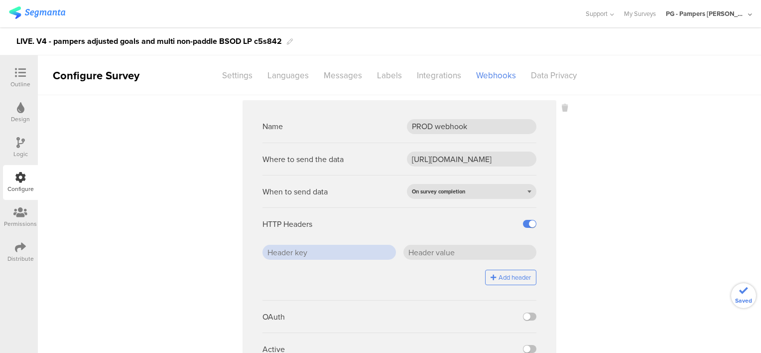
click at [361, 250] on input "text" at bounding box center [328, 252] width 133 height 15
paste input "x-api-key"
type input "x-api-key"
click at [425, 255] on input "text" at bounding box center [469, 252] width 133 height 15
paste input "J5/ZHr0SD4BLepgCDGSdCfFOaBqEcW7PLEOwC2jhTjc="
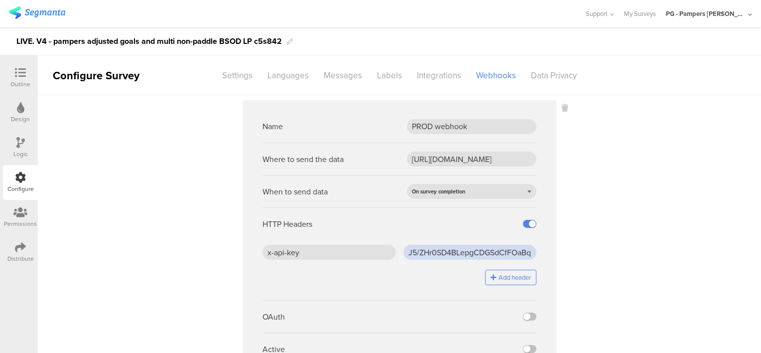
scroll to position [0, 75]
type input "J5/ZHr0SD4BLepgCDGSdCfFOaBqEcW7PLEOwC2jhTjc="
click at [615, 246] on sg-webhook-settings "Name PROD webhook Where to send the data https://api.pg.com/innovationmanagemen…" at bounding box center [399, 250] width 723 height 300
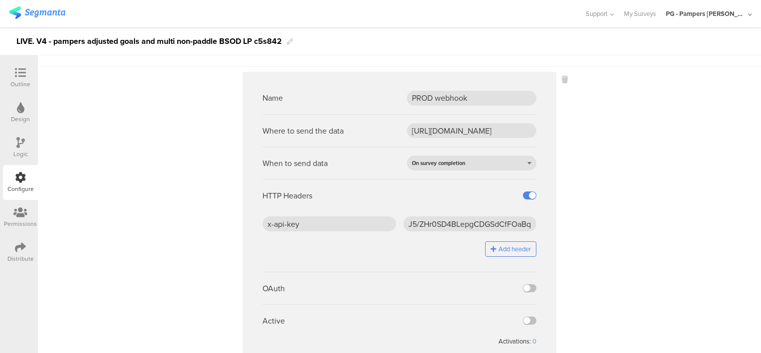
scroll to position [57, 0]
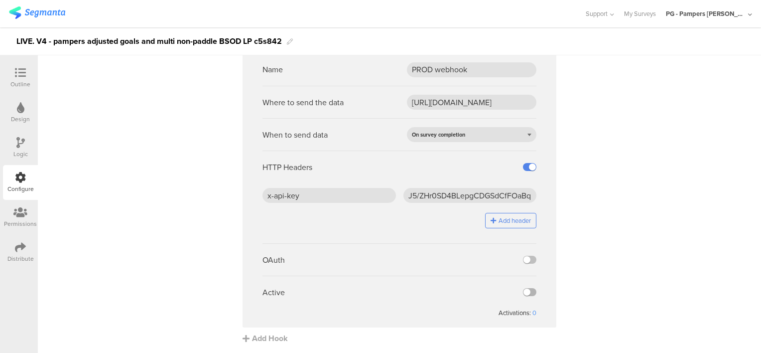
click at [529, 290] on label at bounding box center [529, 292] width 13 height 8
click at [0, 0] on input "checkbox" at bounding box center [0, 0] width 0 height 0
click at [263, 44] on div "LIVE. V4 - pampers adjusted goals and multi non-paddle BSOD LP c5s842" at bounding box center [148, 41] width 265 height 16
copy div "c5s842"
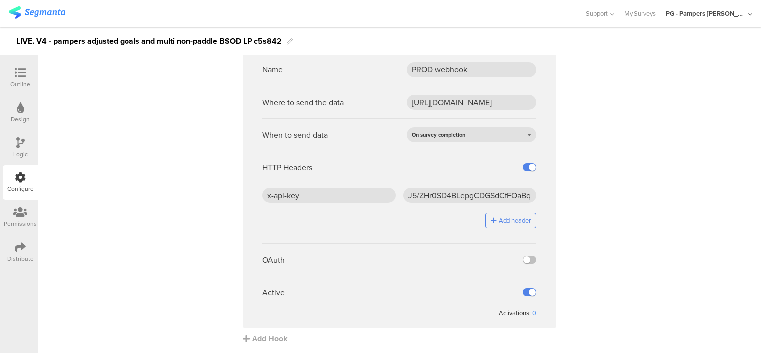
click at [46, 8] on img at bounding box center [37, 12] width 56 height 12
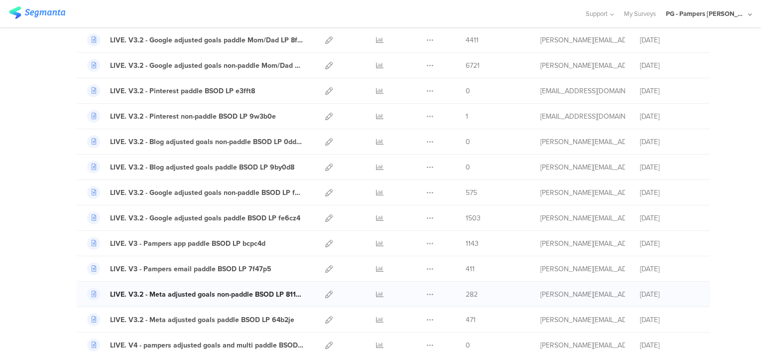
scroll to position [199, 0]
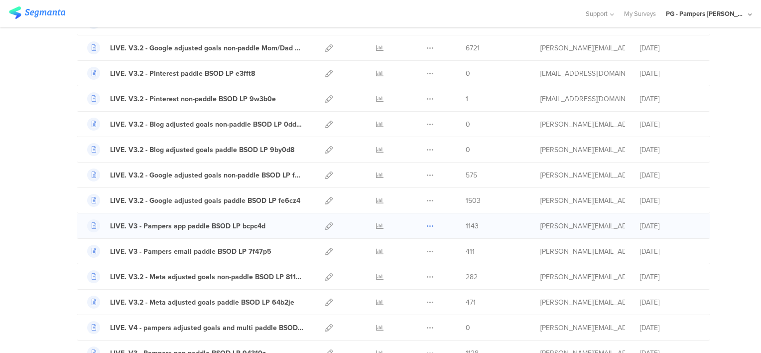
click at [426, 223] on icon at bounding box center [429, 225] width 7 height 7
click at [412, 249] on button "Duplicate" at bounding box center [410, 251] width 55 height 18
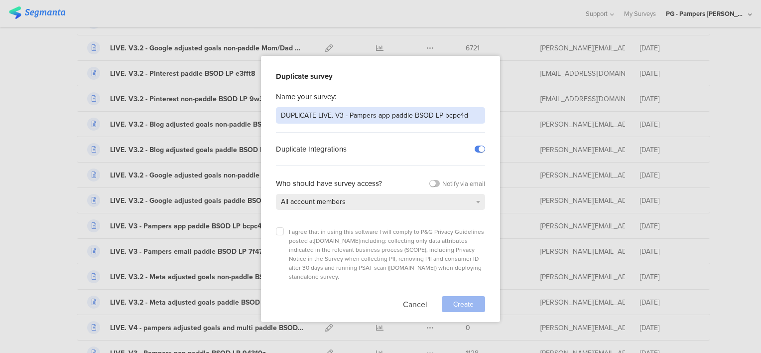
click at [293, 118] on input "DUPLICATE LIVE. V3 - Pampers app paddle BSOD LP bcpc4d" at bounding box center [380, 115] width 209 height 16
click at [321, 112] on input "NOT LIVE. V3 - Pampers app paddle BSOD LP bcpc4d" at bounding box center [380, 115] width 209 height 16
type input "NOT LIVE. V3 - Pampers app paddle BSOD LP bcpc4d"
click at [410, 296] on button "Cancel" at bounding box center [415, 304] width 24 height 16
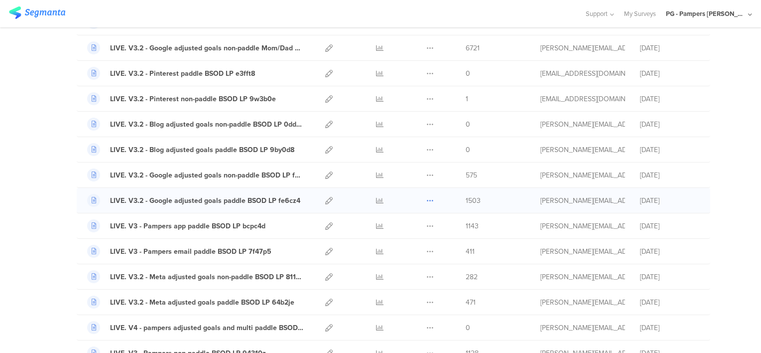
click at [427, 198] on icon at bounding box center [429, 200] width 7 height 7
click at [408, 224] on button "Duplicate" at bounding box center [410, 226] width 55 height 18
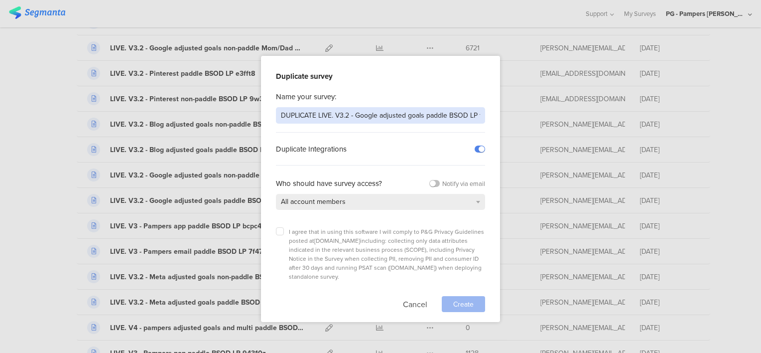
click at [305, 113] on input "DUPLICATE LIVE. V3.2 - Google adjusted goals paddle BSOD LP fe6cz4" at bounding box center [380, 115] width 209 height 16
click at [337, 113] on input "NOT LIVE. V3.2 - Google adjusted goals paddle BSOD LP fe6cz4" at bounding box center [380, 115] width 209 height 16
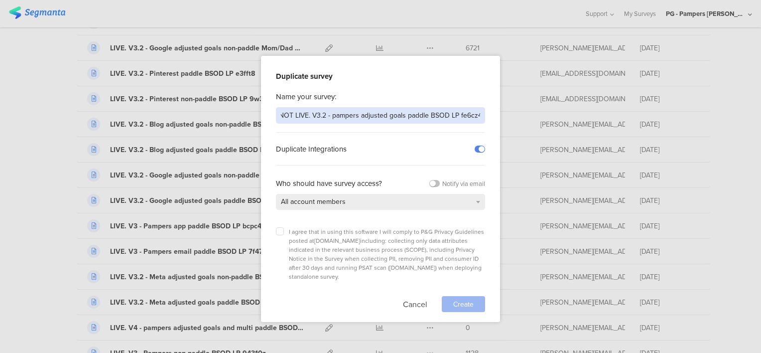
drag, startPoint x: 462, startPoint y: 114, endPoint x: 520, endPoint y: 114, distance: 57.8
click at [520, 114] on div "Duplicate survey Name your survey: NOT LIVE. V3.2 - pampers adjusted goals padd…" at bounding box center [380, 176] width 761 height 353
click at [360, 111] on input "NOT LIVE. V3.2 - pampers adjusted goals paddle BSOD LP" at bounding box center [380, 115] width 209 height 16
drag, startPoint x: 387, startPoint y: 116, endPoint x: 363, endPoint y: 112, distance: 25.2
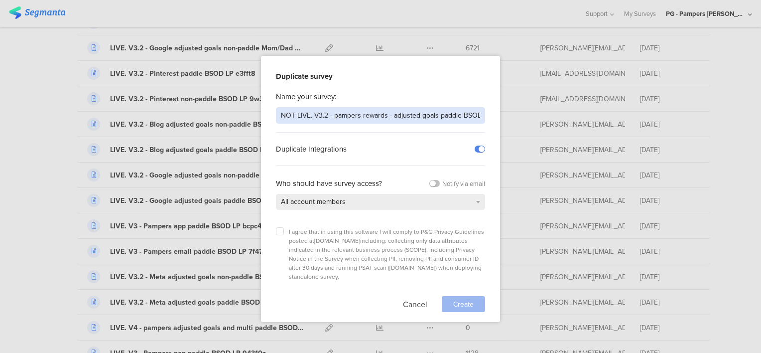
click at [363, 112] on input "NOT LIVE. V3.2 - pampers rewards - adjusted goals paddle BSOD LP" at bounding box center [380, 115] width 209 height 16
click at [348, 115] on input "NOT LIVE. V3.2 - ssc x rewards - adjusted goals paddle BSOD LP" at bounding box center [380, 115] width 209 height 16
type input "NOT LIVE. V3.2 - ssc x pampers rewards - adjusted goals paddle BSOD LP"
click at [281, 229] on icon at bounding box center [280, 231] width 4 height 4
click at [0, 0] on input "checkbox" at bounding box center [0, 0] width 0 height 0
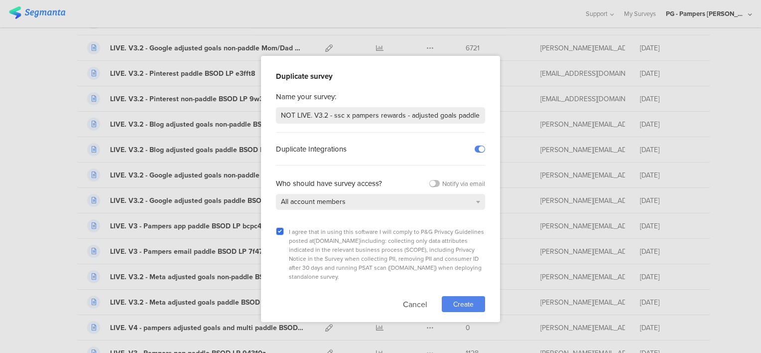
click at [458, 299] on span "Create" at bounding box center [463, 304] width 20 height 10
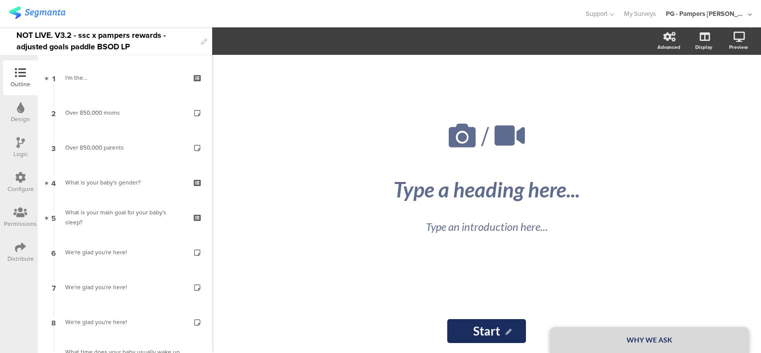
click at [16, 185] on div "Configure" at bounding box center [20, 188] width 26 height 9
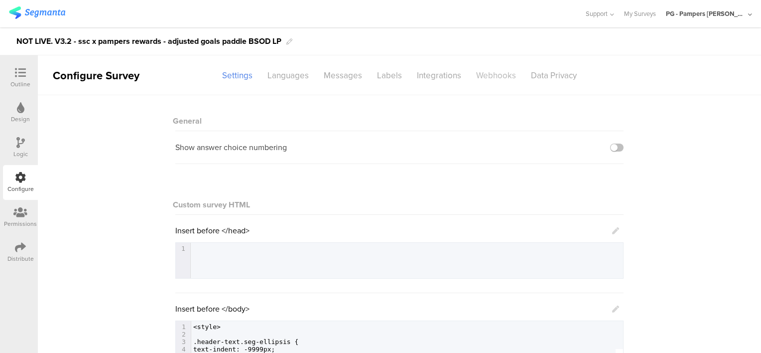
click at [482, 72] on div "Webhooks" at bounding box center [496, 75] width 55 height 17
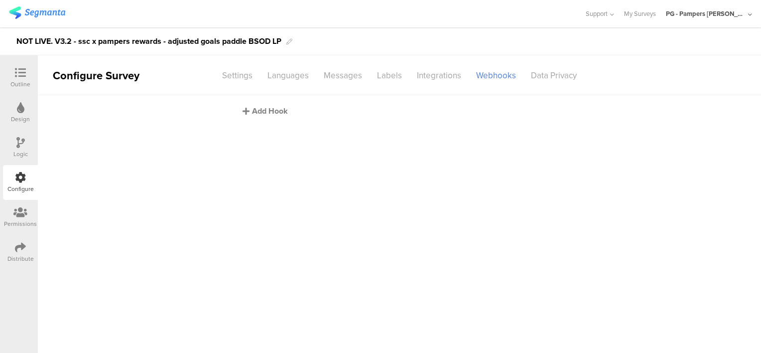
click at [263, 108] on div "Add Hook" at bounding box center [402, 110] width 319 height 11
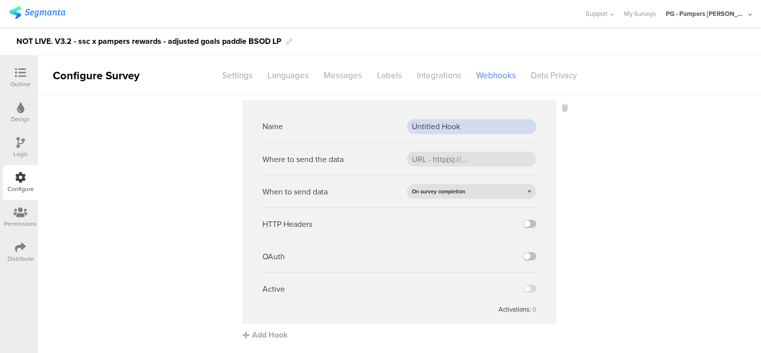
click at [450, 123] on input "Untitled Hook" at bounding box center [471, 126] width 129 height 15
paste input "PROD webh"
type input "PROD webhook"
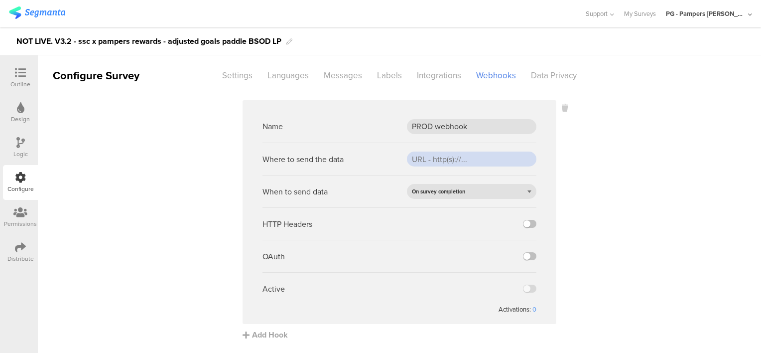
click at [446, 154] on input "url" at bounding box center [471, 158] width 129 height 15
paste input "https://api.pg.com/innovationmanagement/testing/v1/lumimobileapp/webhooks/regis…"
type input "https://api.pg.com/innovationmanagement/testing/v1/lumimobileapp/webhooks/regis…"
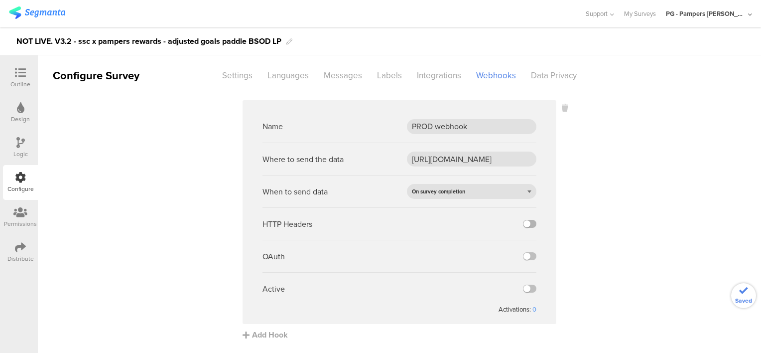
click at [528, 222] on label at bounding box center [529, 224] width 13 height 8
click at [0, 0] on input "checkbox" at bounding box center [0, 0] width 0 height 0
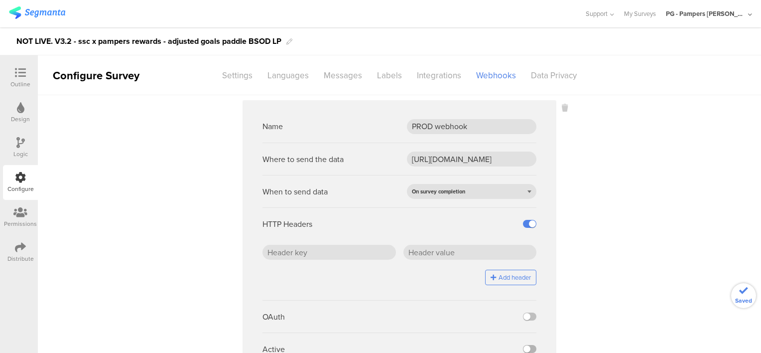
click at [525, 347] on label at bounding box center [529, 349] width 13 height 8
click at [0, 0] on input "checkbox" at bounding box center [0, 0] width 0 height 0
click at [317, 249] on input "text" at bounding box center [328, 252] width 133 height 15
paste input "x-api-key"
type input "x-api-key"
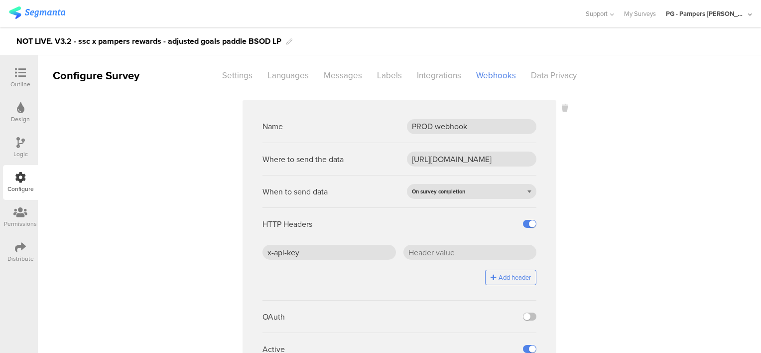
click at [361, 275] on div "Add header" at bounding box center [399, 276] width 274 height 15
click at [432, 253] on input "text" at bounding box center [469, 252] width 133 height 15
paste input "J5/ZHr0SD4BLepgCDGSdCfFOaBqEcW7PLEOwC2jhTjc="
type input "J5/ZHr0SD4BLepgCDGSdCfFOaBqEcW7PLEOwC2jhTjc="
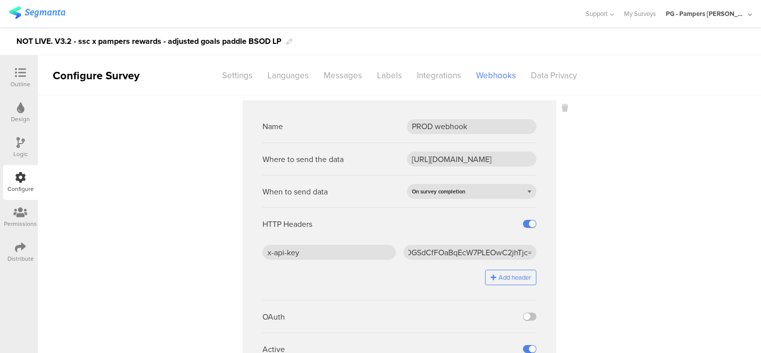
click at [578, 266] on sg-webhook-settings "Name PROD webhook Where to send the data https://api.pg.com/innovationmanagemen…" at bounding box center [399, 250] width 723 height 300
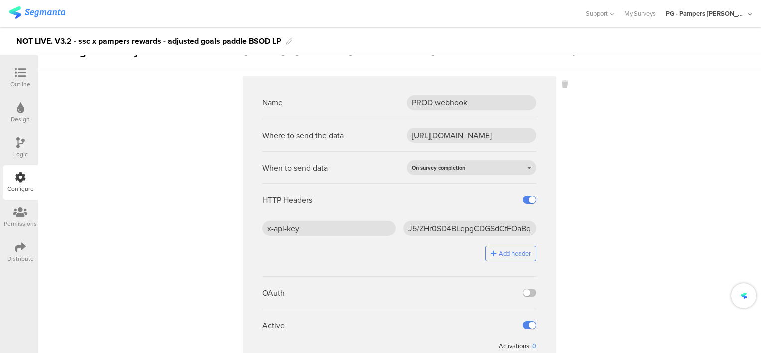
scroll to position [57, 0]
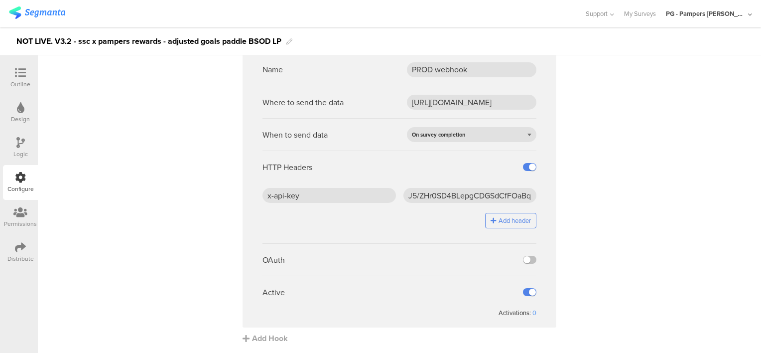
click at [600, 270] on sg-webhook-settings "Name PROD webhook Where to send the data https://api.pg.com/innovationmanagemen…" at bounding box center [399, 193] width 723 height 300
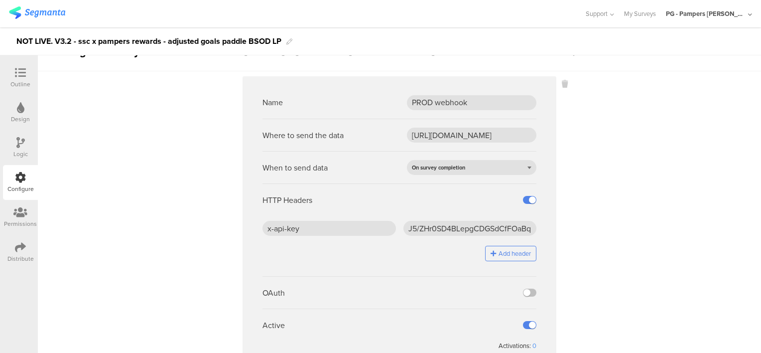
scroll to position [0, 0]
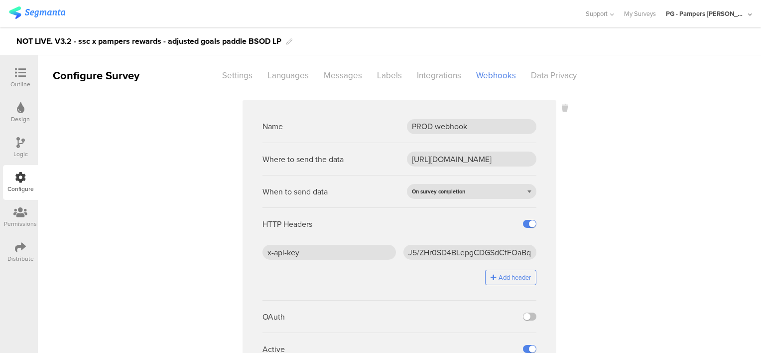
click at [578, 175] on sg-webhook-settings "Name PROD webhook Where to send the data https://api.pg.com/innovationmanagemen…" at bounding box center [399, 250] width 723 height 300
drag, startPoint x: 50, startPoint y: 42, endPoint x: 12, endPoint y: 36, distance: 37.8
click at [12, 36] on div "NOT LIVE. V3.2 - ssc x pampers rewards - adjusted goals paddle BSOD LP" at bounding box center [380, 41] width 761 height 28
click at [301, 40] on div "NOT LIVE. V3.2 - ssc x pampers rewards - adjusted goals paddle BSOD LP" at bounding box center [380, 41] width 761 height 28
click at [146, 212] on sg-webhook-settings "Name PROD webhook Where to send the data https://api.pg.com/innovationmanagemen…" at bounding box center [399, 250] width 723 height 300
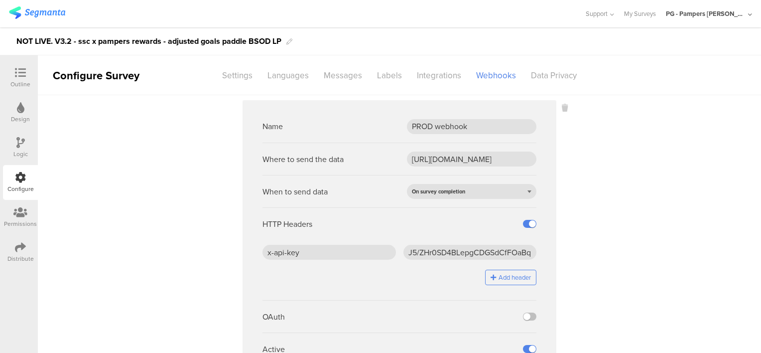
click at [51, 36] on div "NOT LIVE. V3.2 - ssc x pampers rewards - adjusted goals paddle BSOD LP" at bounding box center [148, 41] width 265 height 16
click at [263, 41] on div "TEST. V3.2 - ssc x pampers rewards - adjusted goals paddle BSOD LP" at bounding box center [140, 41] width 248 height 16
click at [354, 30] on div "TEST. V3.2 - ssc x pampers rewards - adjusted goals paddle BSOD LP ec6ede" at bounding box center [380, 41] width 761 height 28
click at [18, 77] on icon at bounding box center [20, 72] width 11 height 11
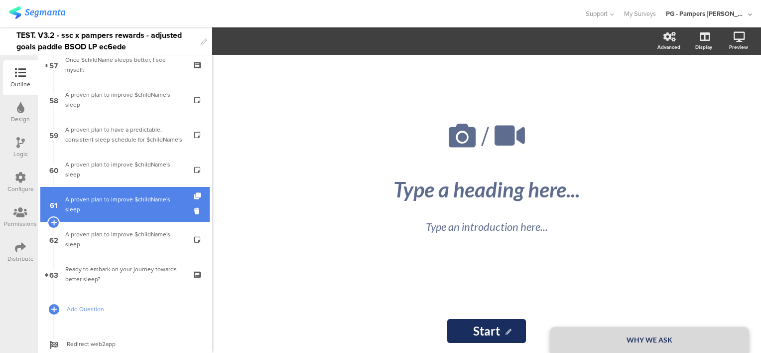
scroll to position [1996, 0]
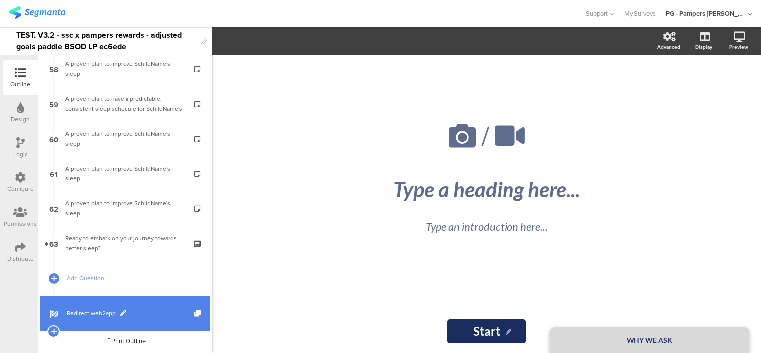
click at [159, 309] on span "Redirect web2app" at bounding box center [130, 313] width 127 height 10
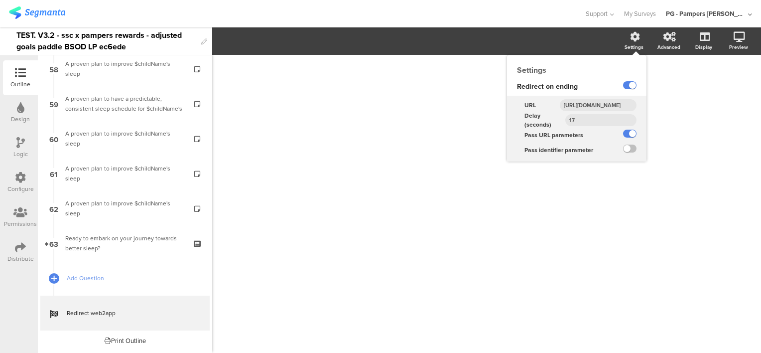
click at [583, 104] on input "https://smartsleepcoach.com/finalize-account?sessionId=$sessionId&childName=$ch…" at bounding box center [598, 105] width 77 height 12
click at [604, 104] on input "https://smartsleepcoach.com/finalize-account?sessionId=$sessionId&childName=$ch…" at bounding box center [598, 105] width 77 height 12
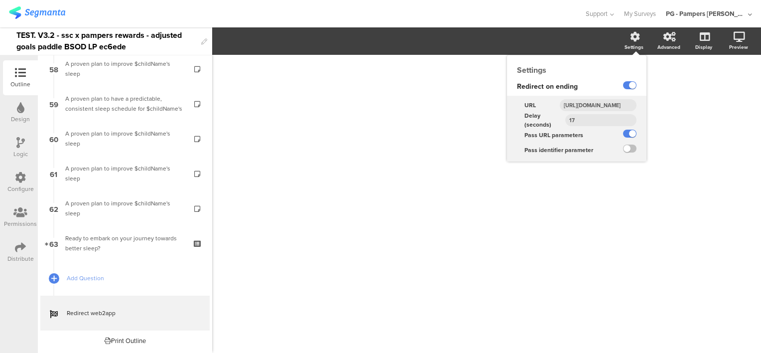
click at [604, 104] on input "https://smartsleepcoach.com/finalize-account?sessionId=$sessionId&childName=$ch…" at bounding box center [598, 105] width 77 height 12
paste input "pamperswebsit"
type input "[URL][DOMAIN_NAME]"
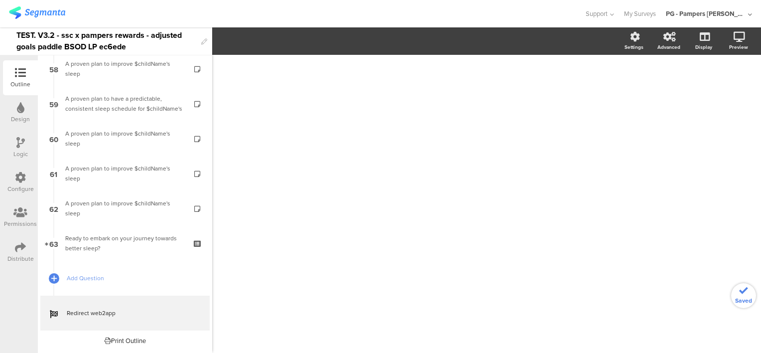
click at [694, 147] on div "/" at bounding box center [486, 204] width 549 height 298
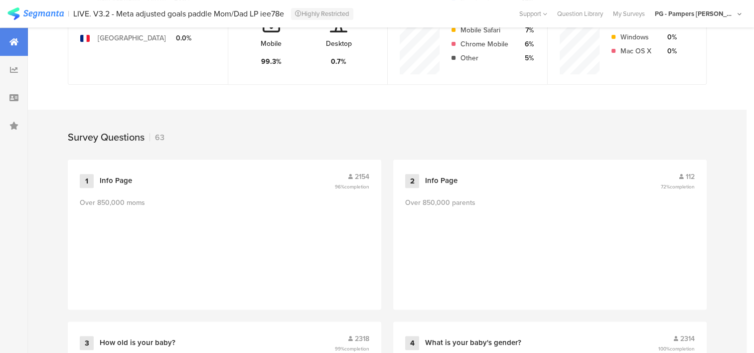
scroll to position [398, 0]
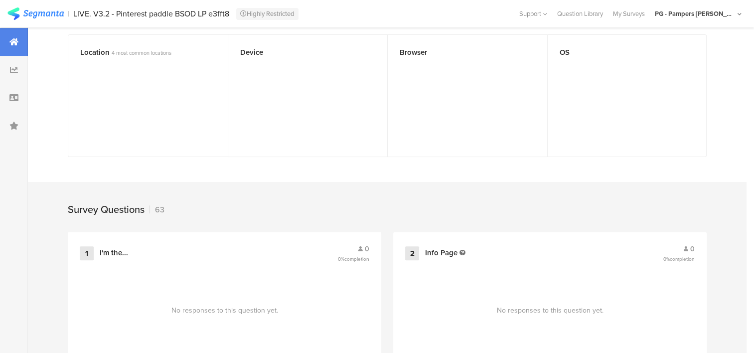
scroll to position [249, 0]
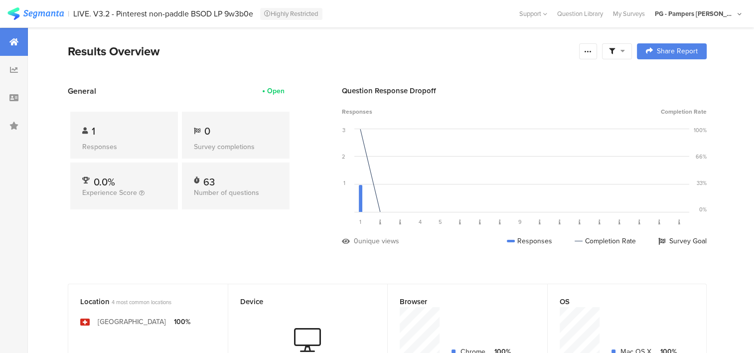
scroll to position [299, 0]
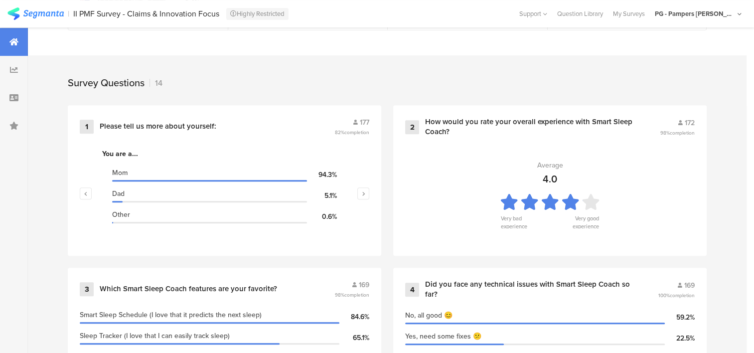
scroll to position [398, 0]
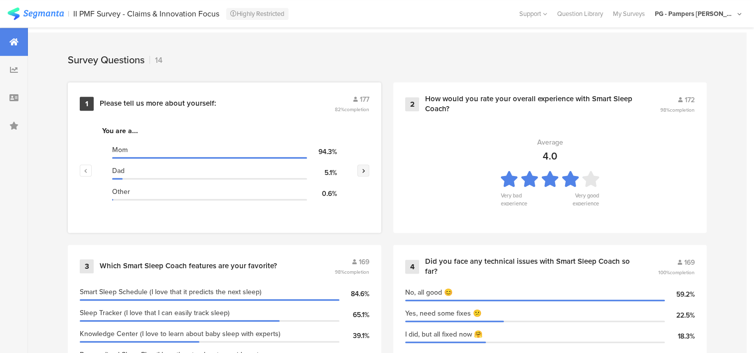
click at [365, 168] on icon "button" at bounding box center [363, 170] width 3 height 6
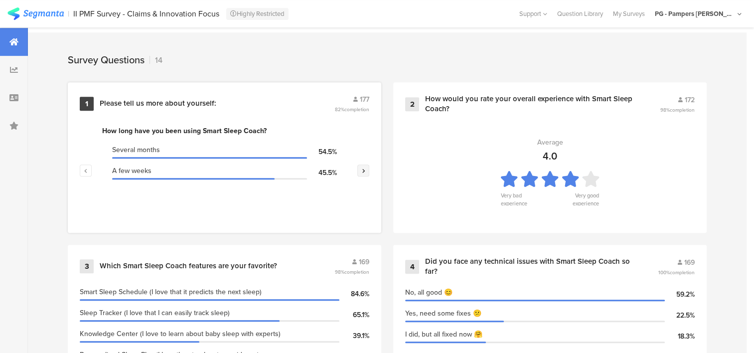
click at [365, 168] on icon "button" at bounding box center [363, 170] width 3 height 6
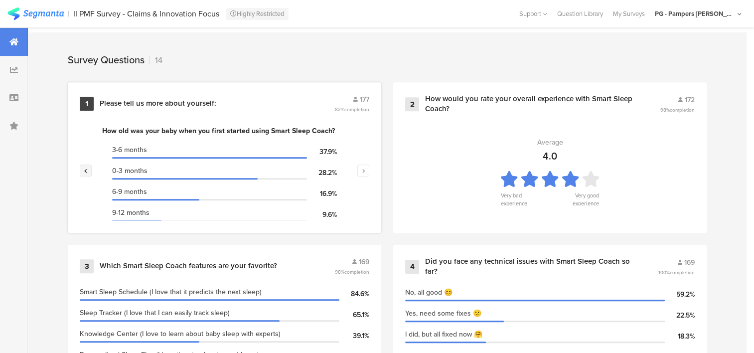
click at [84, 168] on icon "button" at bounding box center [85, 170] width 3 height 6
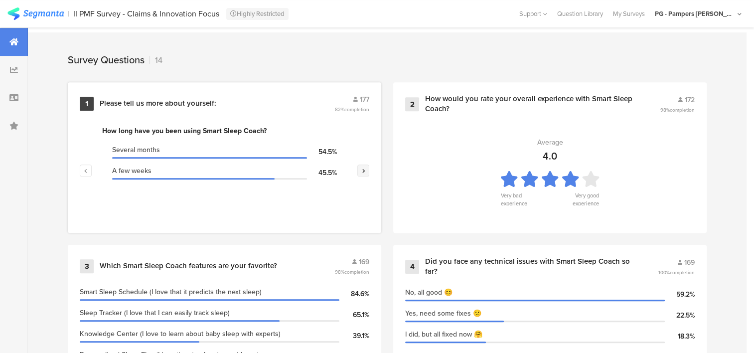
click at [369, 166] on button "button" at bounding box center [363, 170] width 12 height 12
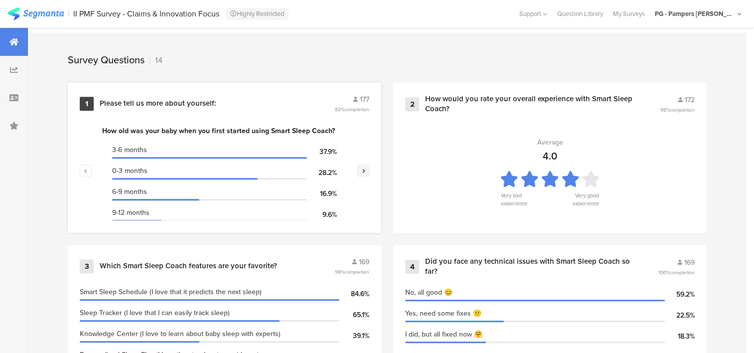
click at [369, 166] on button "button" at bounding box center [363, 170] width 12 height 12
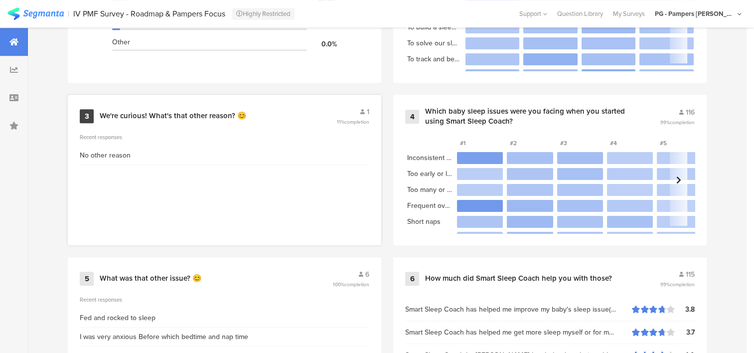
scroll to position [349, 0]
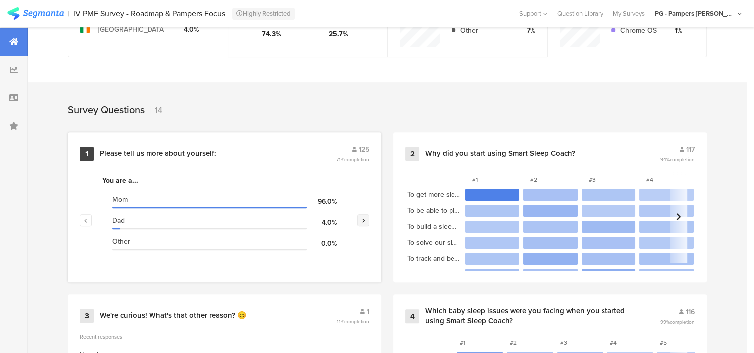
click at [365, 217] on icon "button" at bounding box center [363, 220] width 3 height 6
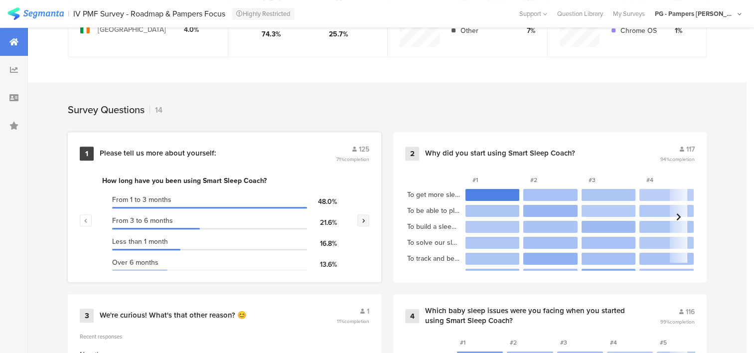
click at [365, 217] on icon "button" at bounding box center [363, 220] width 3 height 6
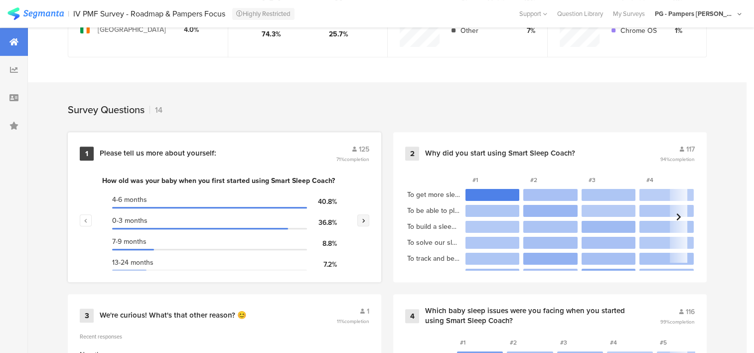
click at [365, 217] on icon "button" at bounding box center [363, 220] width 3 height 6
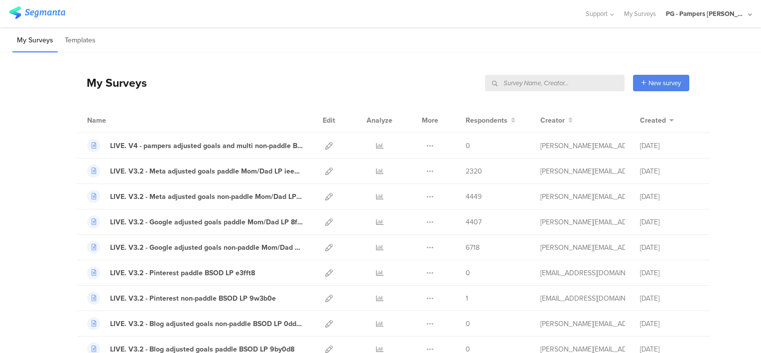
click at [592, 82] on input "text" at bounding box center [554, 83] width 139 height 16
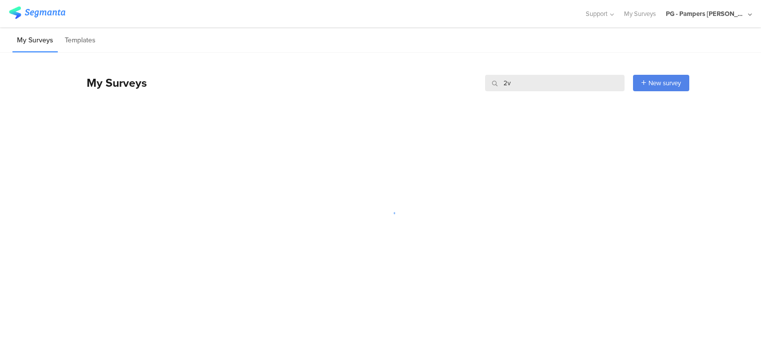
type input "2"
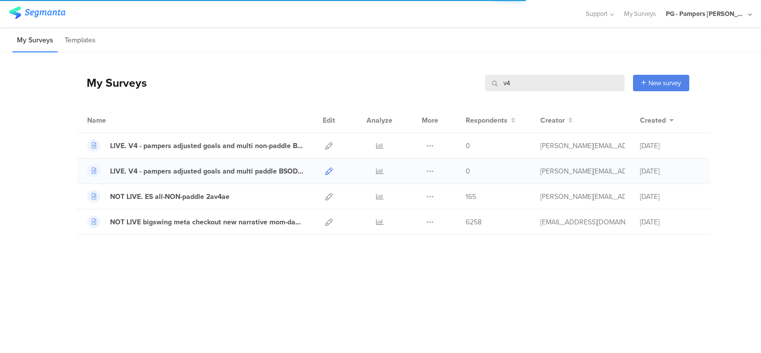
type input "v4"
click at [328, 168] on icon at bounding box center [328, 170] width 7 height 7
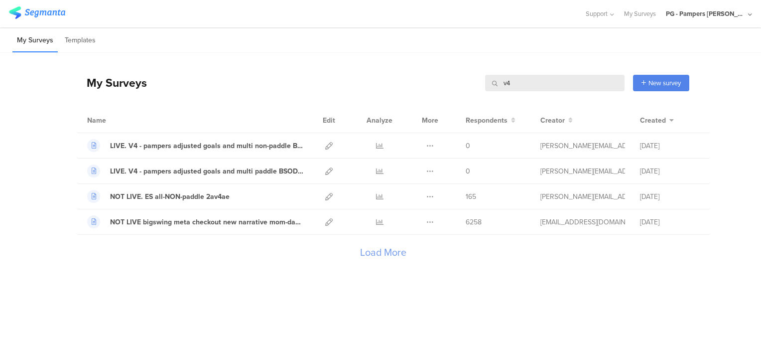
click at [551, 82] on input "v4" at bounding box center [554, 83] width 139 height 16
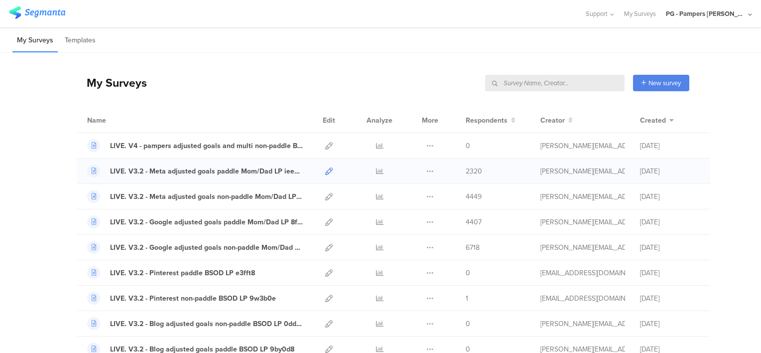
click at [325, 169] on icon at bounding box center [328, 170] width 7 height 7
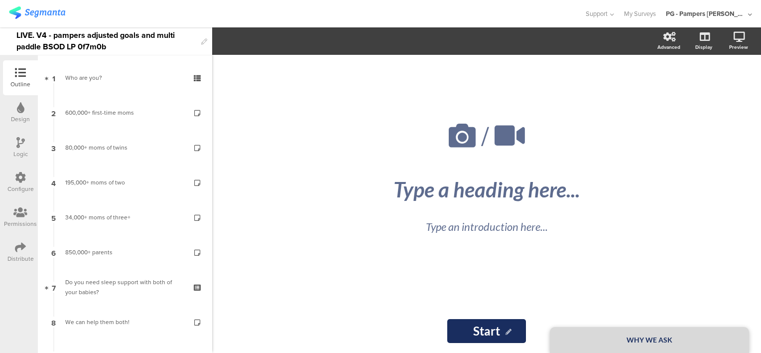
click at [20, 179] on icon at bounding box center [20, 177] width 11 height 11
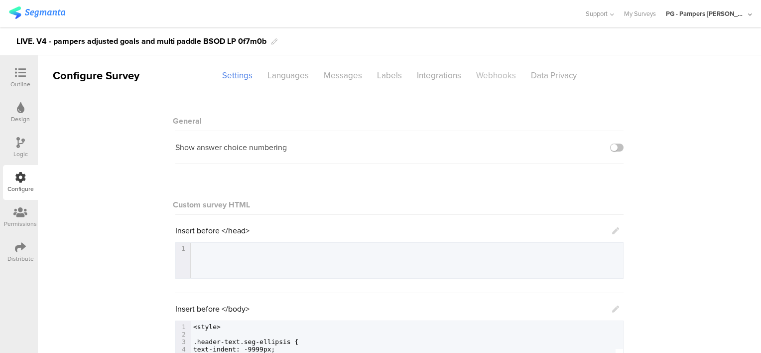
click at [482, 74] on div "Webhooks" at bounding box center [496, 75] width 55 height 17
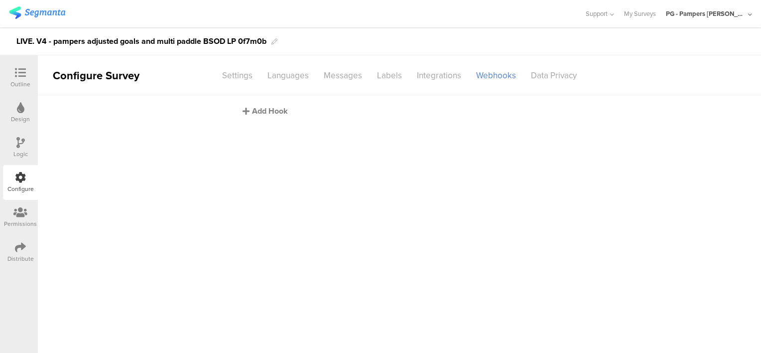
click at [261, 112] on div "Add Hook" at bounding box center [402, 110] width 319 height 11
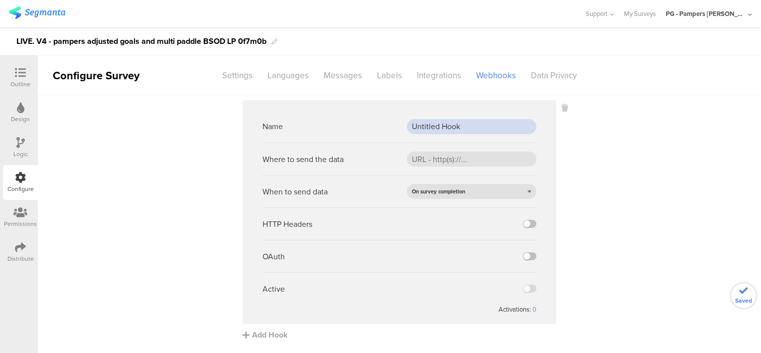
click at [435, 127] on input "Untitled Hook" at bounding box center [471, 126] width 129 height 15
paste input "PROD webh"
type input "PROD webhook"
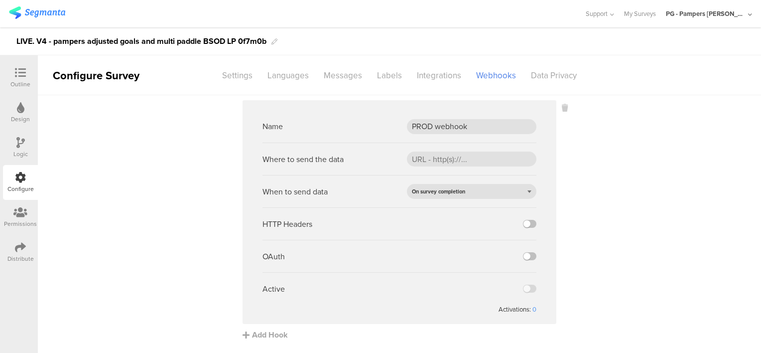
click at [603, 239] on sg-webhook-settings "Name PROD webhook Where to send the data When to send data On survey completion…" at bounding box center [399, 220] width 723 height 240
click at [442, 156] on input "url" at bounding box center [471, 158] width 129 height 15
paste input "https://api.pg.com/innovationmanagement/testing/v1/lumimobileapp/webhooks/regis…"
type input "https://api.pg.com/innovationmanagement/testing/v1/lumimobileapp/webhooks/regis…"
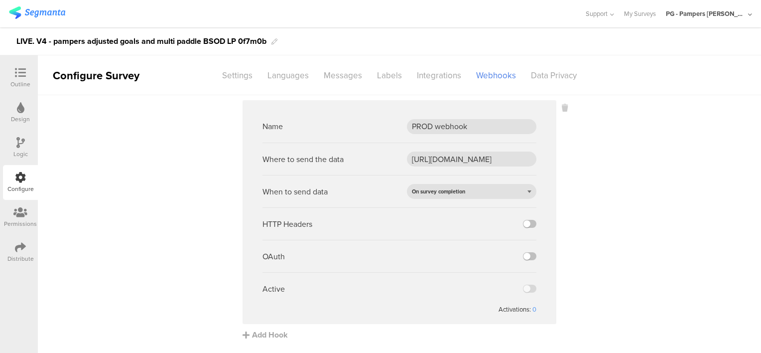
click at [584, 193] on sg-webhook-settings "Name PROD webhook Where to send the data https://api.pg.com/innovationmanagemen…" at bounding box center [399, 220] width 723 height 240
click at [529, 221] on label at bounding box center [529, 224] width 13 height 8
click at [0, 0] on input "checkbox" at bounding box center [0, 0] width 0 height 0
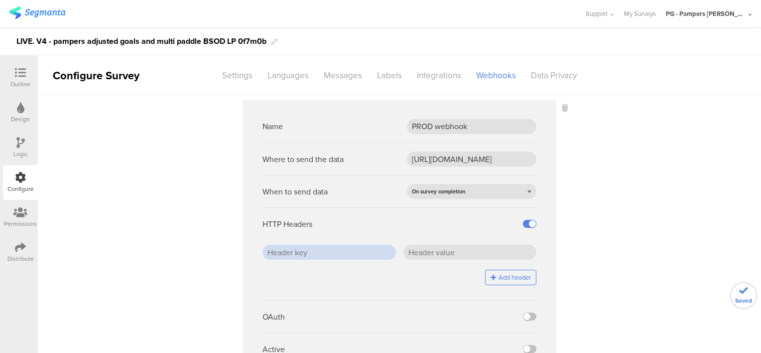
click at [355, 248] on input "text" at bounding box center [328, 252] width 133 height 15
paste input "x-api-key"
type input "x-api-key"
click at [626, 282] on sg-webhook-settings "Name PROD webhook Where to send the data https://api.pg.com/innovationmanagemen…" at bounding box center [399, 250] width 723 height 300
click at [428, 254] on input "text" at bounding box center [469, 252] width 133 height 15
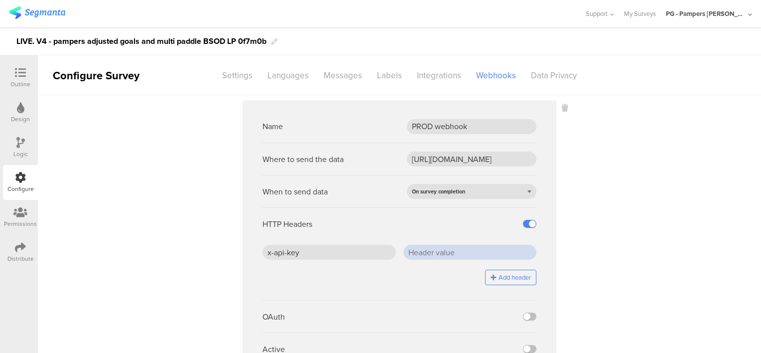
paste input "J5/ZHr0SD4BLepgCDGSdCfFOaBqEcW7PLEOwC2jhTjc="
type input "J5/ZHr0SD4BLepgCDGSdCfFOaBqEcW7PLEOwC2jhTjc="
click at [594, 258] on sg-webhook-settings "Name PROD webhook Where to send the data [URL][DOMAIN_NAME] When to send data O…" at bounding box center [399, 250] width 723 height 300
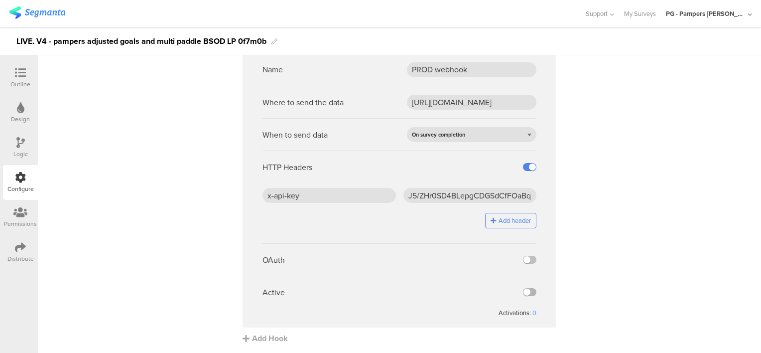
click at [526, 290] on label at bounding box center [529, 292] width 13 height 8
click at [0, 0] on input "checkbox" at bounding box center [0, 0] width 0 height 0
click at [581, 283] on sg-webhook-settings "Name PROD webhook Where to send the data [URL][DOMAIN_NAME] When to send data O…" at bounding box center [399, 193] width 723 height 300
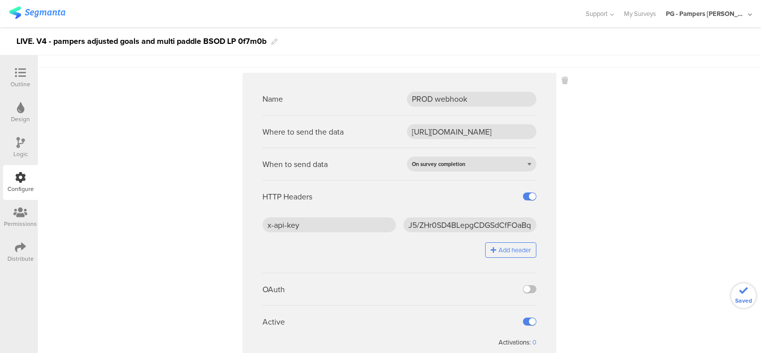
scroll to position [0, 0]
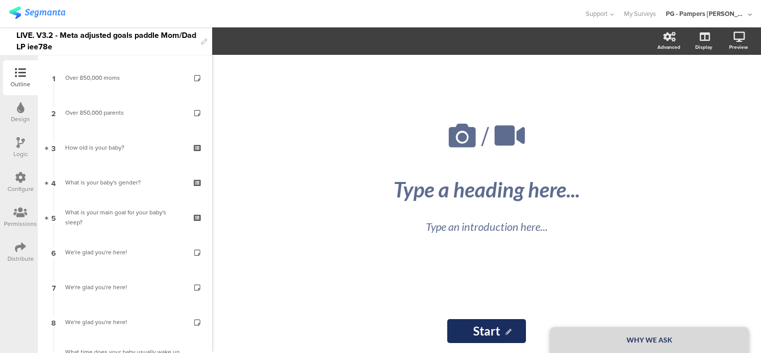
click at [14, 178] on div "Configure" at bounding box center [20, 182] width 35 height 35
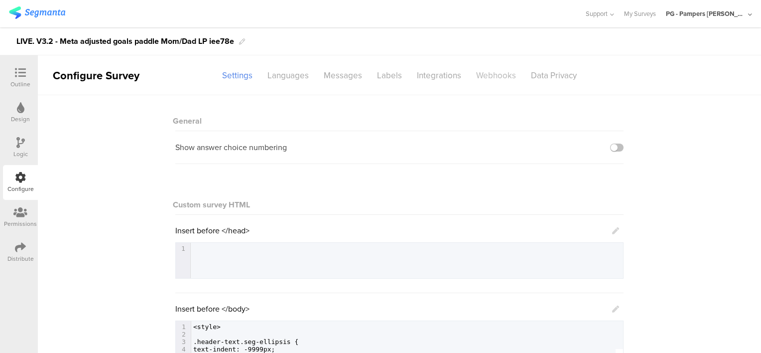
click at [486, 78] on div "Webhooks" at bounding box center [496, 75] width 55 height 17
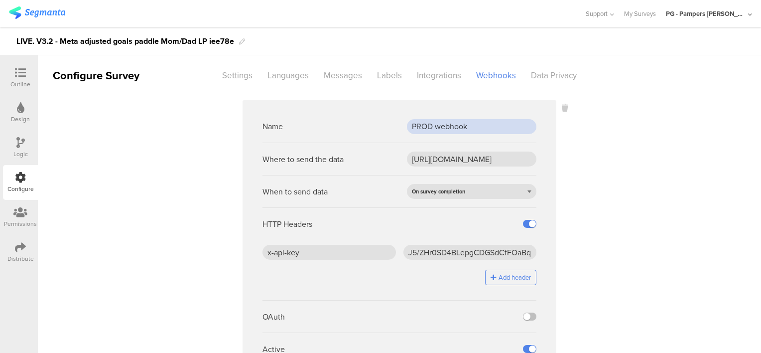
click at [452, 124] on input "PROD webhook" at bounding box center [471, 126] width 129 height 15
click at [440, 151] on input "https://api.pg.com/innovationmanagement/testing/v1/lumimobileapp/webhooks/regis…" at bounding box center [471, 158] width 129 height 15
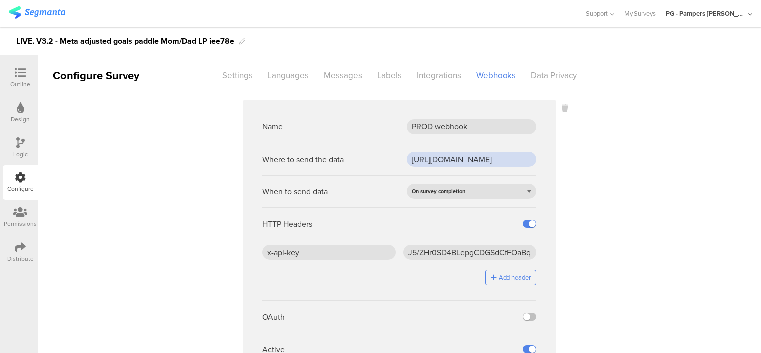
click at [440, 151] on input "https://api.pg.com/innovationmanagement/testing/v1/lumimobileapp/webhooks/regis…" at bounding box center [471, 158] width 129 height 15
click at [321, 254] on input "x-api-key" at bounding box center [328, 252] width 133 height 15
click at [428, 253] on input "J5/ZHr0SD4BLepgCDGSdCfFOaBqEcW7PLEOwC2jhTjc=" at bounding box center [469, 252] width 133 height 15
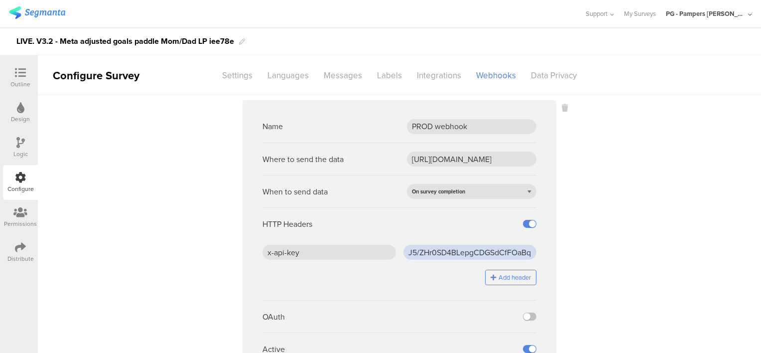
click at [428, 253] on input "J5/ZHr0SD4BLepgCDGSdCfFOaBqEcW7PLEOwC2jhTjc=" at bounding box center [469, 252] width 133 height 15
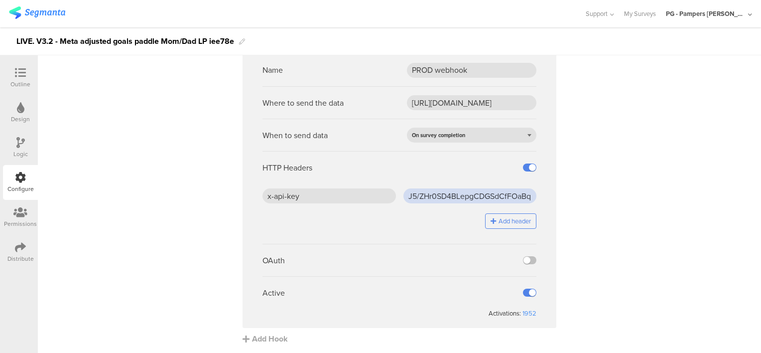
scroll to position [57, 0]
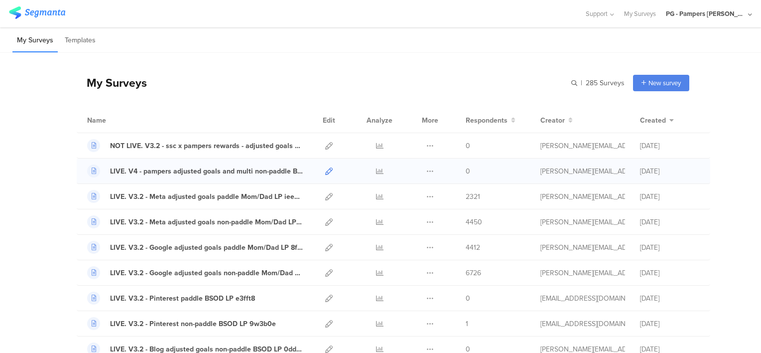
click at [325, 171] on icon at bounding box center [328, 170] width 7 height 7
click at [590, 85] on input "text" at bounding box center [554, 83] width 139 height 16
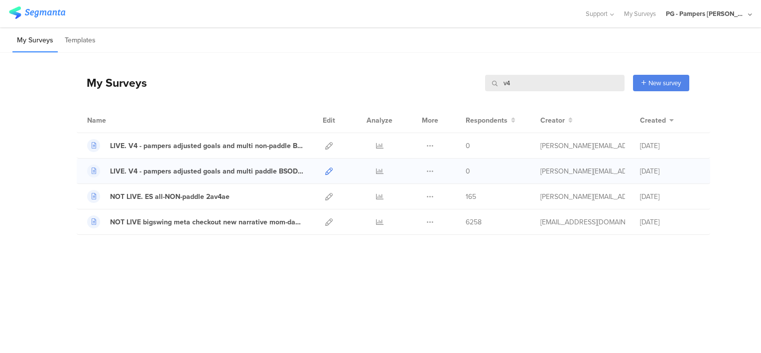
type input "v4"
click at [326, 169] on icon at bounding box center [328, 170] width 7 height 7
click at [516, 80] on input "v4" at bounding box center [554, 83] width 139 height 16
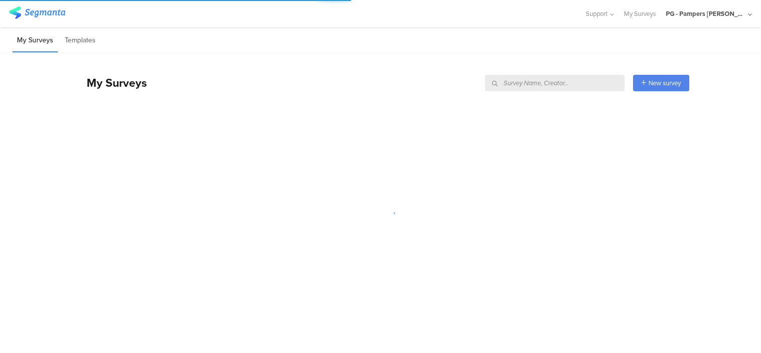
click at [575, 123] on div at bounding box center [380, 213] width 761 height 180
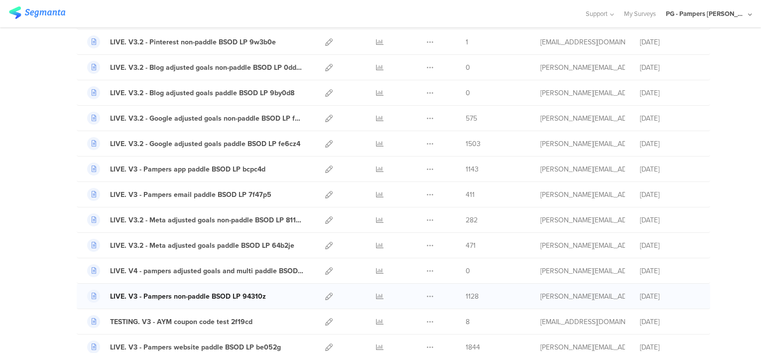
scroll to position [299, 0]
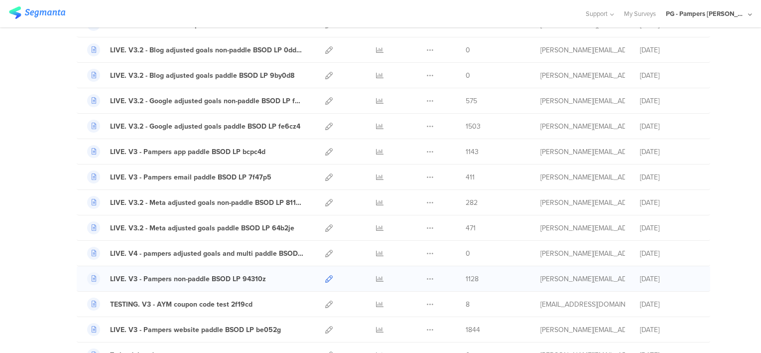
click at [325, 275] on icon at bounding box center [328, 278] width 7 height 7
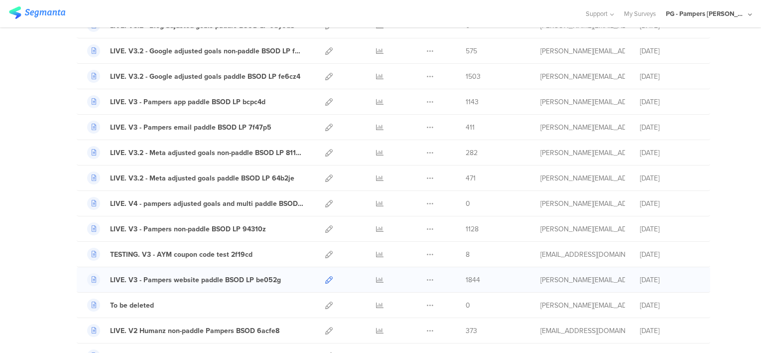
click at [325, 279] on icon at bounding box center [328, 279] width 7 height 7
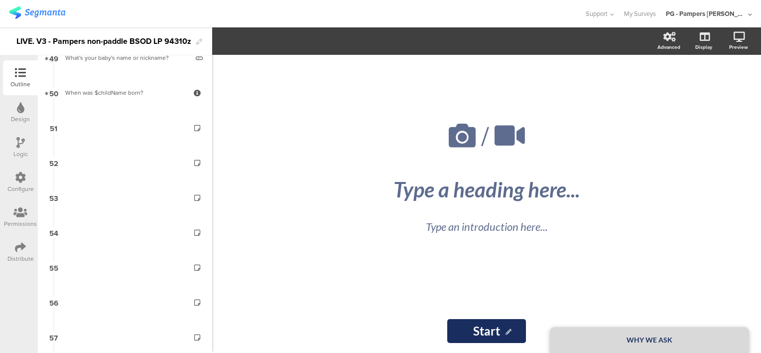
scroll to position [2136, 0]
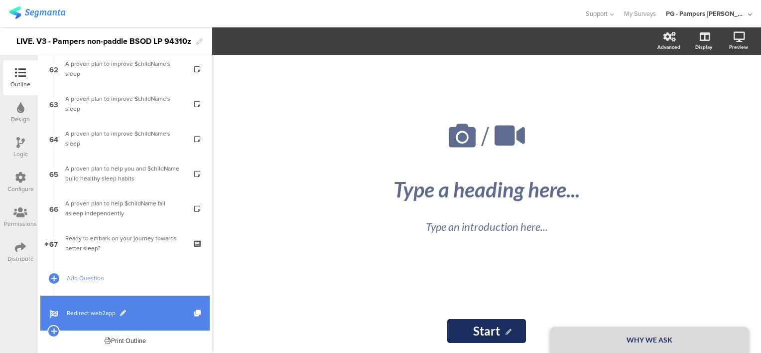
drag, startPoint x: 149, startPoint y: 302, endPoint x: 165, endPoint y: 297, distance: 16.2
click at [149, 302] on link "Redirect web2app" at bounding box center [124, 312] width 169 height 35
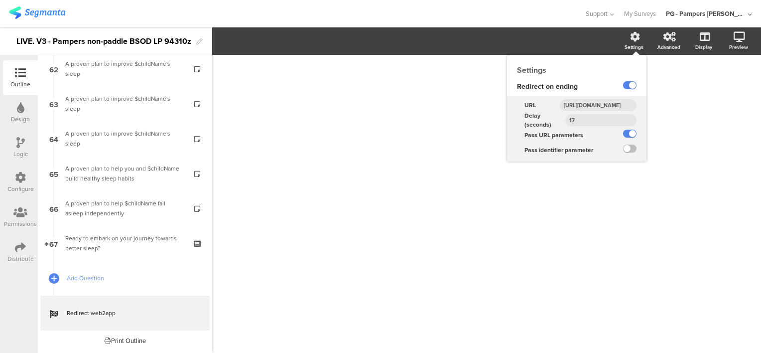
click at [600, 104] on input "https://smartsleepcoach.com/finalize-account?sessionId=$sessionId&childName=$ch…" at bounding box center [598, 105] width 77 height 12
click at [594, 107] on input "https://smartsleepcoach.com/finalize-account?sessionId=$sessionId&childName=$ch…" at bounding box center [598, 105] width 77 height 12
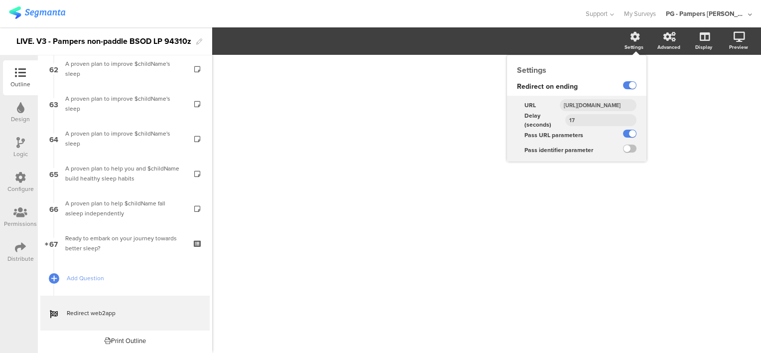
click at [594, 107] on input "https://smartsleepcoach.com/finalize-account?sessionId=$sessionId&childName=$ch…" at bounding box center [598, 105] width 77 height 12
click at [592, 104] on input "https://smartsleepcoach.com/finalize-account?sessionId=$sessionId&childName=$ch…" at bounding box center [598, 105] width 77 height 12
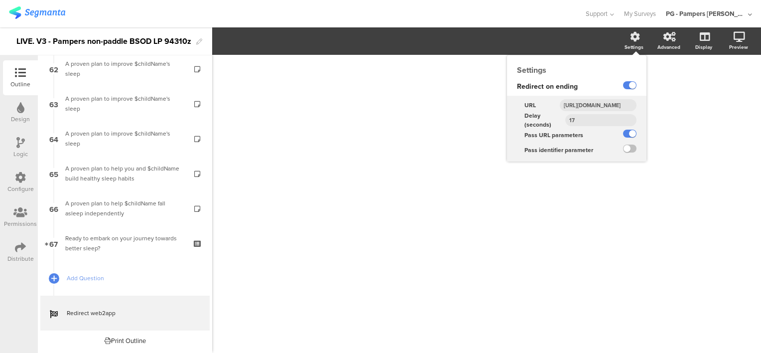
click at [589, 109] on input "https://smartsleepcoach.com/finalize-account?sessionId=$sessionId&childName=$ch…" at bounding box center [598, 105] width 77 height 12
click at [588, 105] on input "https://smartsleepcoach.com/finalize-account?sessionId=$sessionId&childName=$ch…" at bounding box center [598, 105] width 77 height 12
click at [588, 105] on input "[URL][DOMAIN_NAME]" at bounding box center [598, 105] width 77 height 12
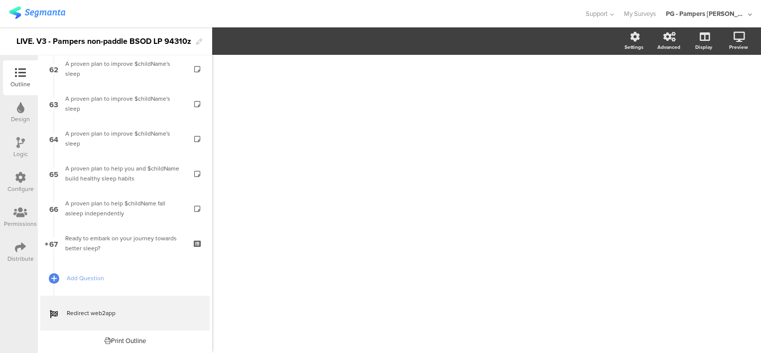
click at [684, 109] on div "/" at bounding box center [486, 199] width 418 height 288
click at [34, 16] on img at bounding box center [37, 12] width 56 height 12
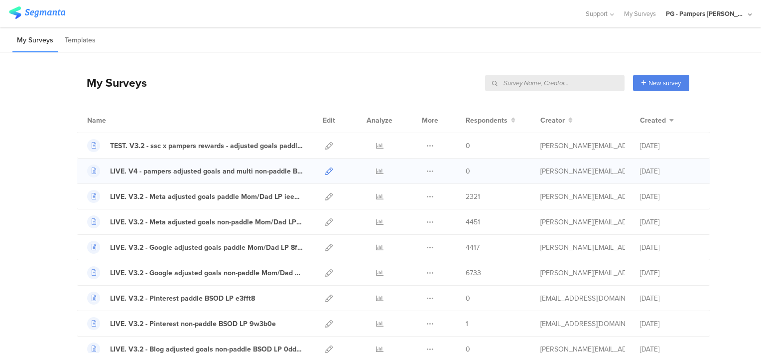
click at [325, 169] on icon at bounding box center [328, 170] width 7 height 7
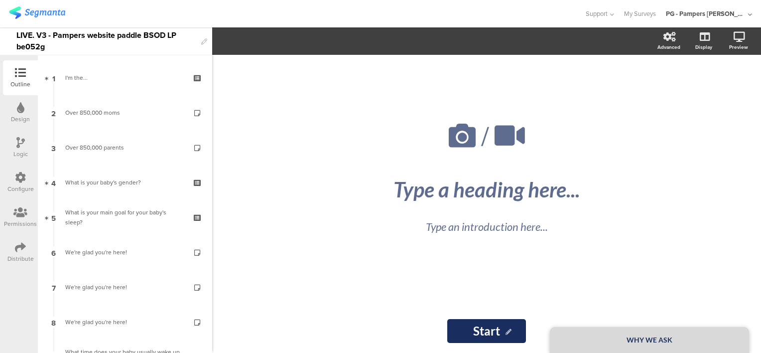
click at [18, 182] on icon at bounding box center [20, 177] width 11 height 11
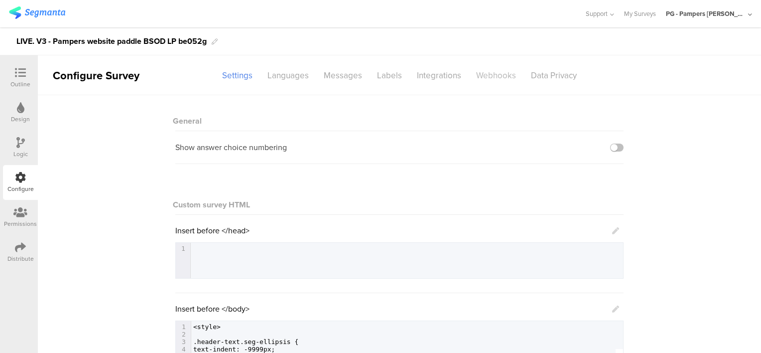
click at [483, 81] on div "Webhooks" at bounding box center [496, 75] width 55 height 17
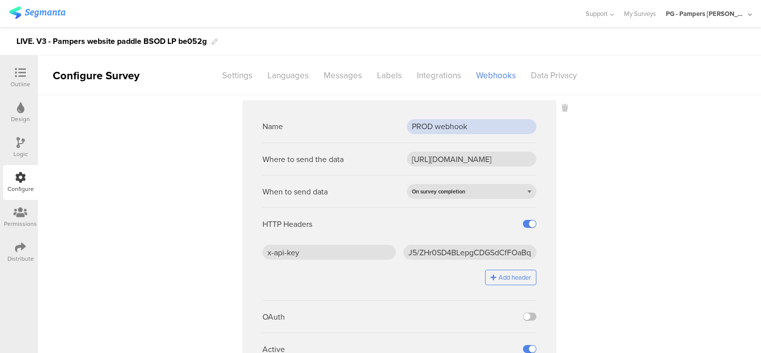
click at [435, 126] on input "PROD webhook" at bounding box center [471, 126] width 129 height 15
click at [444, 158] on input "https://api.pg.com/innovationmanagement/testing/v1/lumimobileapp/webhooks/regis…" at bounding box center [471, 158] width 129 height 15
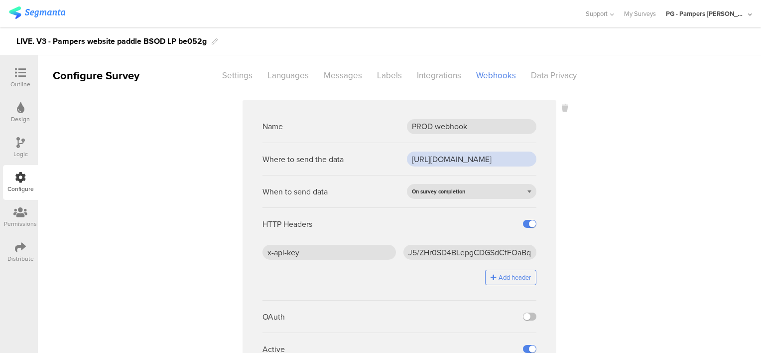
click at [444, 158] on input "https://api.pg.com/innovationmanagement/testing/v1/lumimobileapp/webhooks/regis…" at bounding box center [471, 158] width 129 height 15
click at [311, 253] on input "x-api-key" at bounding box center [328, 252] width 133 height 15
click at [428, 249] on input "J5/ZHr0SD4BLepgCDGSdCfFOaBqEcW7PLEOwC2jhTjc=" at bounding box center [469, 252] width 133 height 15
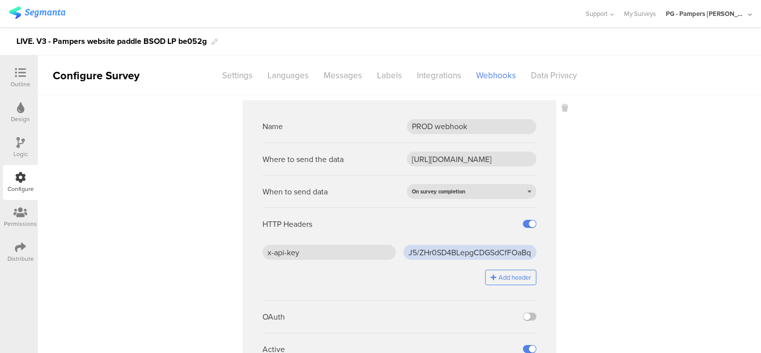
click at [428, 249] on input "J5/ZHr0SD4BLepgCDGSdCfFOaBqEcW7PLEOwC2jhTjc=" at bounding box center [469, 252] width 133 height 15
click at [476, 111] on div "Name PROD webhook" at bounding box center [399, 126] width 274 height 32
type input "J5/ZHr0SD4BLepgCDGSdCfFOaBqEcW7PLEOwC2jhTjc="
click at [584, 256] on sg-webhook-settings "Name PROD webhook Where to send the data https://api.pg.com/innovationmanagemen…" at bounding box center [399, 250] width 723 height 300
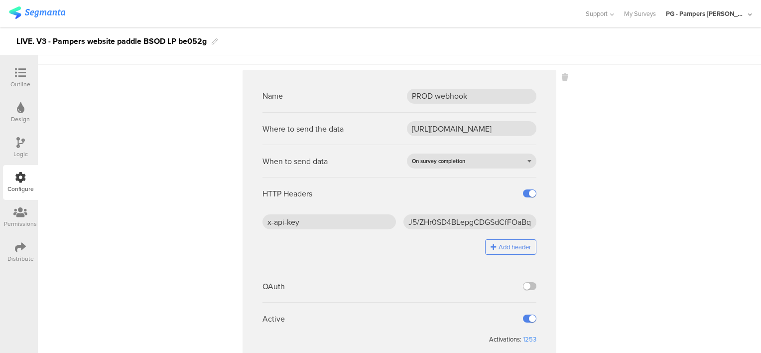
scroll to position [57, 0]
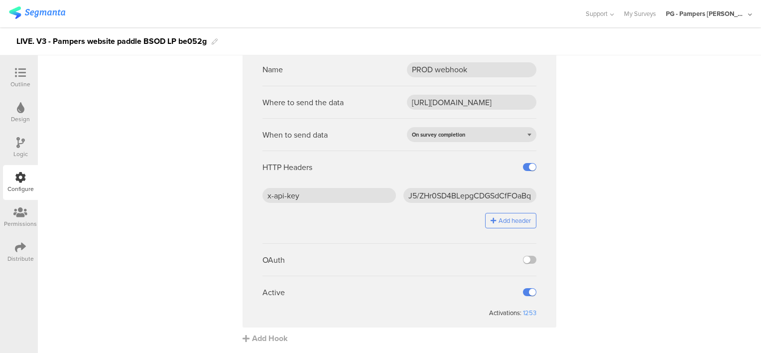
click at [18, 73] on icon at bounding box center [20, 72] width 11 height 11
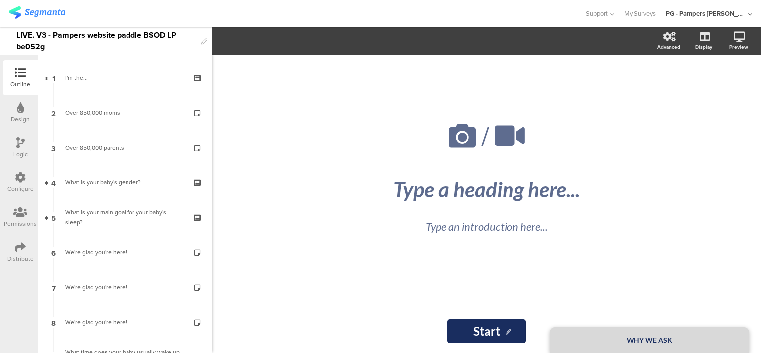
click at [23, 184] on div "Configure" at bounding box center [20, 188] width 26 height 9
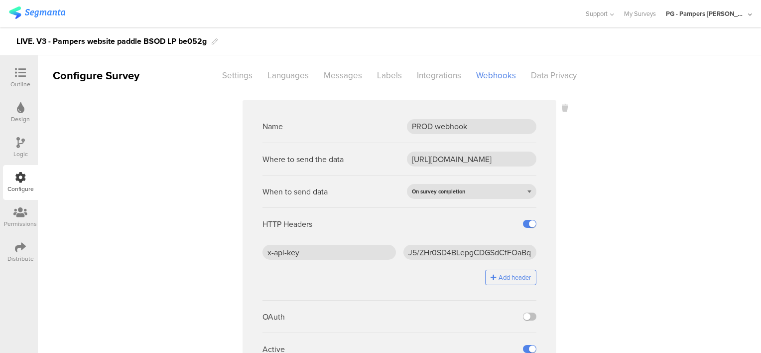
click at [18, 66] on div "Outline" at bounding box center [20, 77] width 35 height 35
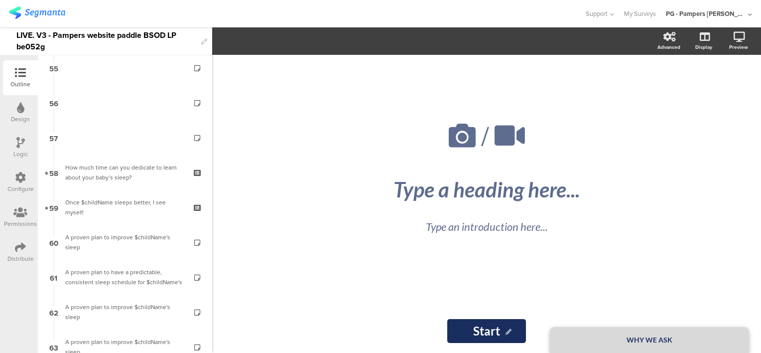
scroll to position [2136, 0]
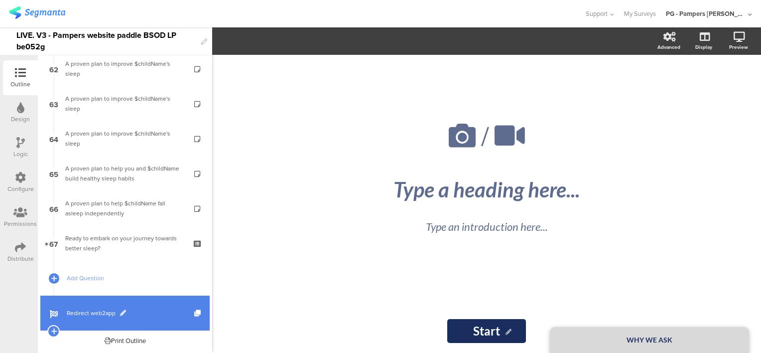
click at [147, 312] on span "Redirect web2app" at bounding box center [130, 313] width 127 height 10
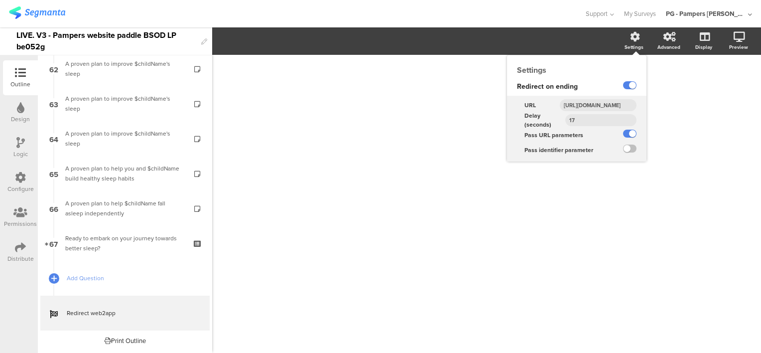
click at [609, 103] on input "[URL][DOMAIN_NAME]" at bounding box center [598, 105] width 77 height 12
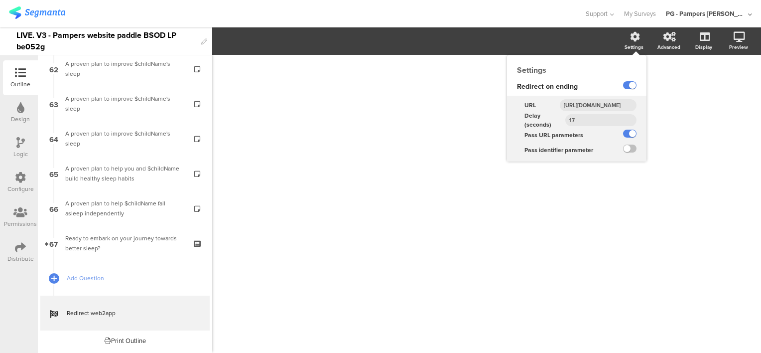
click at [609, 103] on input "[URL][DOMAIN_NAME]" at bounding box center [598, 105] width 77 height 12
click at [589, 102] on input "[URL][DOMAIN_NAME]" at bounding box center [598, 105] width 77 height 12
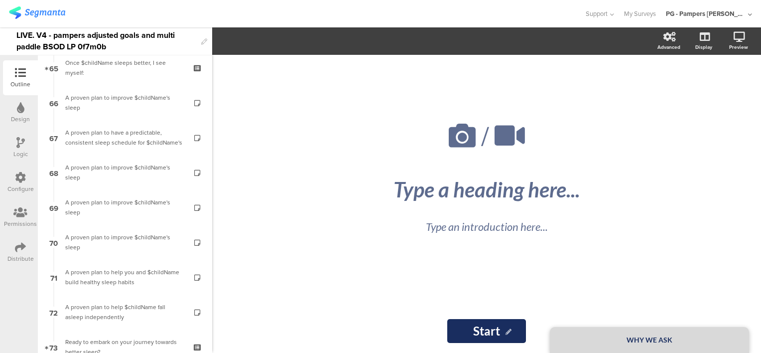
scroll to position [2345, 0]
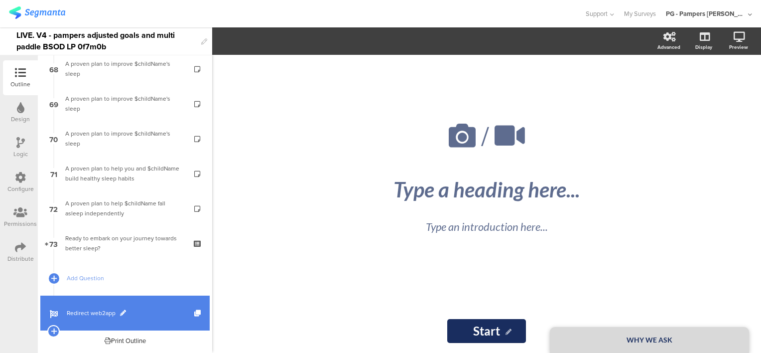
click at [153, 308] on span "Redirect web2app" at bounding box center [130, 313] width 127 height 10
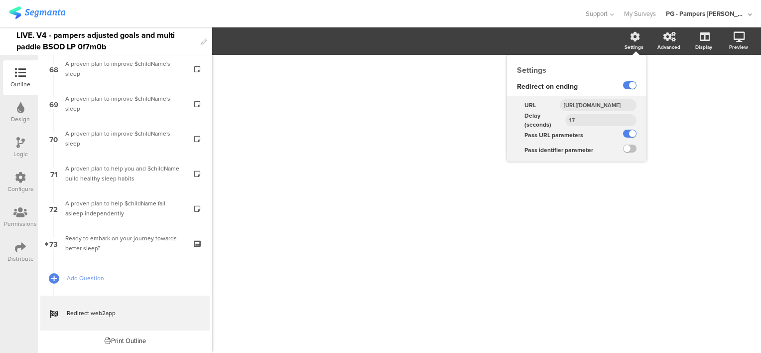
click at [590, 102] on input "[URL][DOMAIN_NAME]" at bounding box center [598, 105] width 77 height 12
click at [596, 102] on input "[URL][DOMAIN_NAME]" at bounding box center [598, 105] width 77 height 12
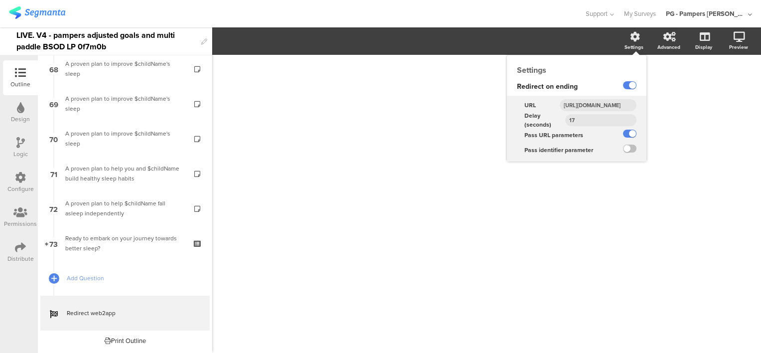
click at [600, 106] on input "[URL][DOMAIN_NAME]" at bounding box center [598, 105] width 77 height 12
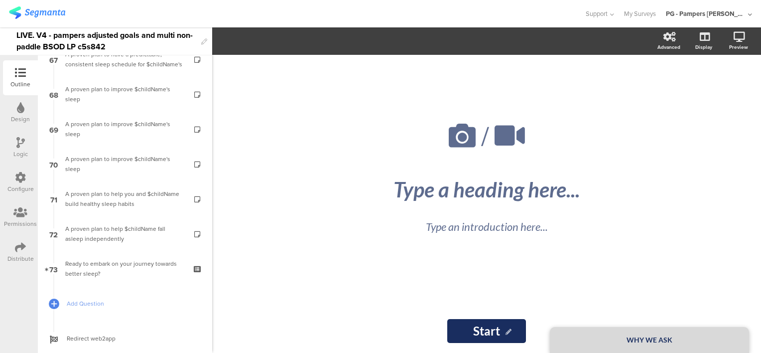
scroll to position [2345, 0]
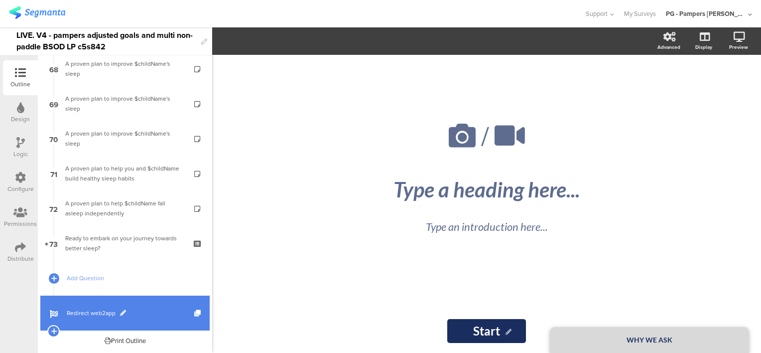
click at [138, 313] on span "Redirect web2app" at bounding box center [130, 313] width 127 height 10
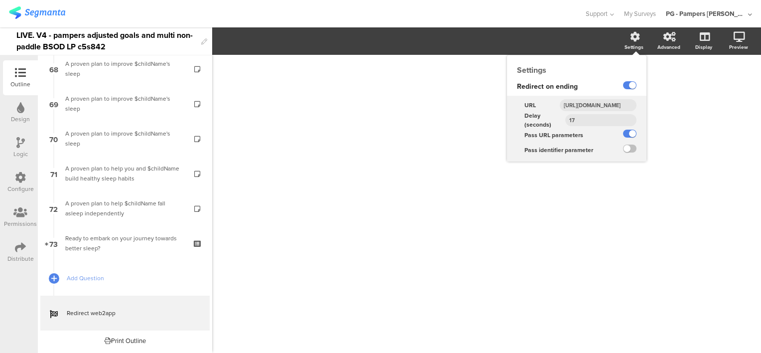
click at [587, 99] on input "[URL][DOMAIN_NAME]" at bounding box center [598, 105] width 77 height 12
click at [595, 104] on input "[URL][DOMAIN_NAME]" at bounding box center [598, 105] width 77 height 12
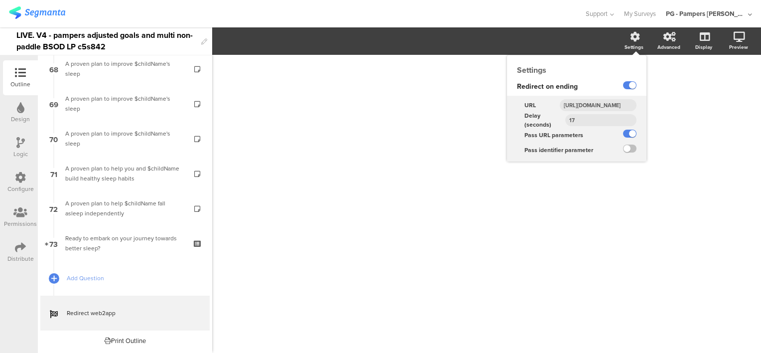
click at [595, 104] on input "[URL][DOMAIN_NAME]" at bounding box center [598, 105] width 77 height 12
paste input "-w2a"
type input "[URL][DOMAIN_NAME]"
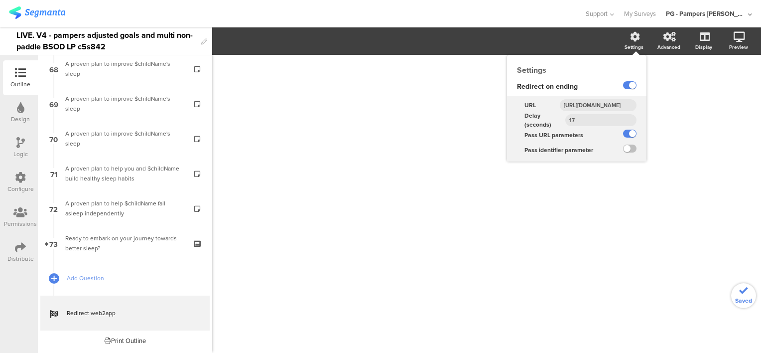
click at [595, 109] on input "[URL][DOMAIN_NAME]" at bounding box center [598, 105] width 77 height 12
click at [588, 90] on div "Redirect on ending" at bounding box center [557, 87] width 101 height 18
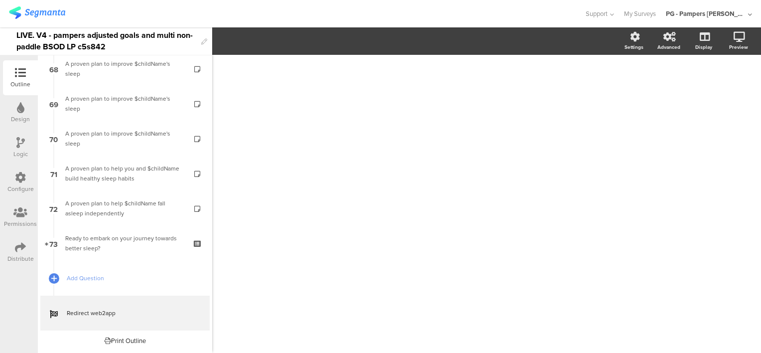
click at [699, 197] on div "/" at bounding box center [486, 204] width 549 height 298
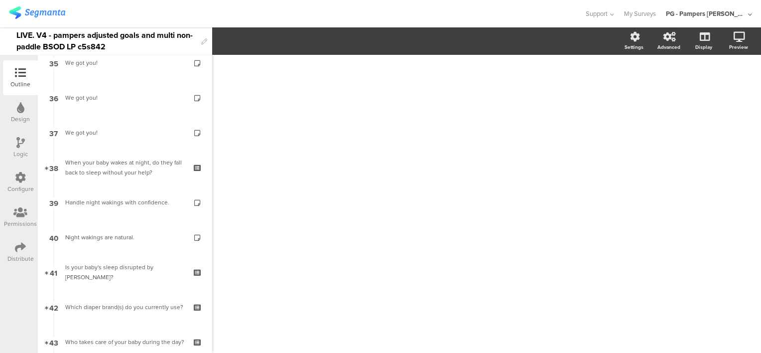
scroll to position [1100, 0]
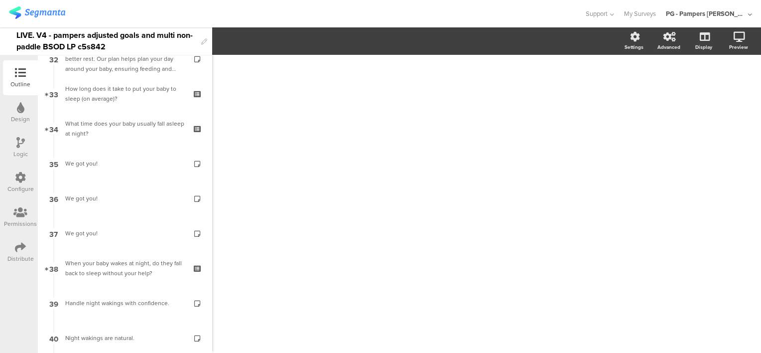
click at [43, 12] on img at bounding box center [37, 12] width 56 height 12
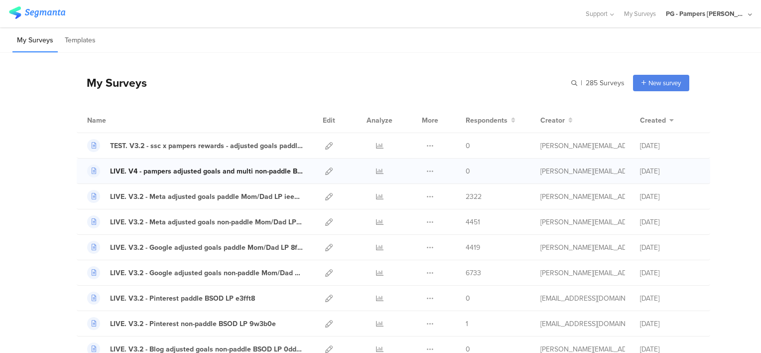
click at [135, 169] on div "LIVE. V4 - pampers adjusted goals and multi non-paddle BSOD LP c5s842" at bounding box center [206, 171] width 193 height 10
click at [268, 173] on div "LIVE. V4 - pampers adjusted goals and multi non-paddle BSOD LP c5s842" at bounding box center [206, 171] width 193 height 10
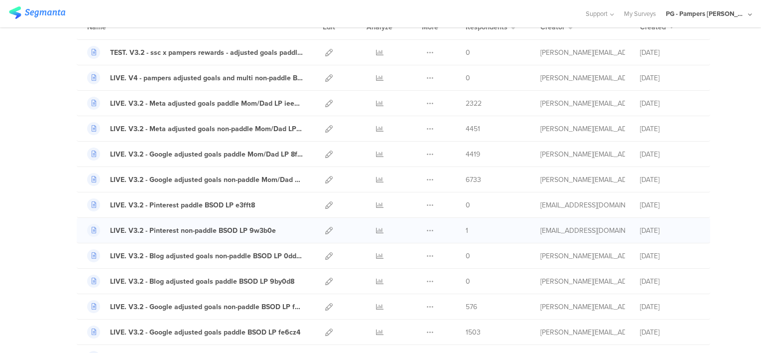
scroll to position [100, 0]
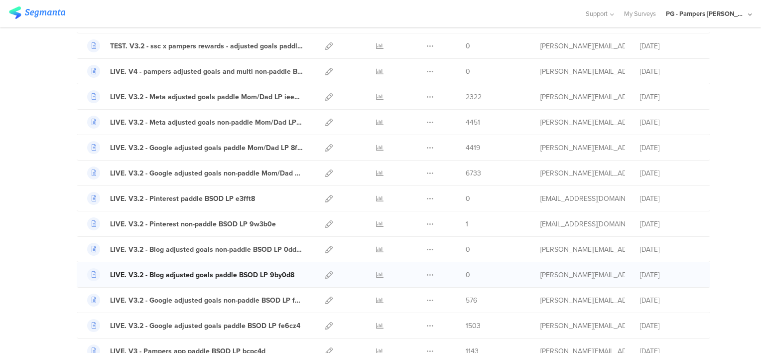
click at [207, 273] on div "LIVE. V3.2 - Blog adjusted goals paddle BSOD LP 9by0d8" at bounding box center [202, 274] width 184 height 10
click at [156, 200] on div "LIVE. V3.2 - Pinterest paddle BSOD LP e3fft8" at bounding box center [182, 198] width 145 height 10
